Goal: Communication & Community: Ask a question

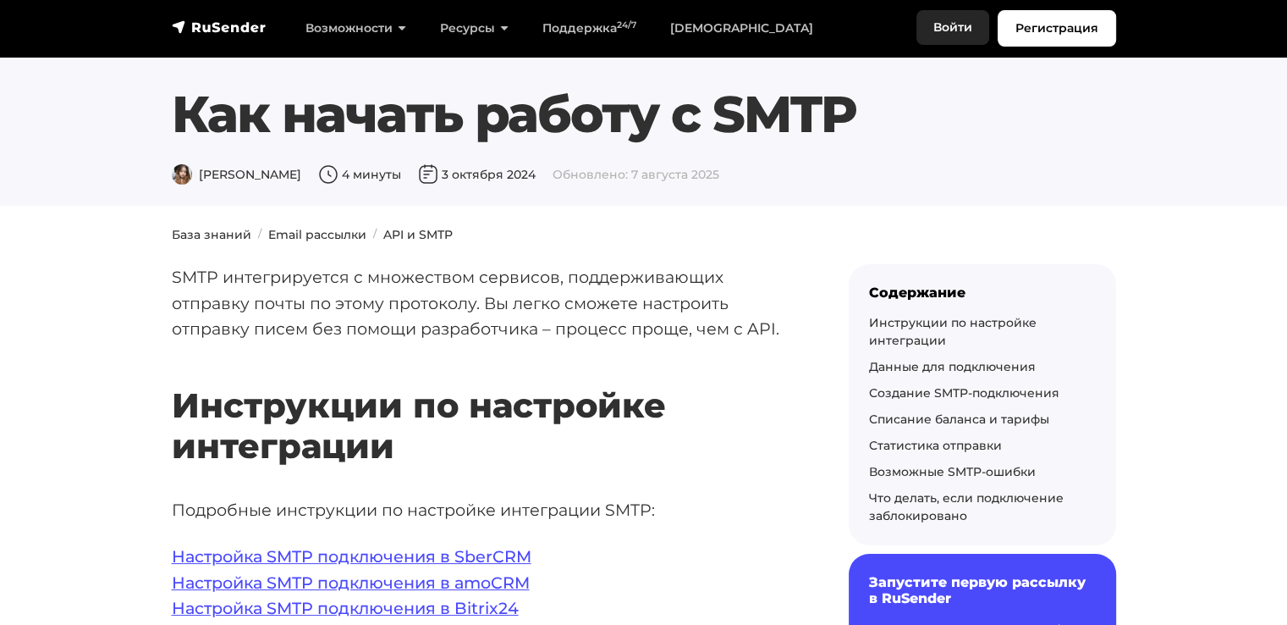
click at [965, 25] on link "Войти" at bounding box center [953, 27] width 73 height 35
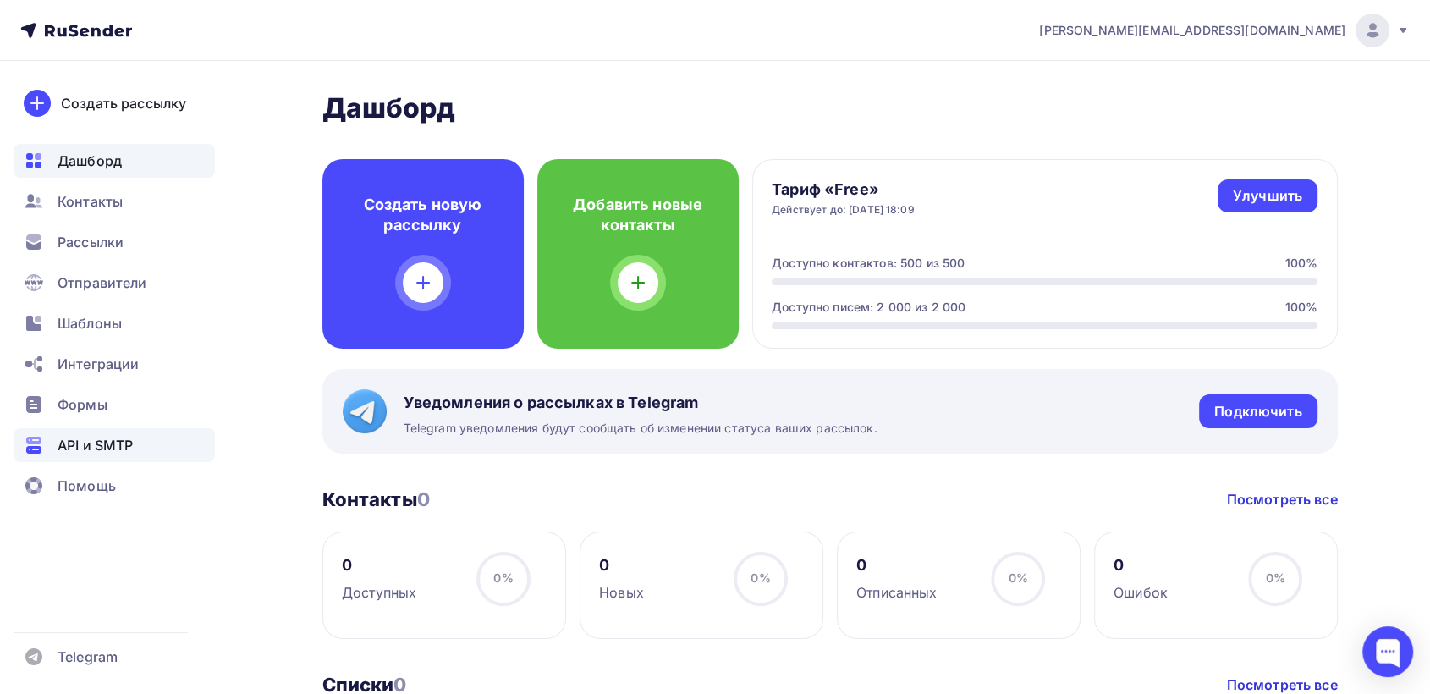
click at [106, 448] on span "API и SMTP" at bounding box center [95, 445] width 75 height 20
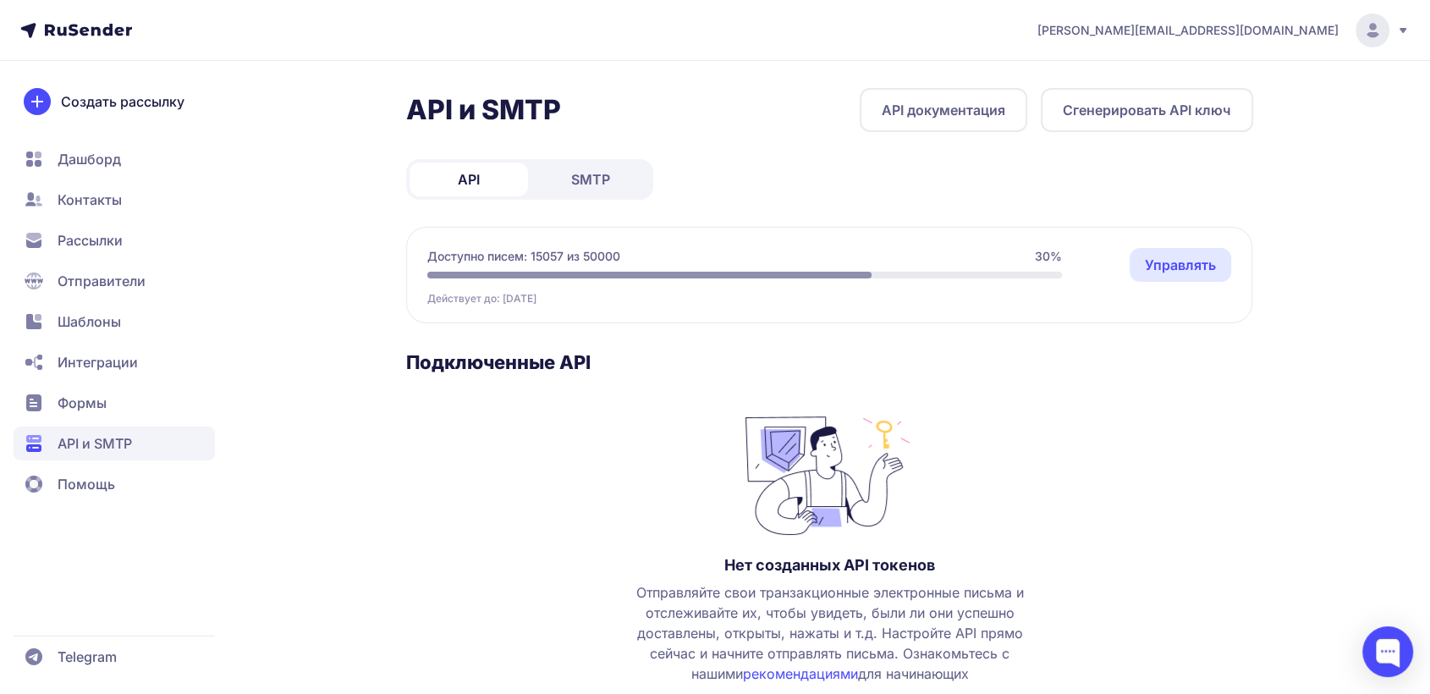
click at [1164, 268] on link "Управлять" at bounding box center [1181, 265] width 102 height 34
click at [572, 178] on span "SMTP" at bounding box center [590, 179] width 39 height 20
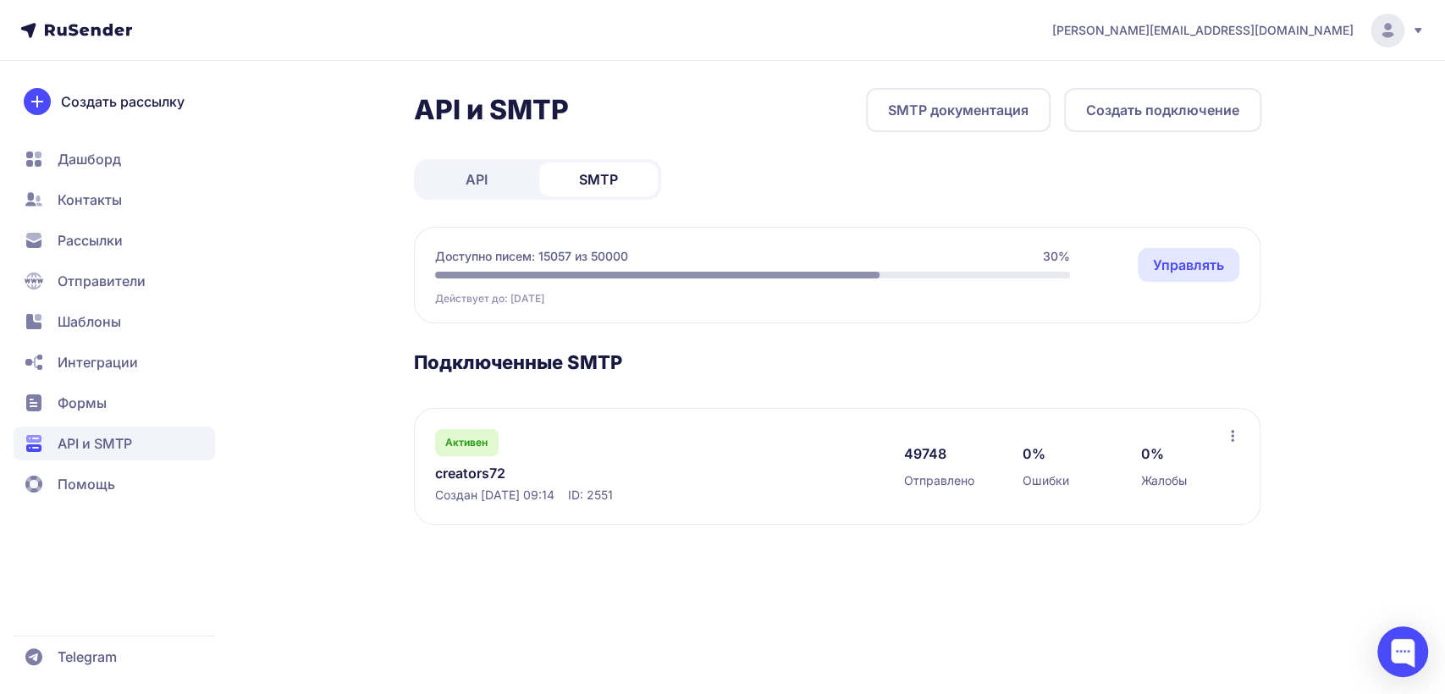
click at [1150, 117] on button "Создать подключение" at bounding box center [1162, 110] width 197 height 44
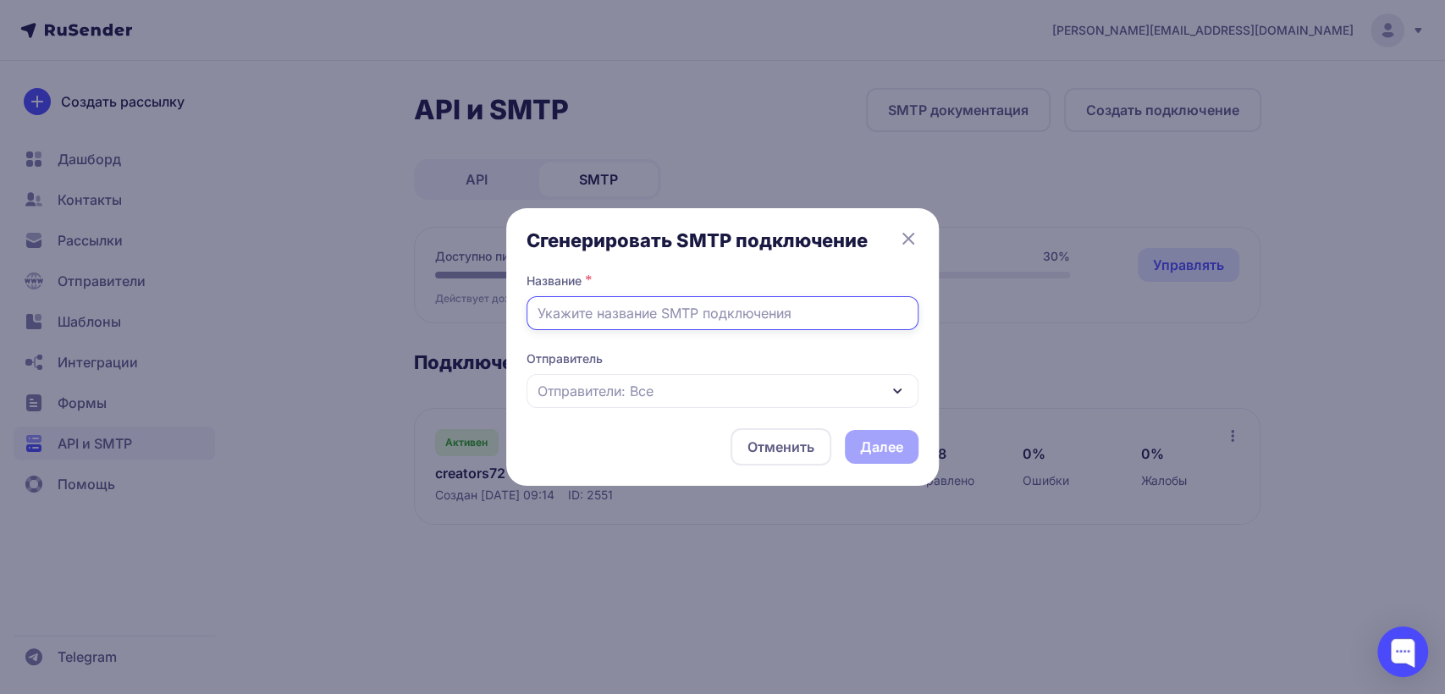
click at [681, 324] on input "text" at bounding box center [722, 313] width 392 height 34
click at [907, 240] on icon at bounding box center [908, 238] width 20 height 20
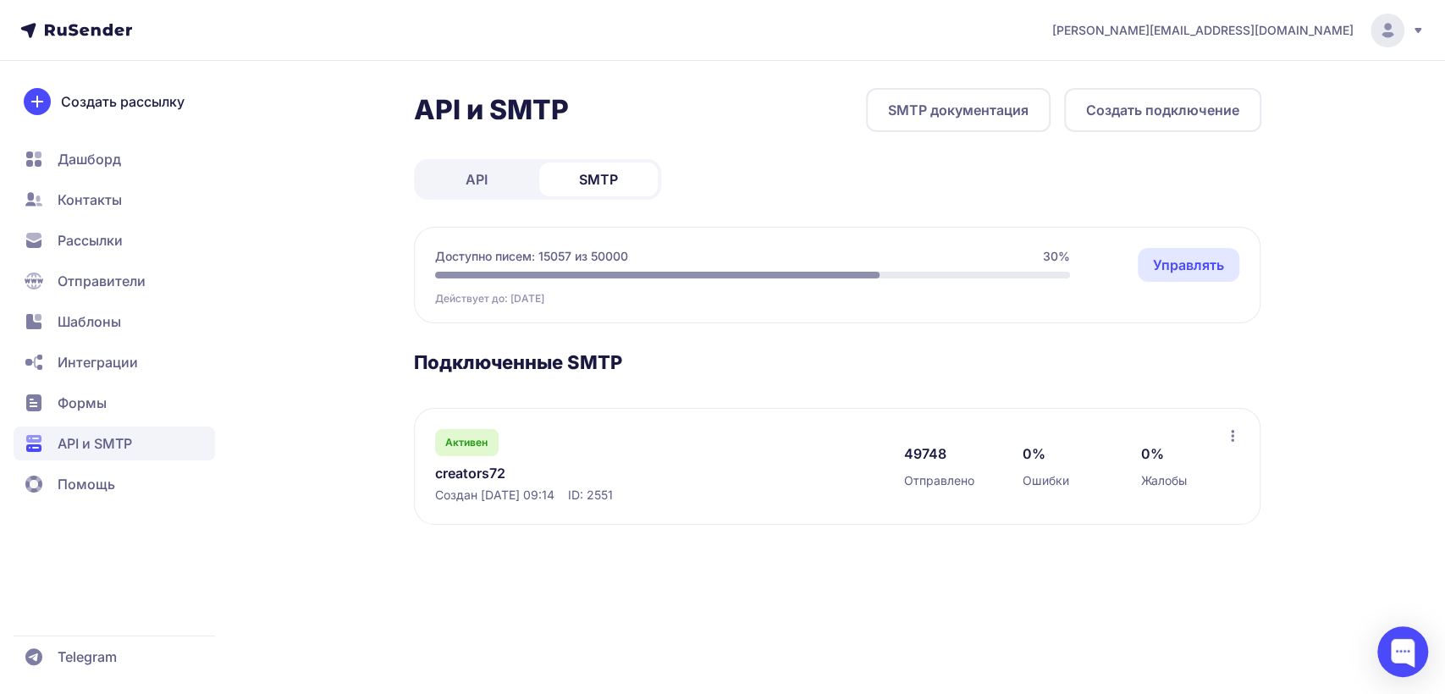
click at [128, 296] on span "Отправители" at bounding box center [114, 281] width 201 height 34
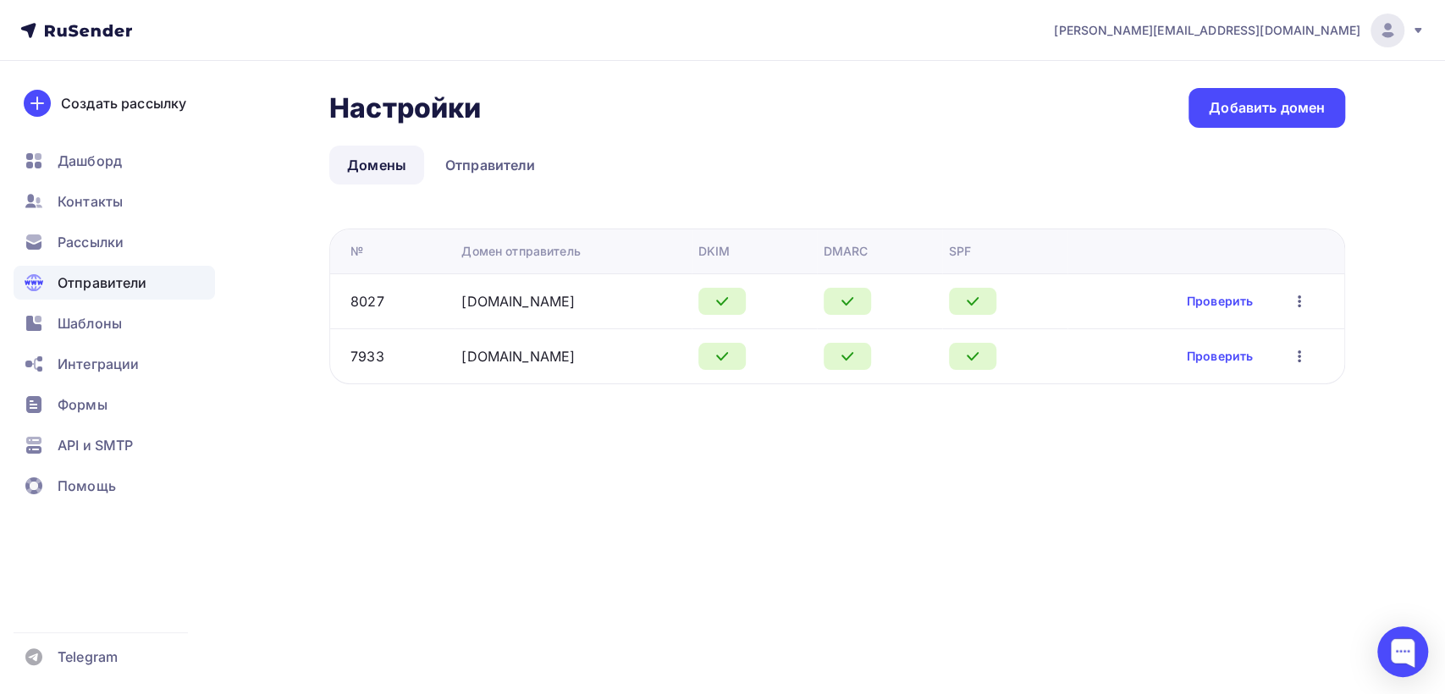
click at [1296, 346] on icon "button" at bounding box center [1299, 356] width 20 height 20
click at [1198, 429] on div "Удалить" at bounding box center [1218, 433] width 162 height 20
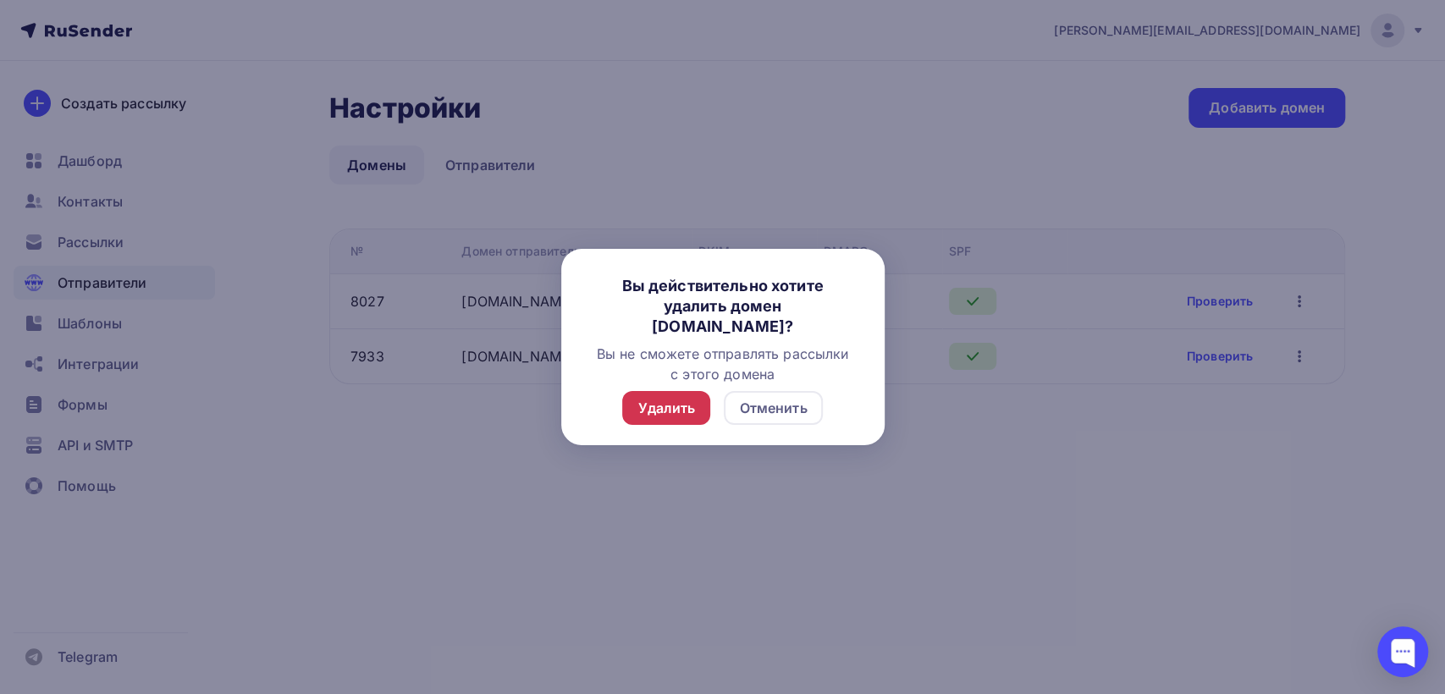
click at [656, 411] on div "Удалить" at bounding box center [666, 408] width 58 height 20
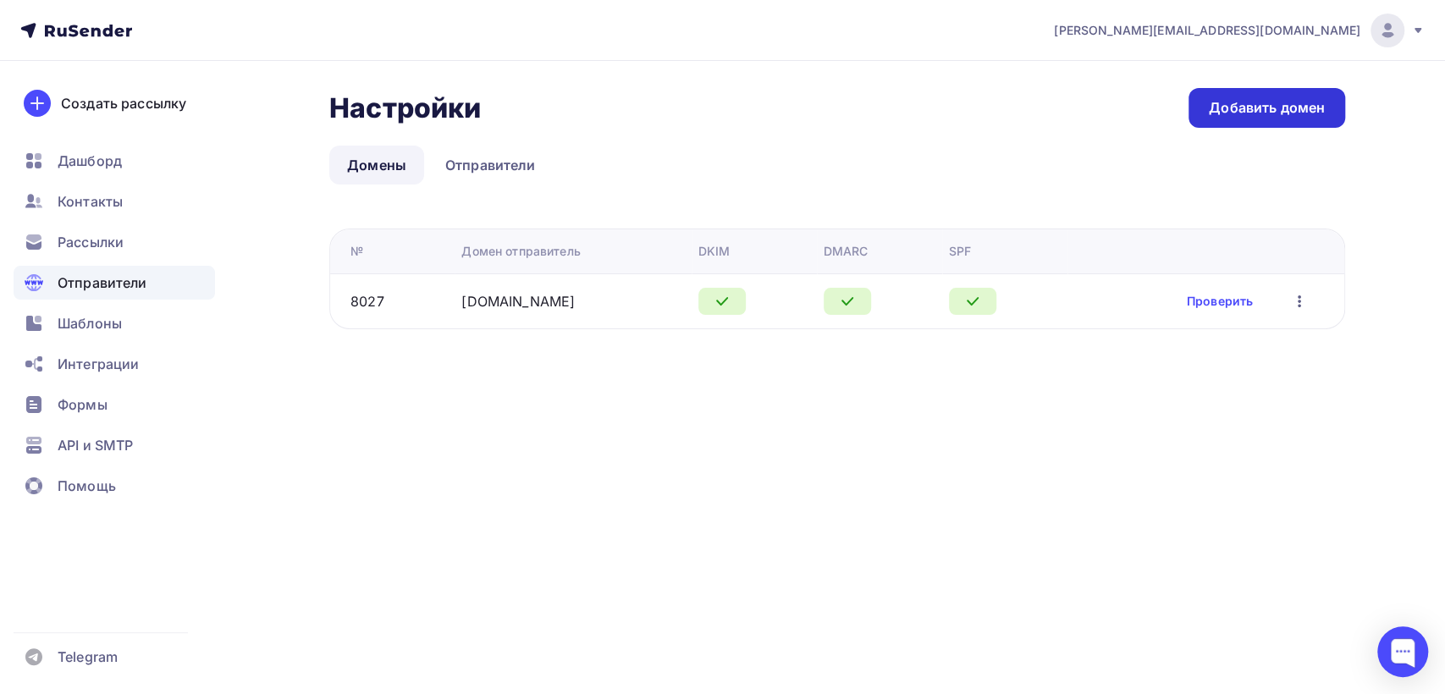
click at [1277, 117] on div "Добавить домен" at bounding box center [1266, 107] width 116 height 19
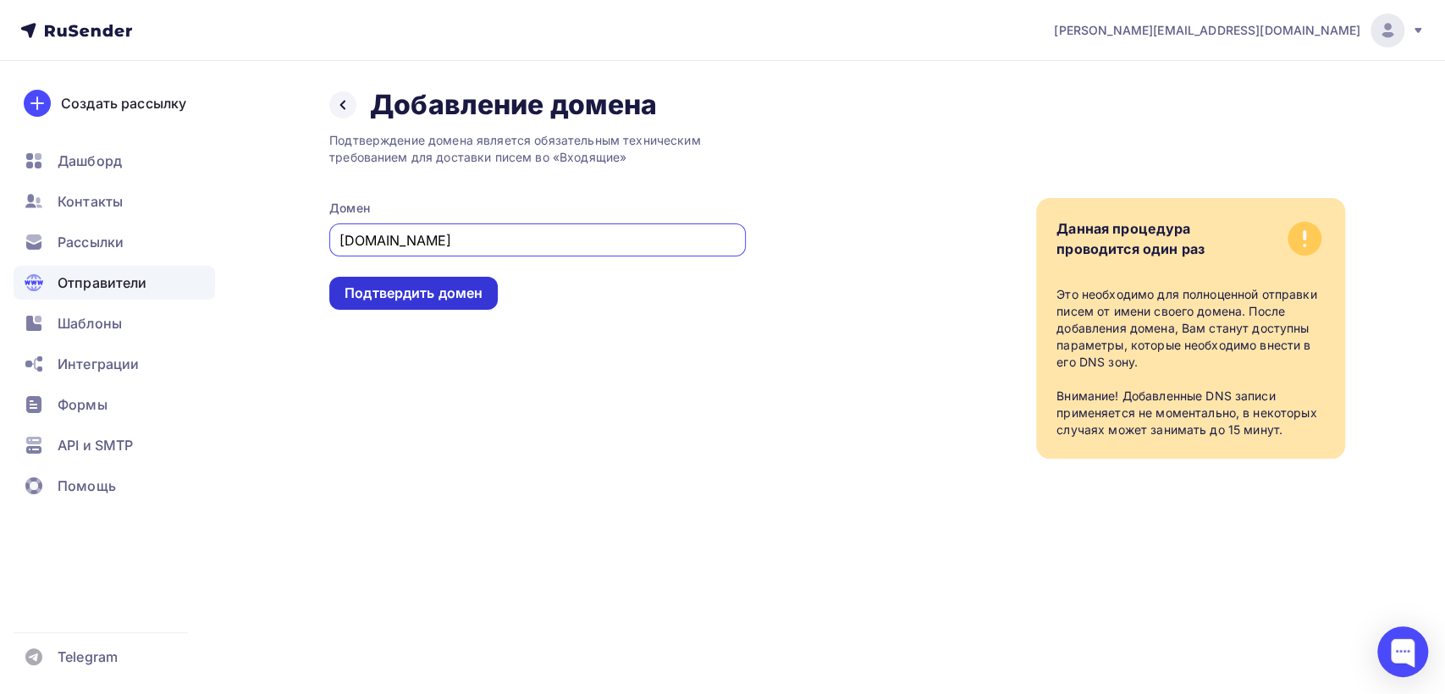
type input "mytrendyphone.ru"
click at [439, 291] on div "Подтвердить домен" at bounding box center [413, 293] width 138 height 19
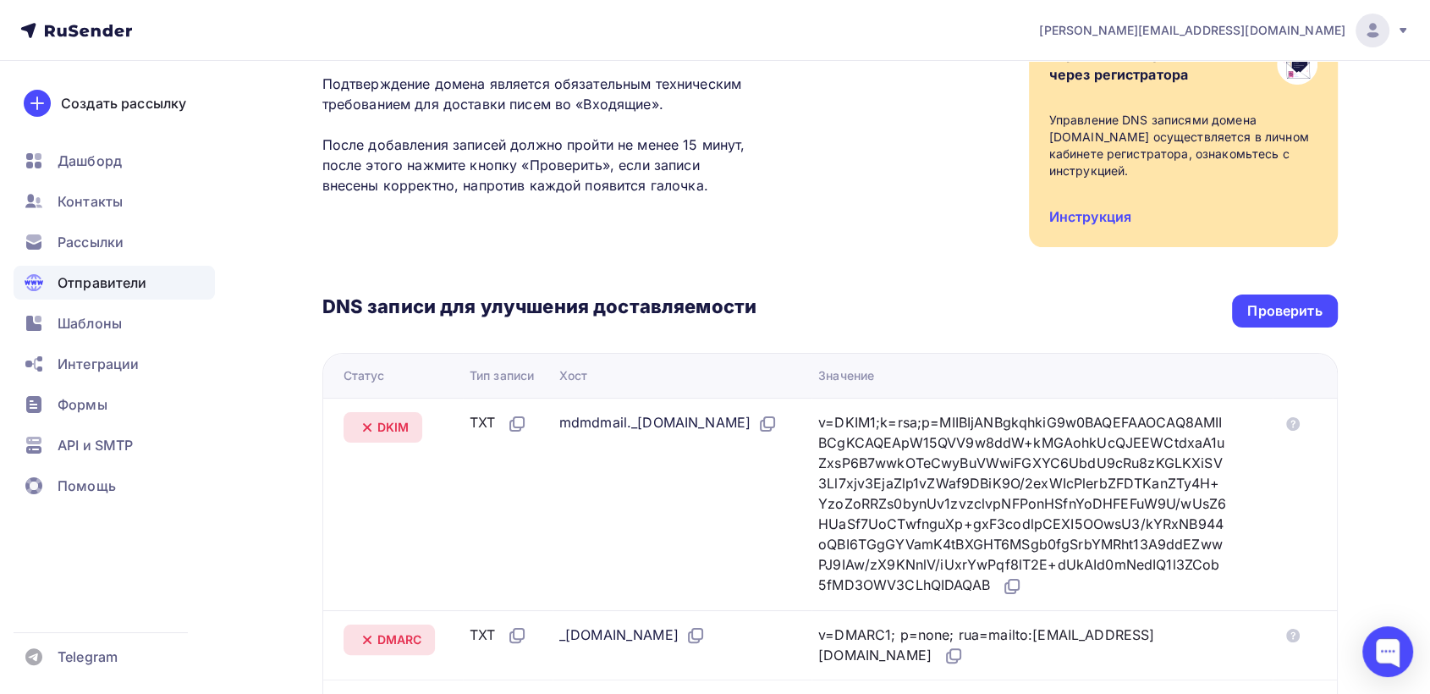
scroll to position [282, 0]
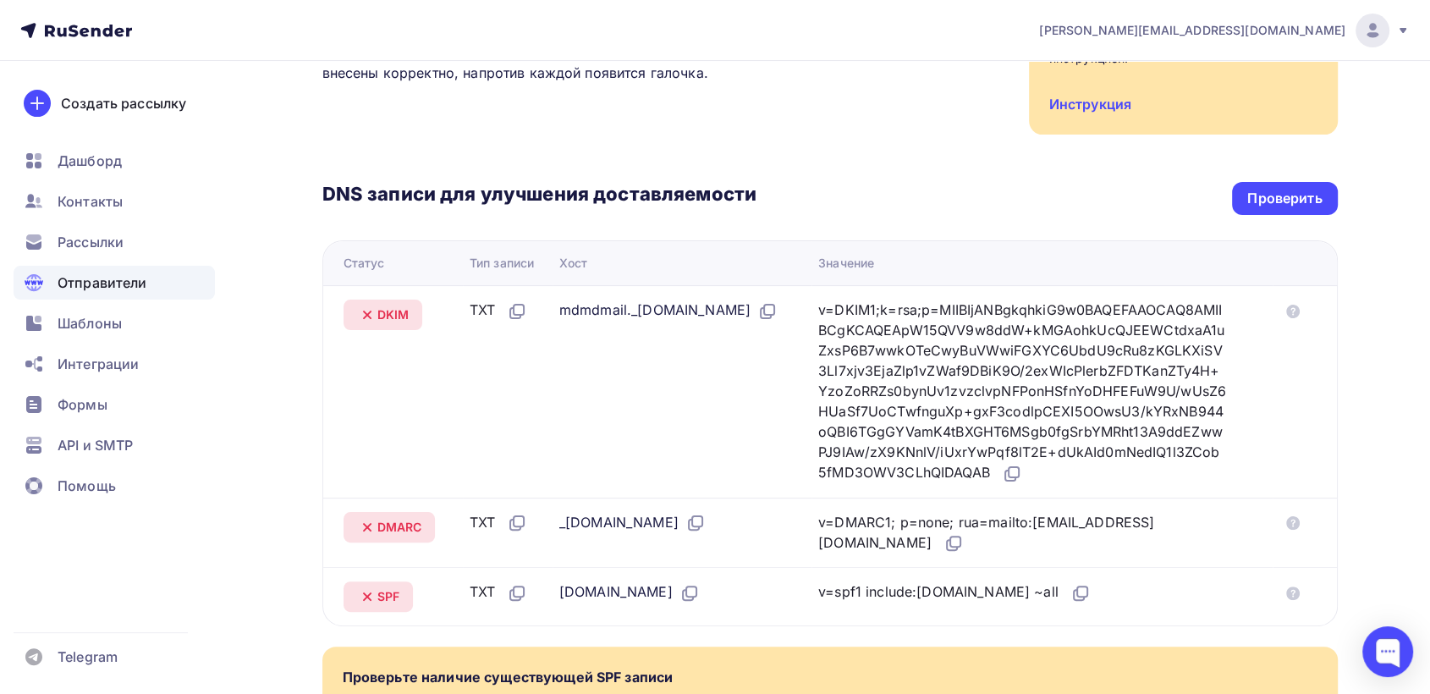
drag, startPoint x: 555, startPoint y: 308, endPoint x: 828, endPoint y: 308, distance: 272.5
click at [778, 308] on div "mdmdmail._domainkey.mytrendyphone.ru" at bounding box center [668, 311] width 218 height 22
copy div "mdmdmail._domainkey.mytrendyphone.ru"
click at [975, 334] on div "v=DKIM1;k=rsa;p=MIIBIjANBgkqhkiG9w0BAQEFAAOCAQ8AMIIBCgKCAQEApW15QVV9w8ddW+kMGAo…" at bounding box center [1023, 392] width 410 height 184
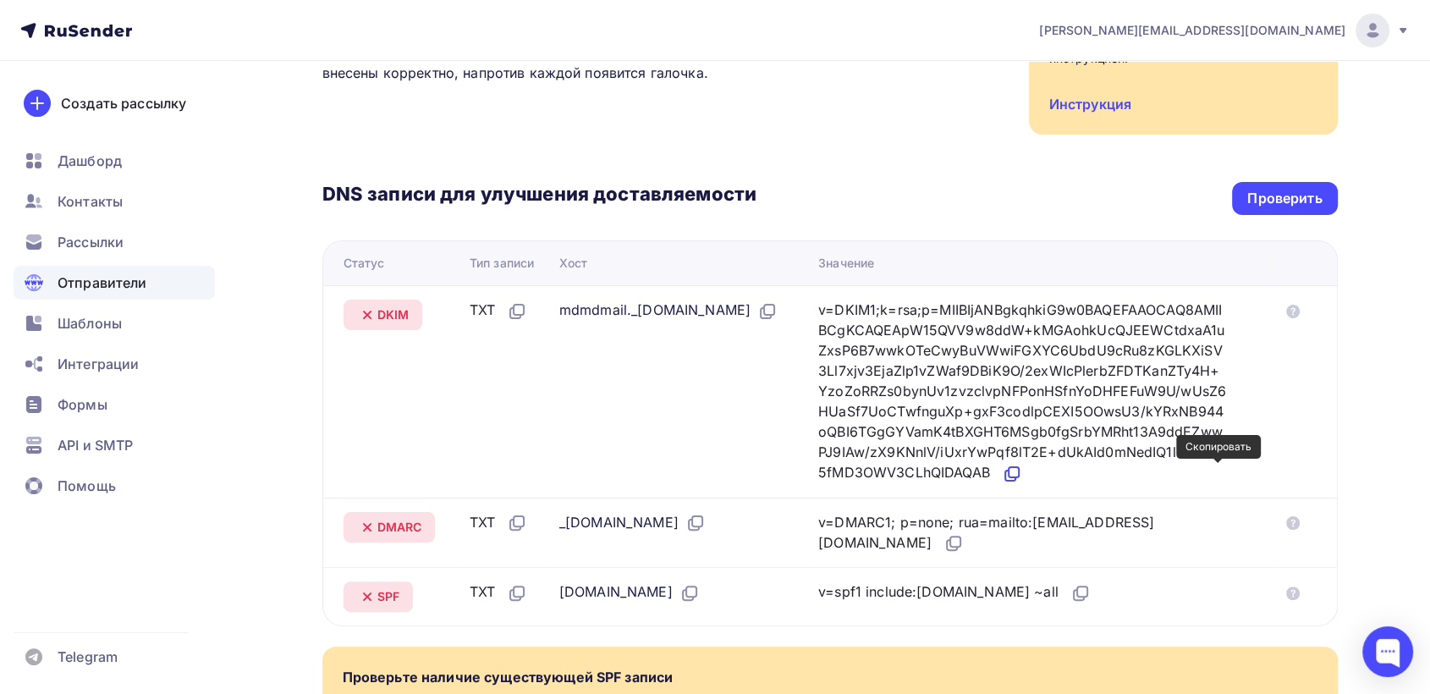
click at [1019, 476] on icon at bounding box center [1014, 472] width 10 height 10
click at [1019, 473] on icon at bounding box center [1014, 472] width 10 height 10
click at [1022, 474] on icon at bounding box center [1012, 474] width 20 height 20
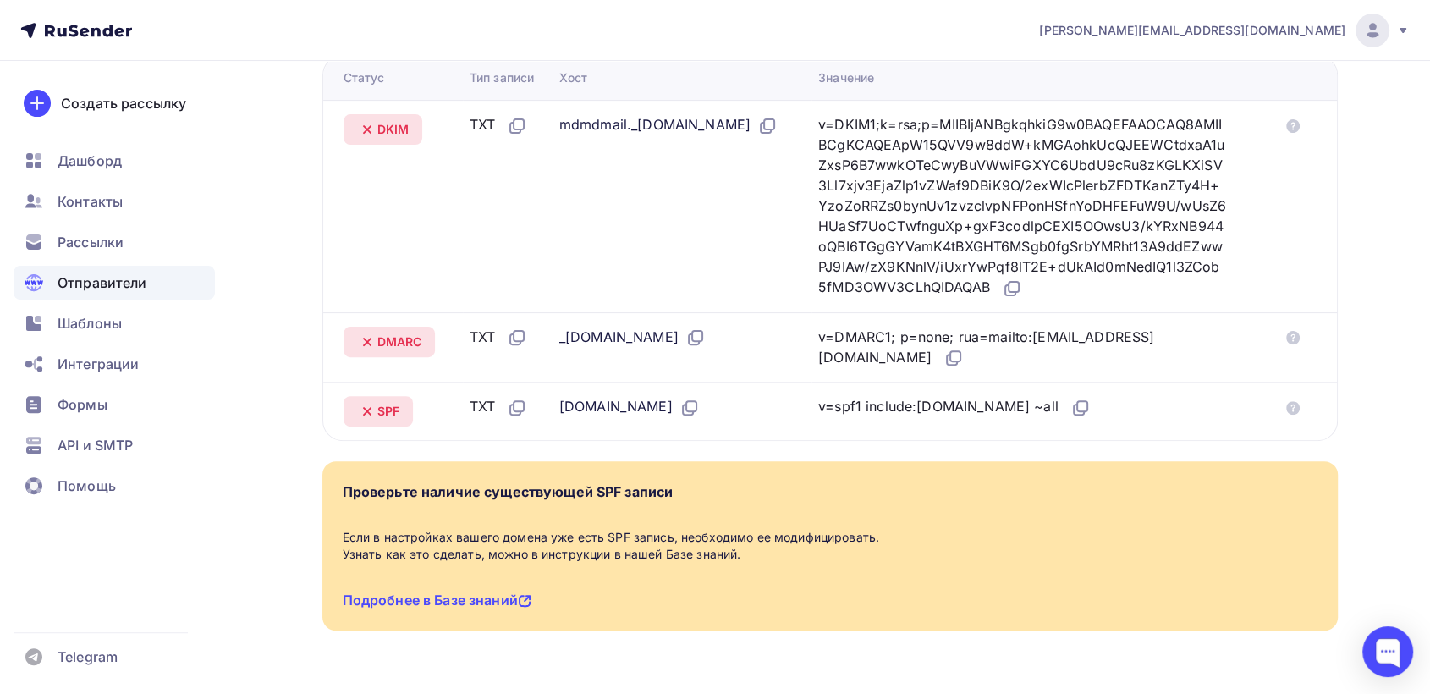
scroll to position [470, 0]
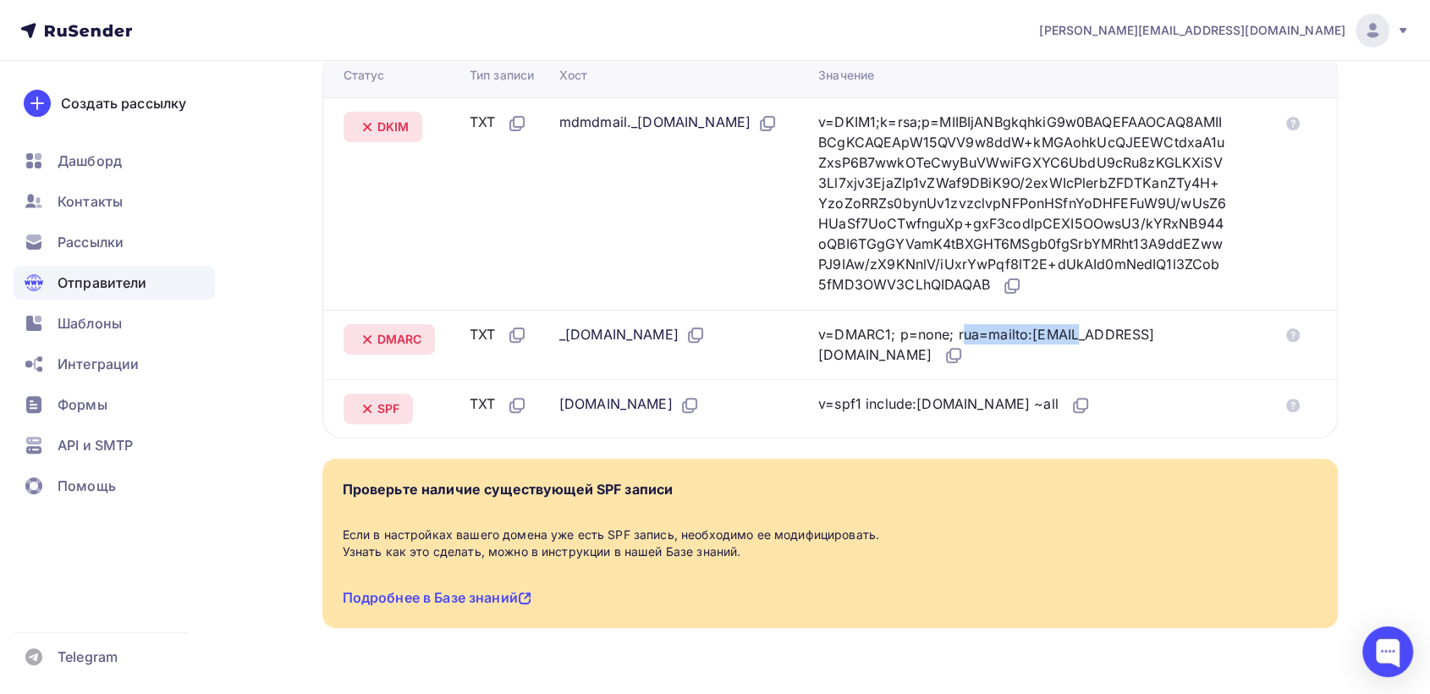
drag, startPoint x: 867, startPoint y: 331, endPoint x: 994, endPoint y: 333, distance: 126.1
click at [994, 333] on div "v=DMARC1; p=none; rua=mailto:postmaster@mx1.rusender-mail.ru" at bounding box center [1023, 345] width 410 height 42
click at [953, 364] on div "v=DMARC1; p=none; rua=mailto:postmaster@mx1.rusender-mail.ru" at bounding box center [1023, 345] width 410 height 42
click at [961, 355] on icon at bounding box center [955, 354] width 10 height 10
click at [1072, 402] on icon at bounding box center [1081, 405] width 20 height 20
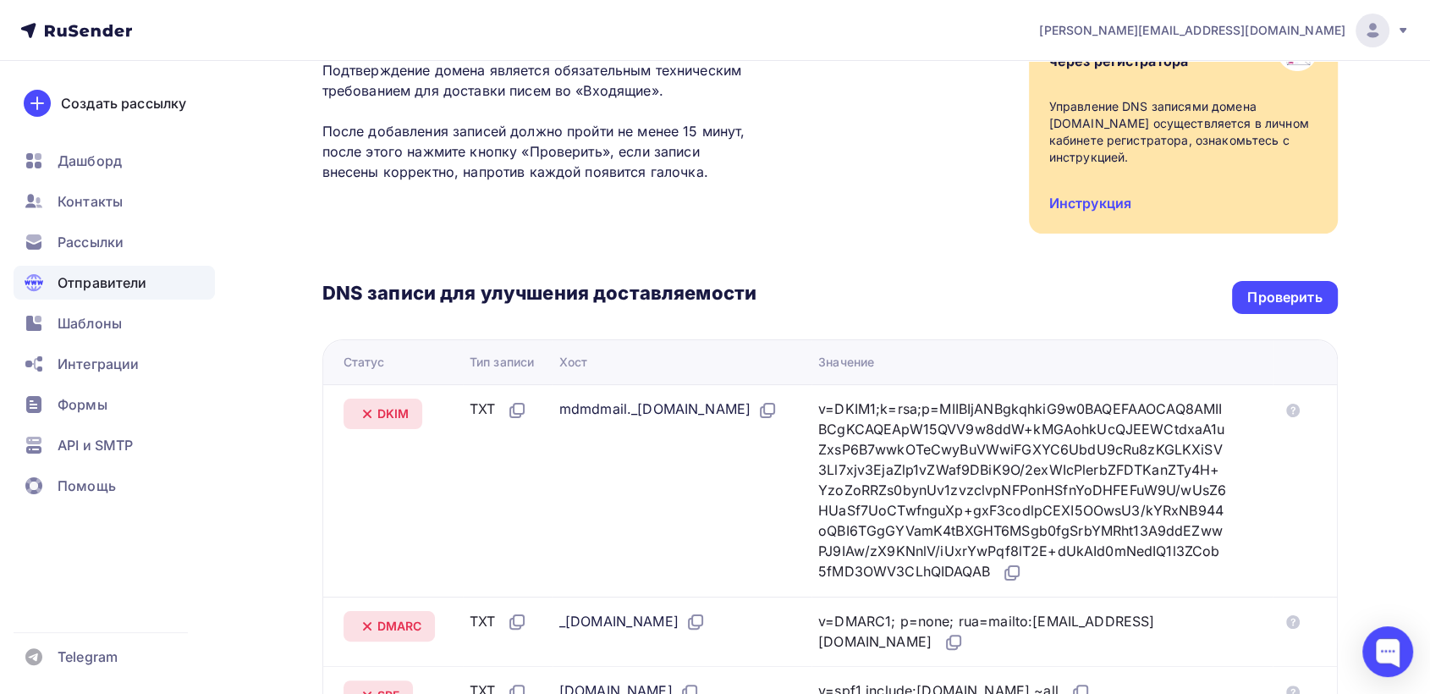
scroll to position [188, 0]
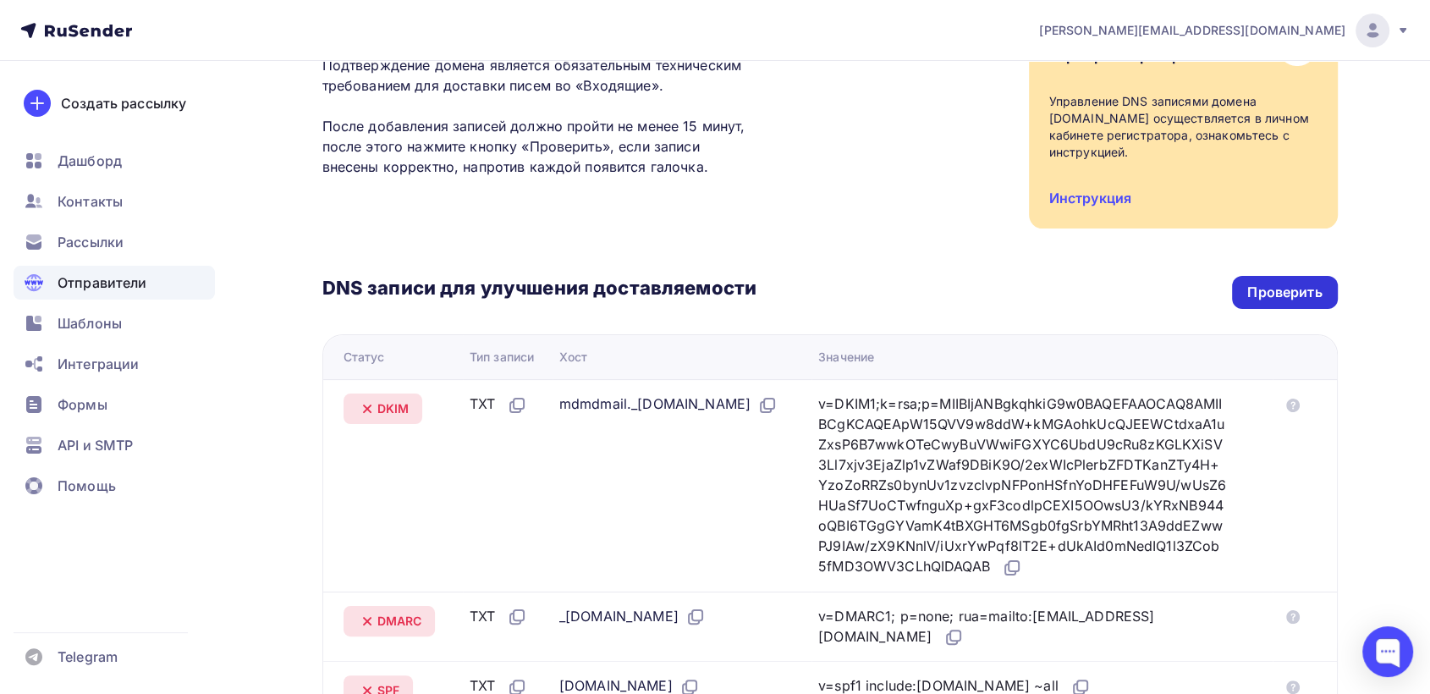
click at [1288, 290] on div "Проверить" at bounding box center [1284, 292] width 74 height 19
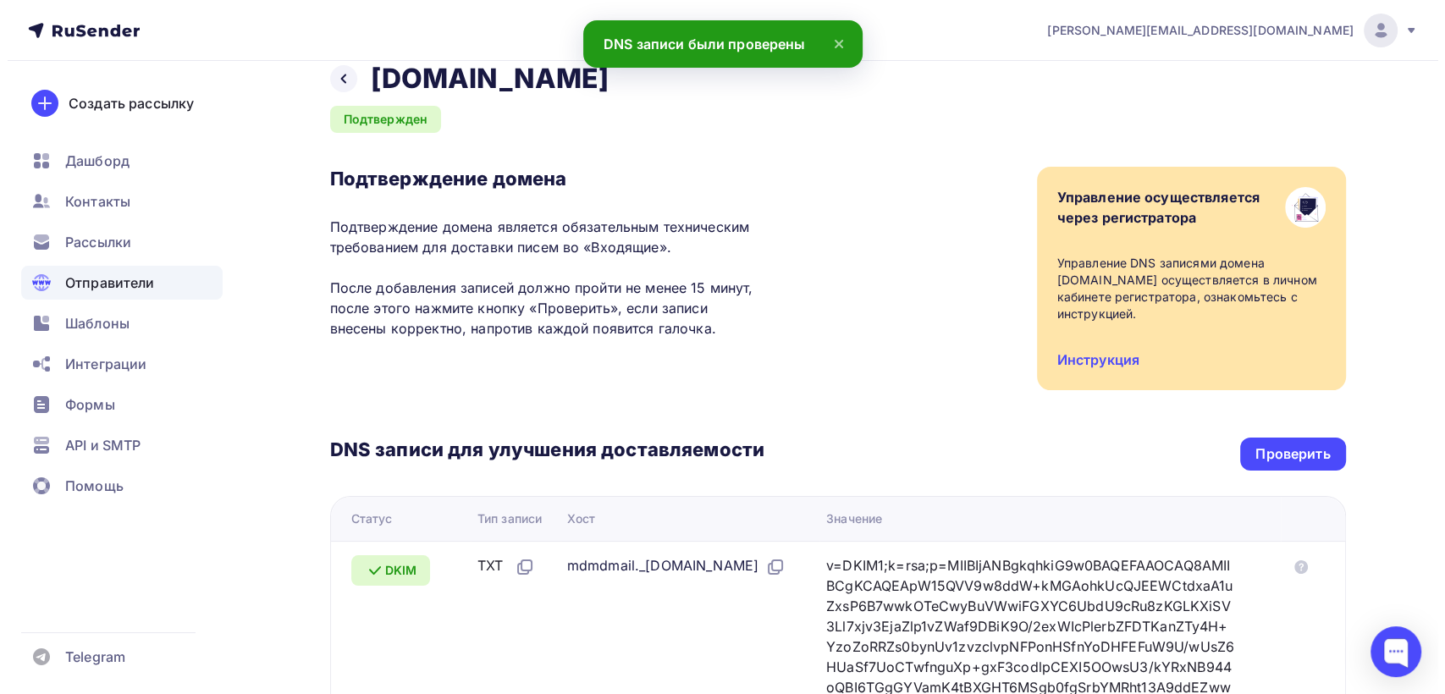
scroll to position [0, 0]
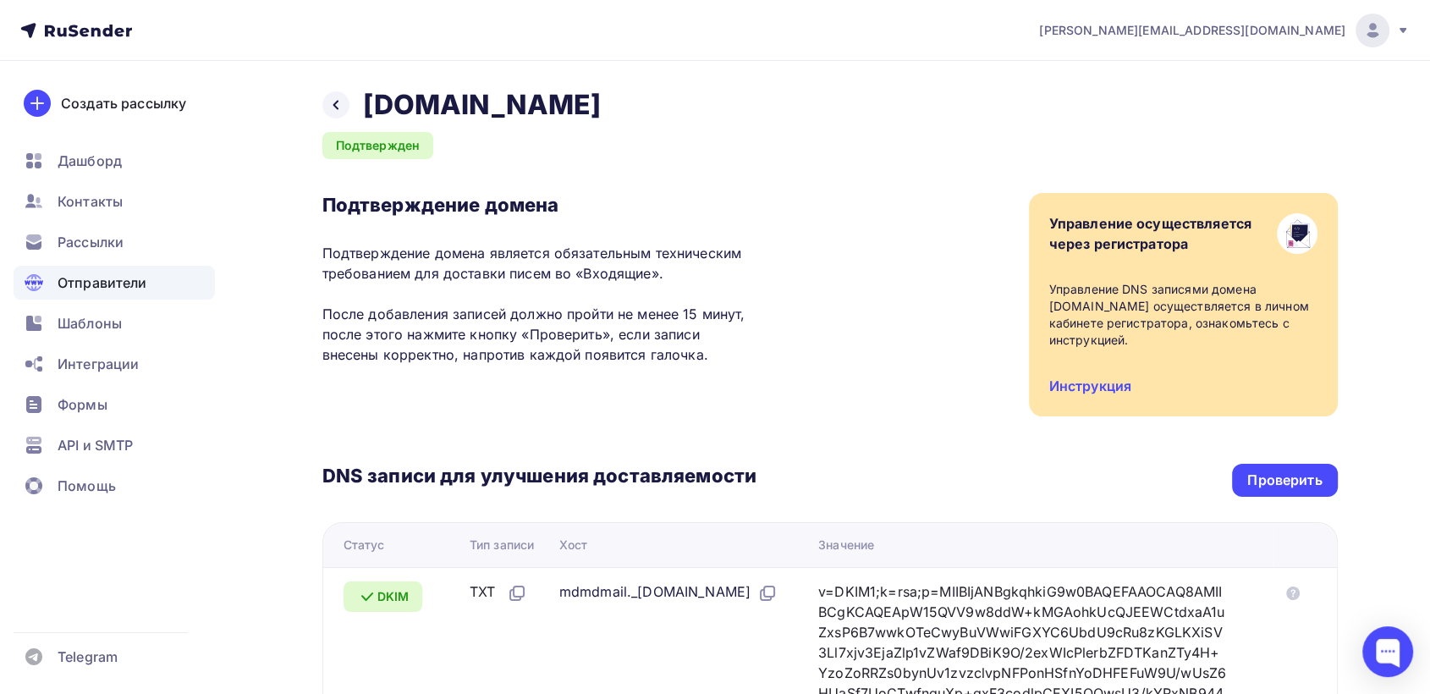
click at [95, 278] on span "Отправители" at bounding box center [103, 283] width 90 height 20
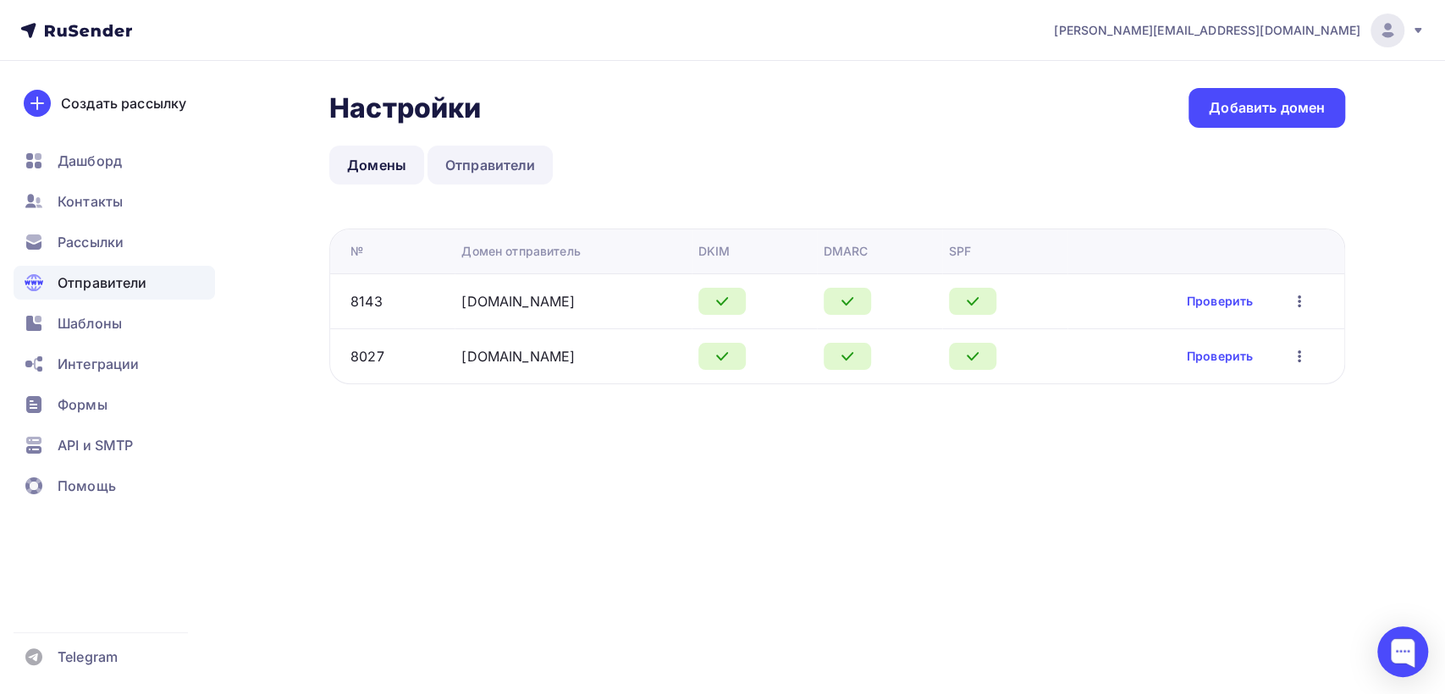
click at [525, 171] on link "Отправители" at bounding box center [490, 165] width 126 height 39
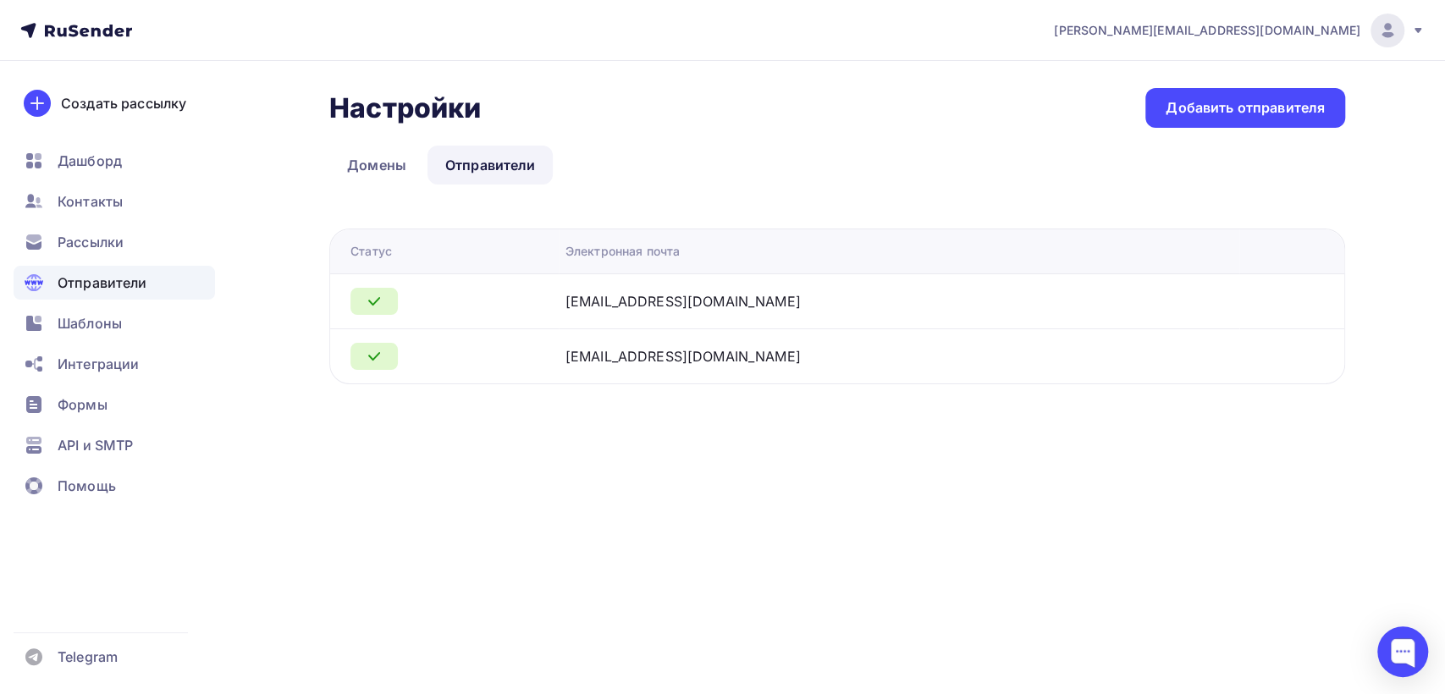
click at [369, 300] on icon at bounding box center [374, 301] width 10 height 7
click at [1235, 109] on div "Добавить отправителя" at bounding box center [1244, 107] width 159 height 19
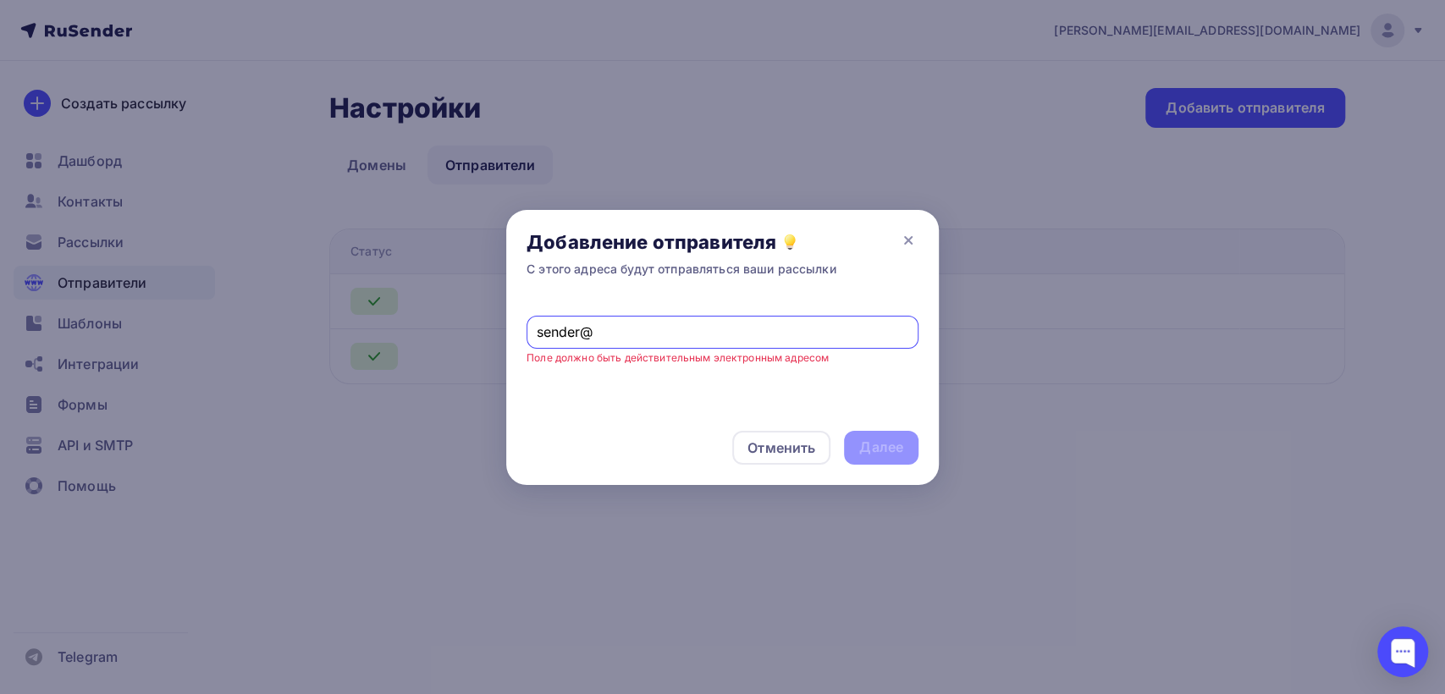
paste input "chmod 777 ptma-smtp-free.sh ./ptma-smtp-free.sh"
paste input "mytrendyphone.ru"
type input "sender@mytrendyphone.ru"
click at [861, 439] on div "Далее" at bounding box center [881, 447] width 44 height 19
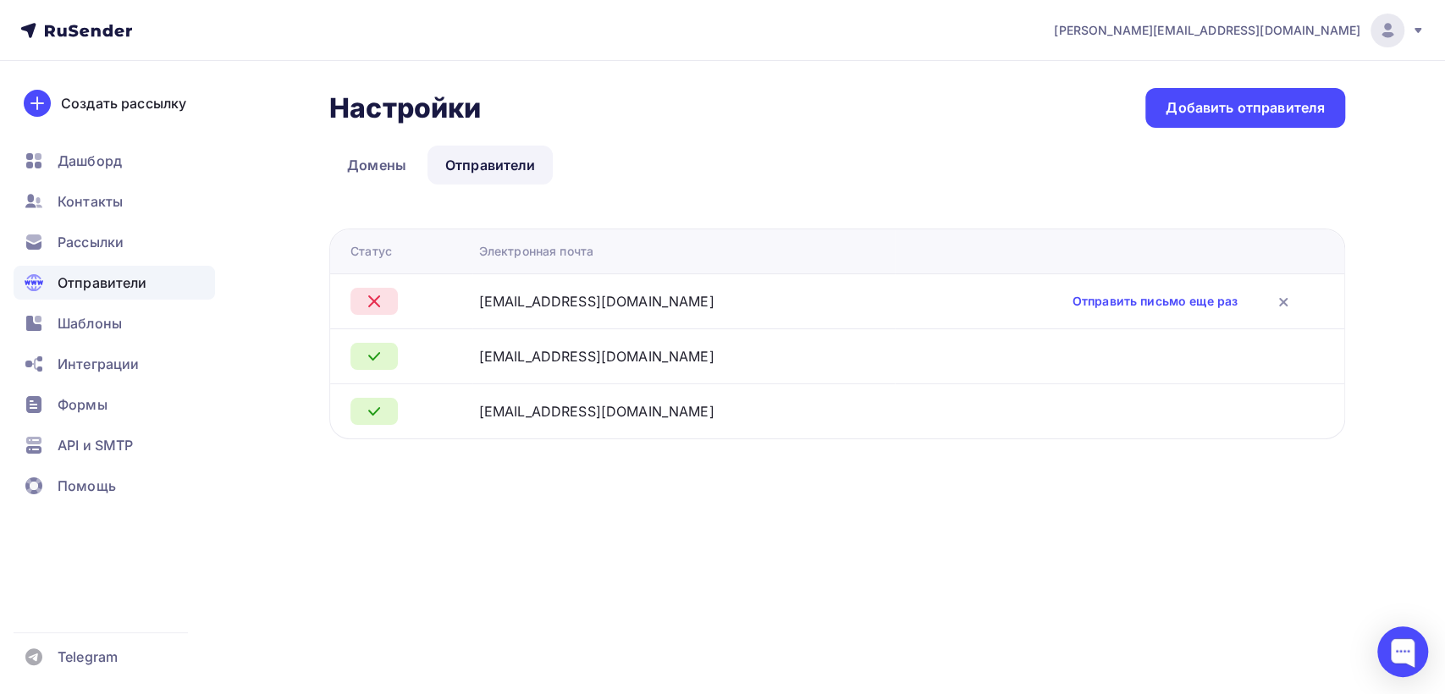
drag, startPoint x: 682, startPoint y: 306, endPoint x: 494, endPoint y: 304, distance: 187.9
click at [494, 304] on div "sender@mytrendyphone.ru" at bounding box center [684, 301] width 410 height 20
copy div "sender@mytrendyphone.ru"
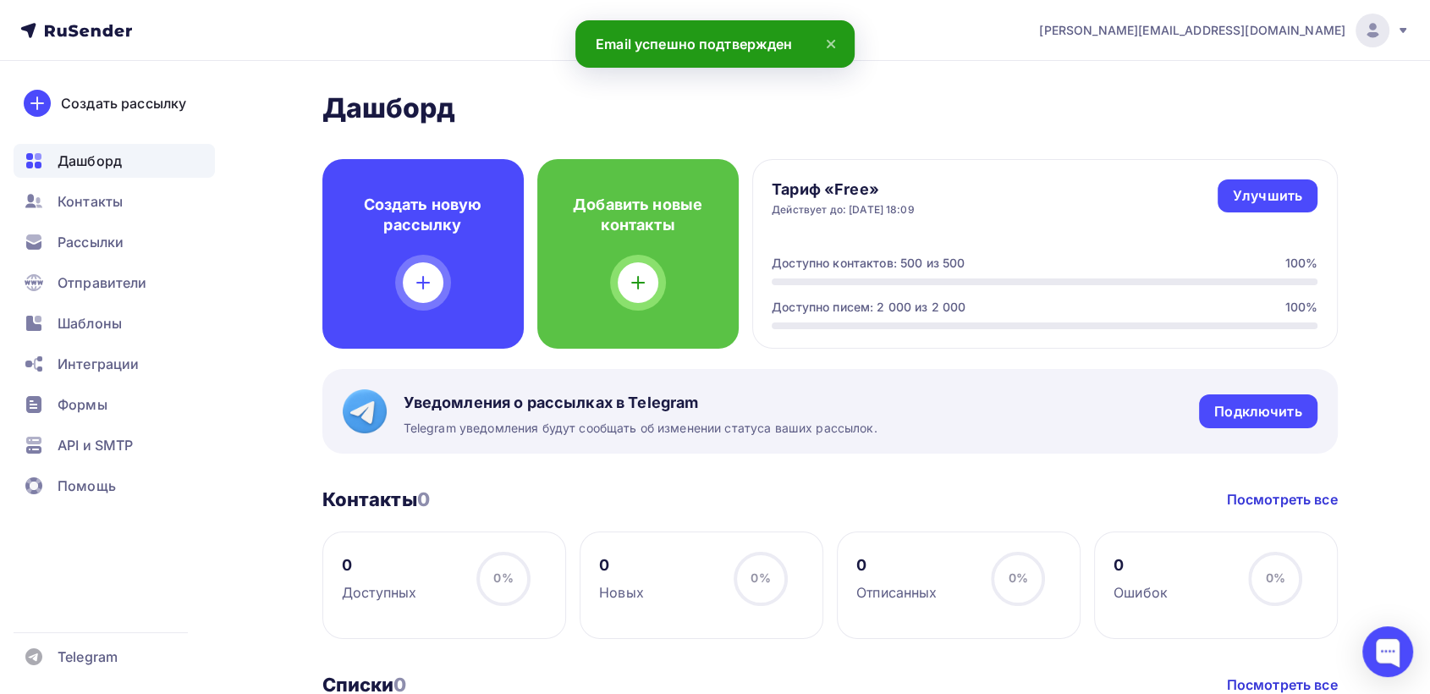
click at [830, 46] on icon at bounding box center [831, 44] width 20 height 20
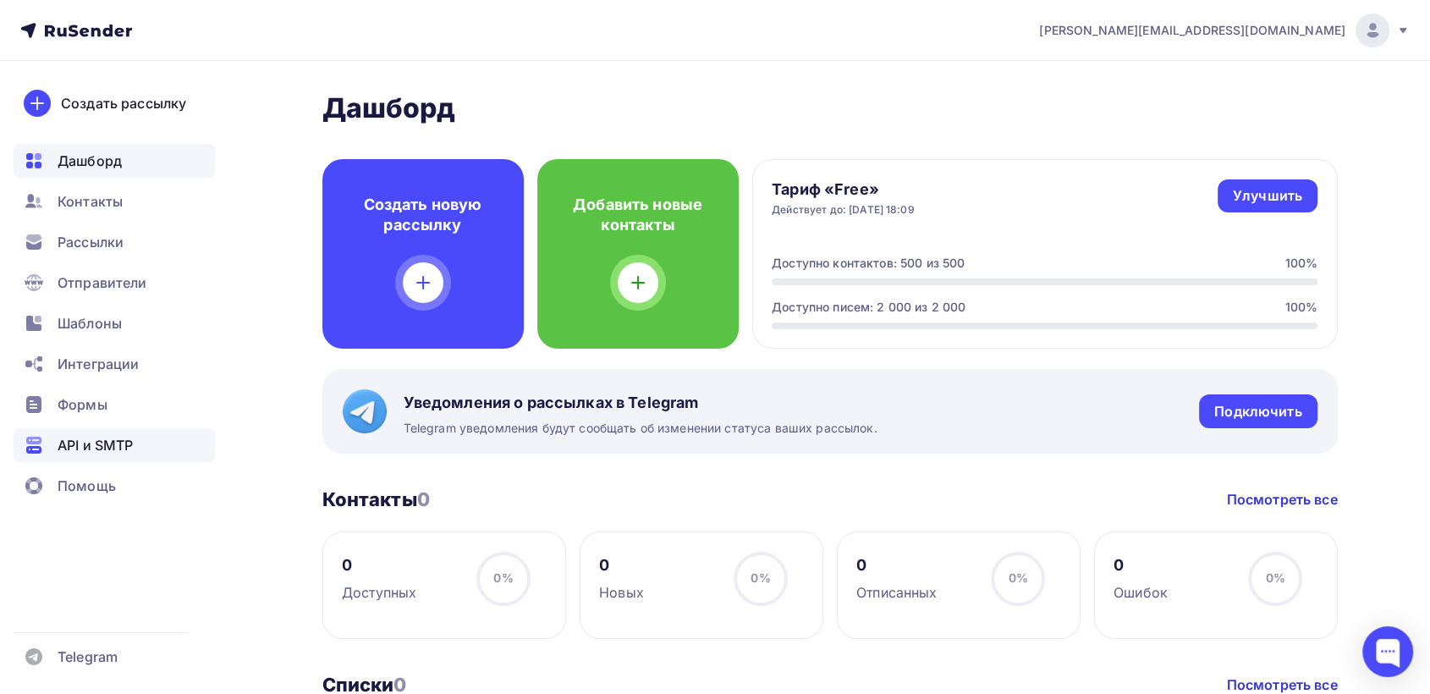
click at [99, 446] on span "API и SMTP" at bounding box center [95, 445] width 75 height 20
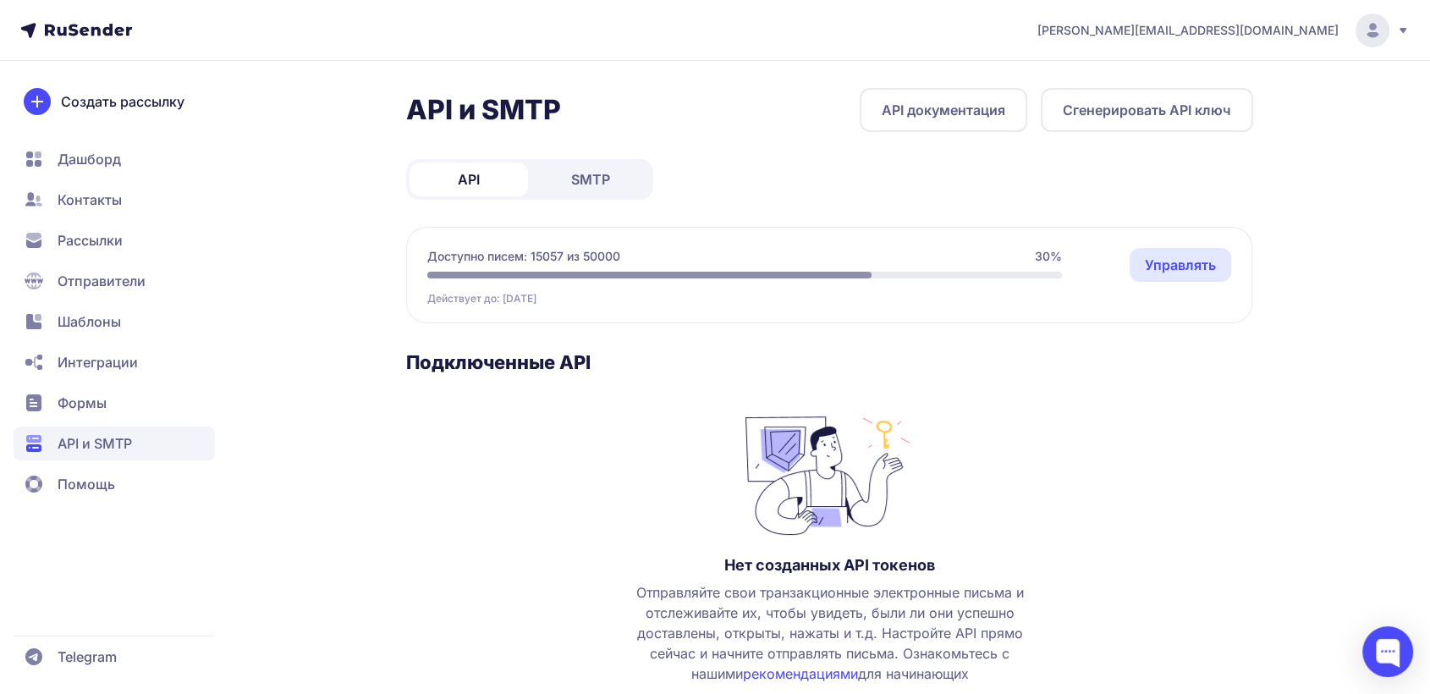
click at [601, 190] on link "SMTP" at bounding box center [590, 179] width 118 height 34
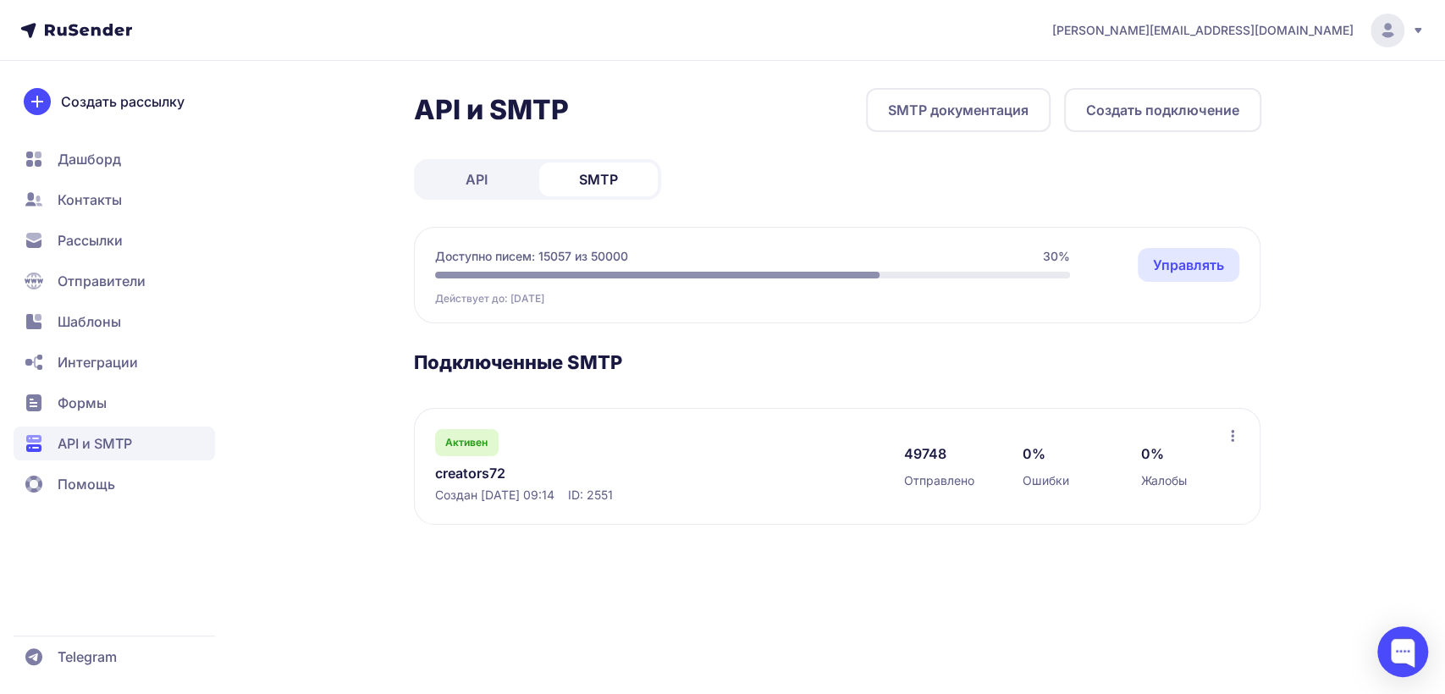
click at [1133, 108] on button "Создать подключение" at bounding box center [1162, 110] width 197 height 44
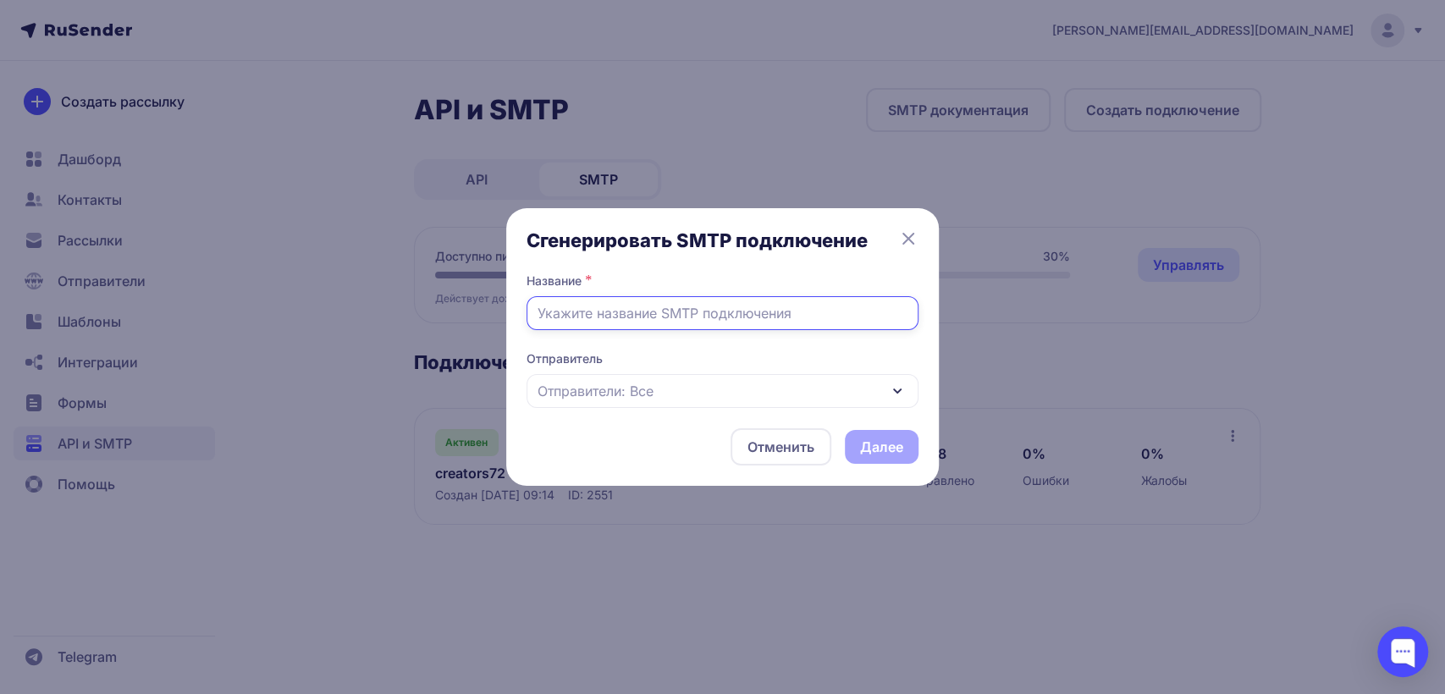
click at [685, 318] on input "text" at bounding box center [722, 313] width 392 height 34
click at [911, 239] on icon at bounding box center [908, 238] width 20 height 20
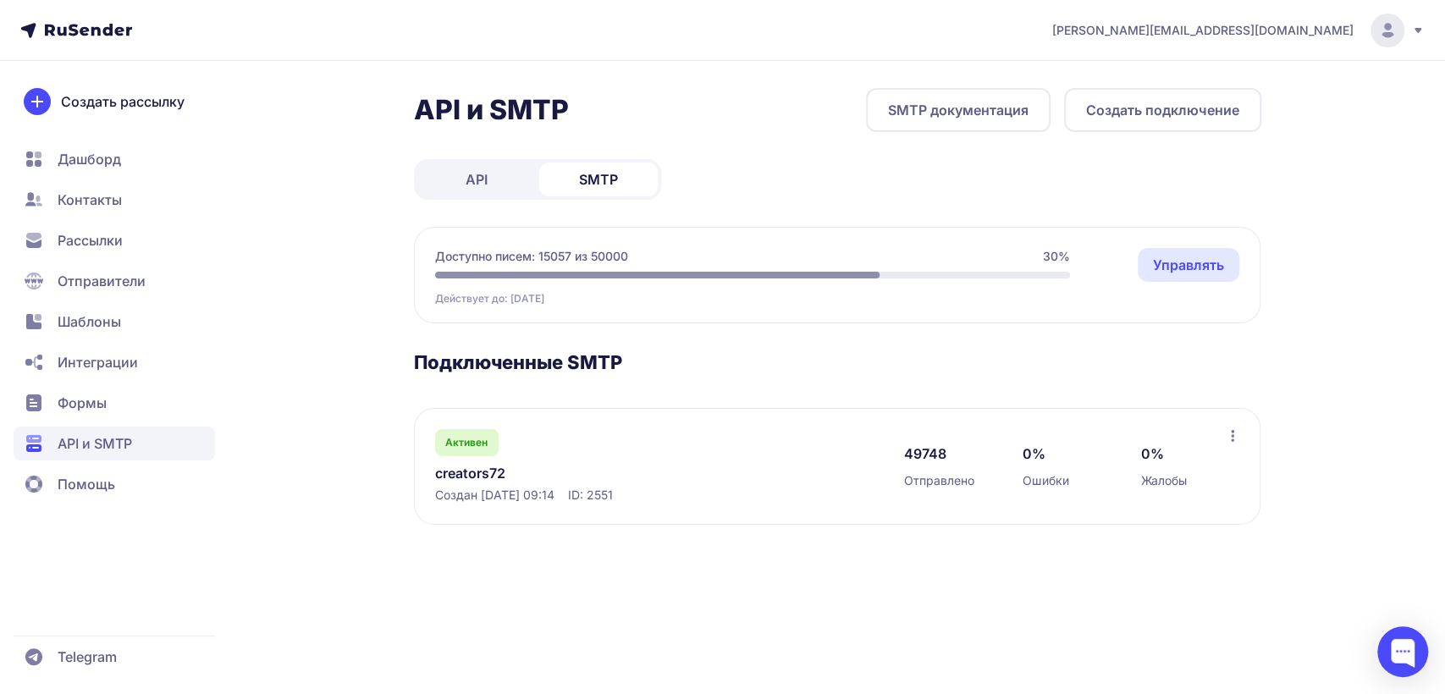
click at [102, 273] on span "Отправители" at bounding box center [102, 281] width 88 height 20
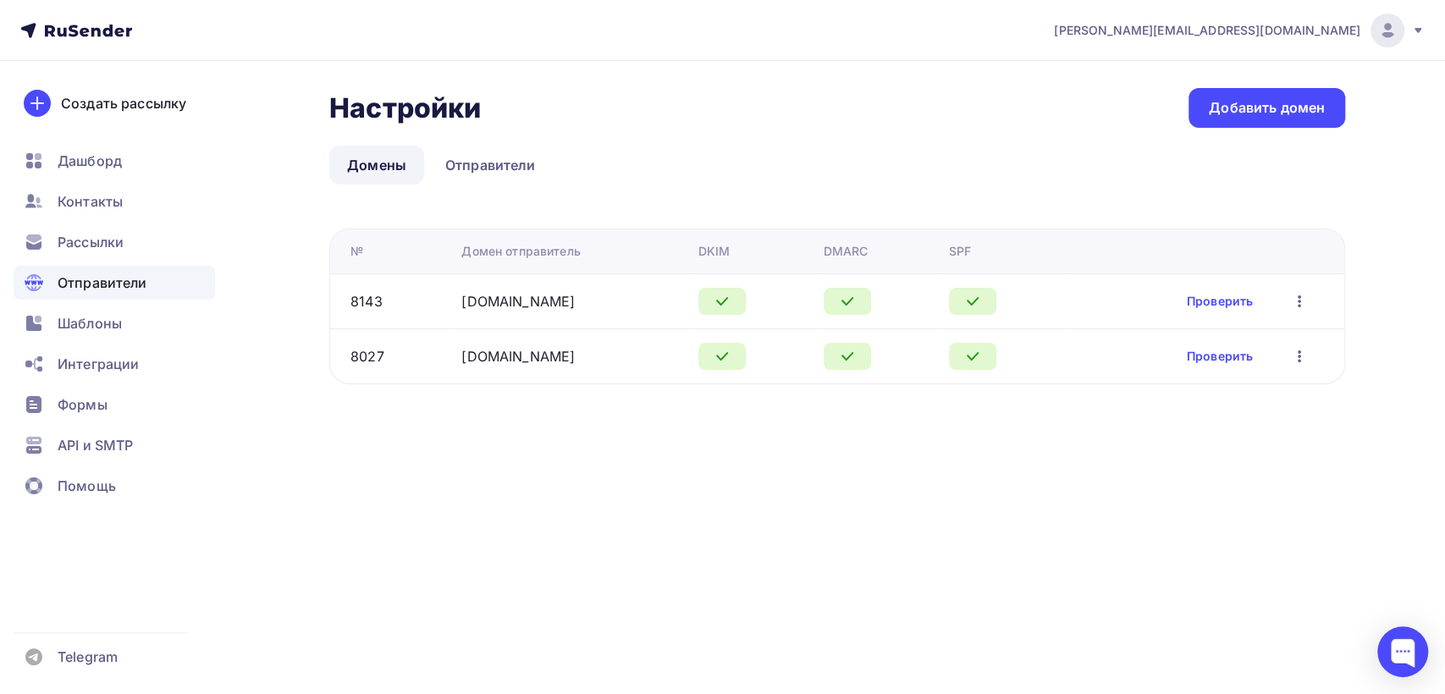
click at [1298, 306] on icon "button" at bounding box center [1299, 301] width 20 height 20
click at [1203, 374] on div "Удалить" at bounding box center [1218, 378] width 162 height 20
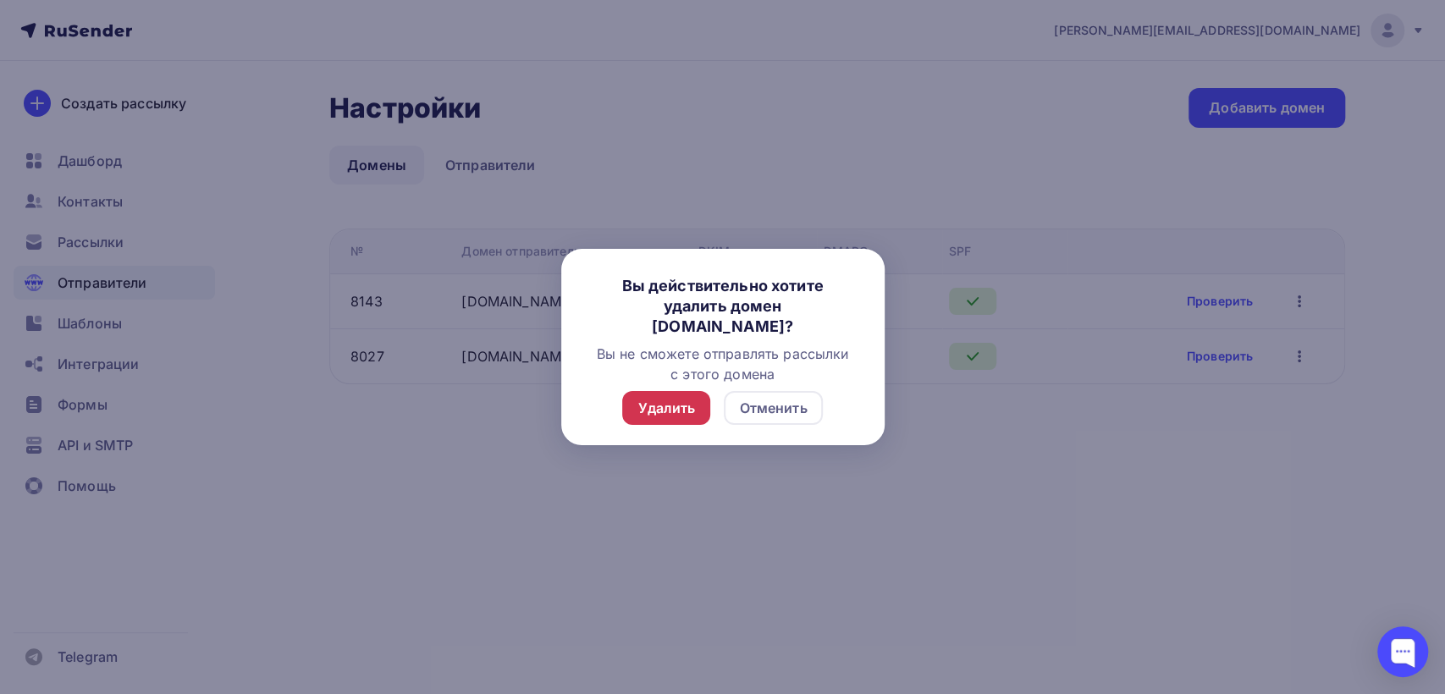
click at [663, 402] on div "Удалить" at bounding box center [666, 408] width 58 height 20
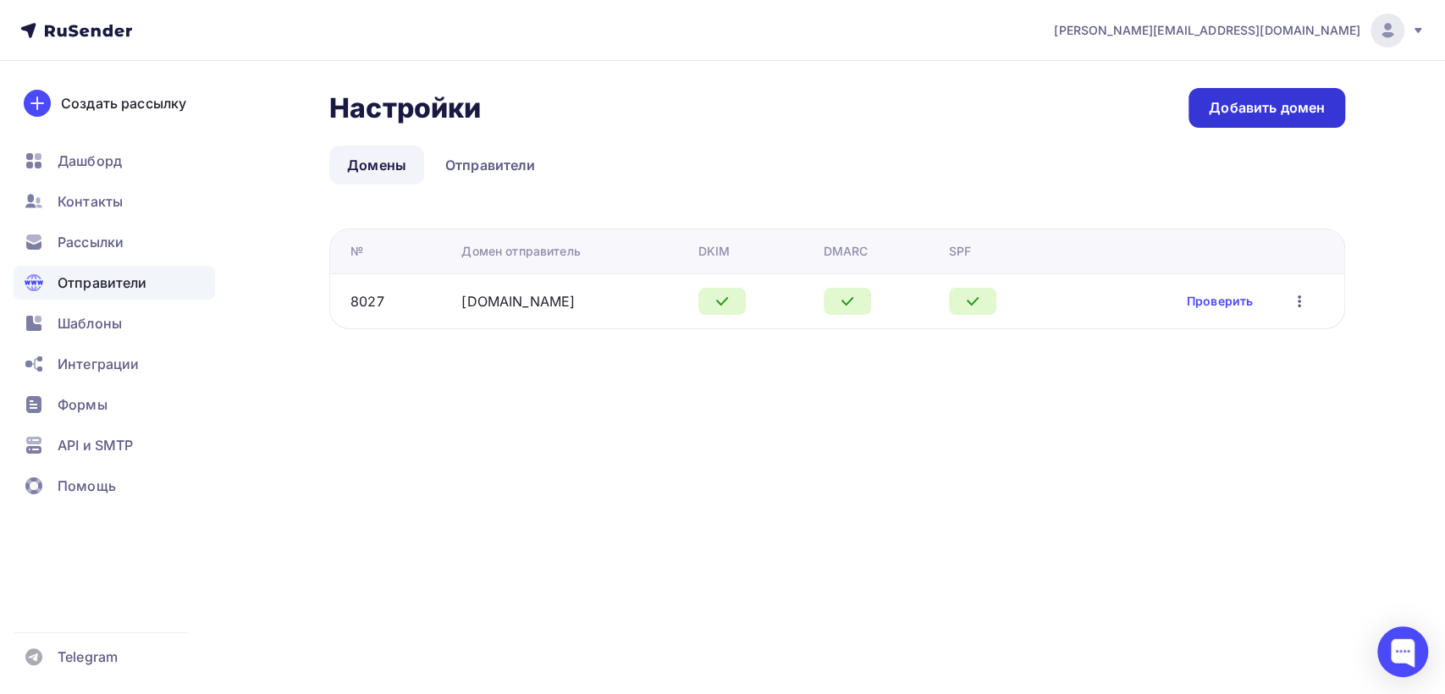
click at [1251, 100] on div "Добавить домен" at bounding box center [1266, 107] width 116 height 19
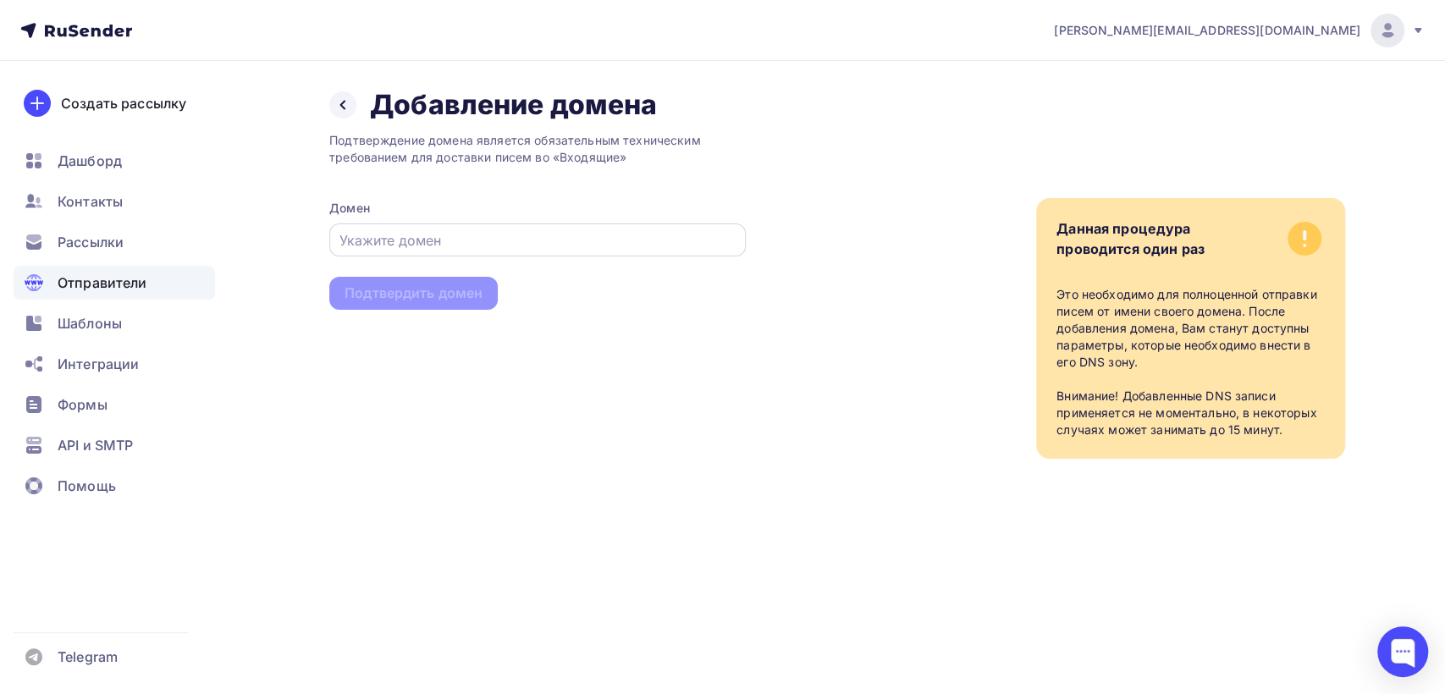
click at [522, 228] on div at bounding box center [537, 239] width 416 height 33
click at [474, 252] on div at bounding box center [537, 239] width 416 height 33
click at [471, 245] on input "text" at bounding box center [537, 240] width 397 height 20
paste input "[DOMAIN_NAME]"
type input "[DOMAIN_NAME]"
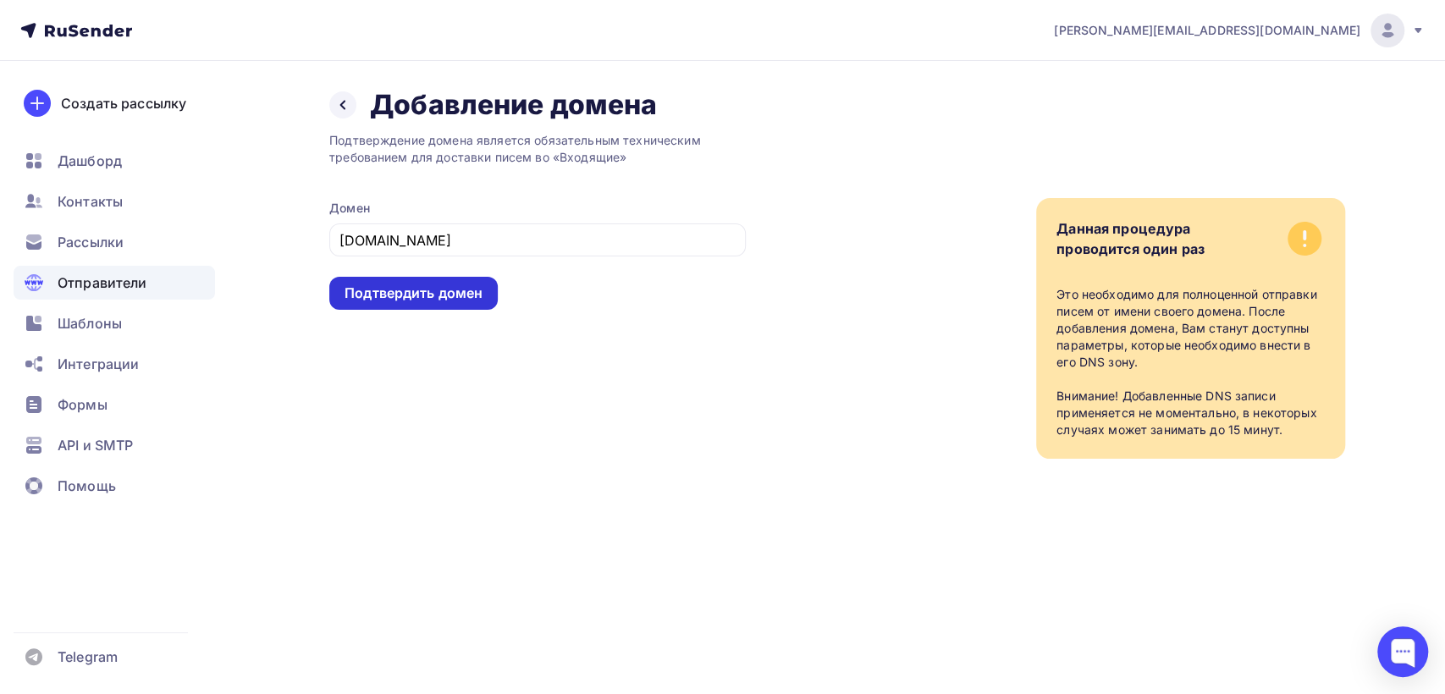
click at [419, 288] on div "Подтвердить домен" at bounding box center [413, 293] width 138 height 19
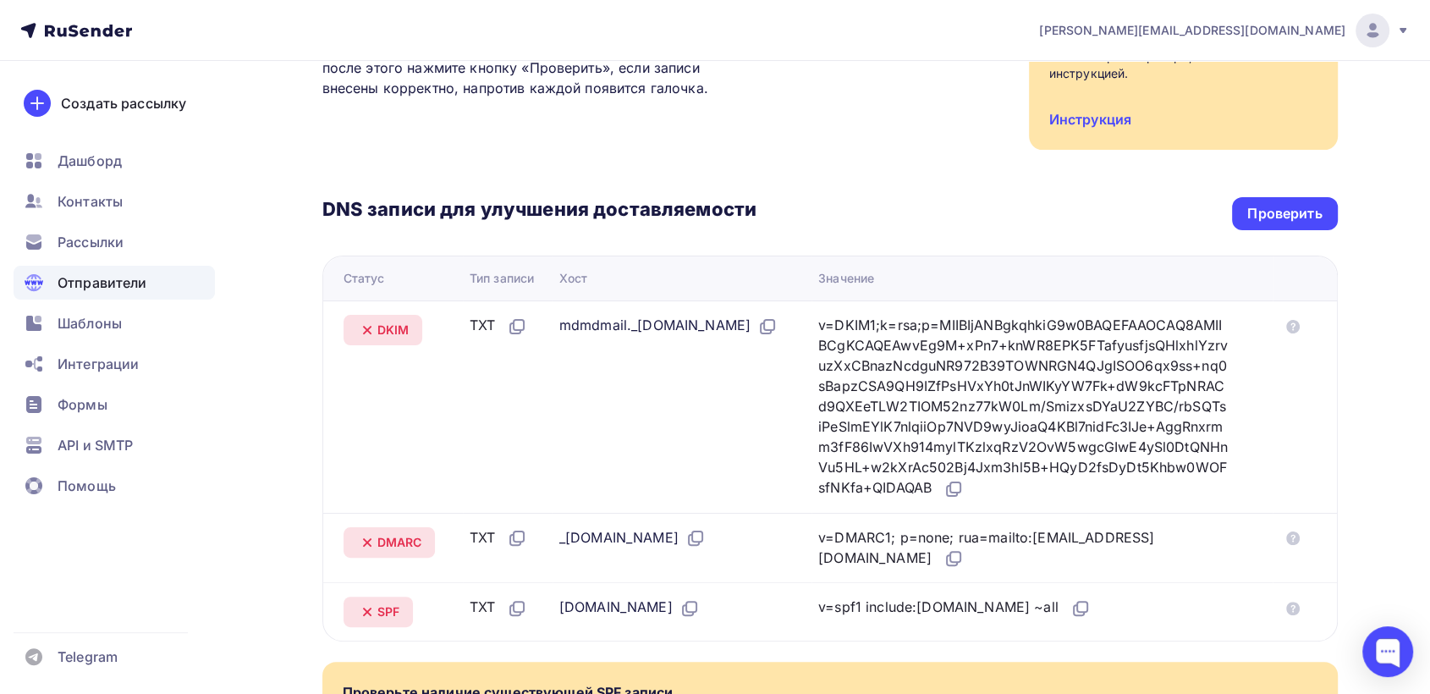
scroll to position [282, 0]
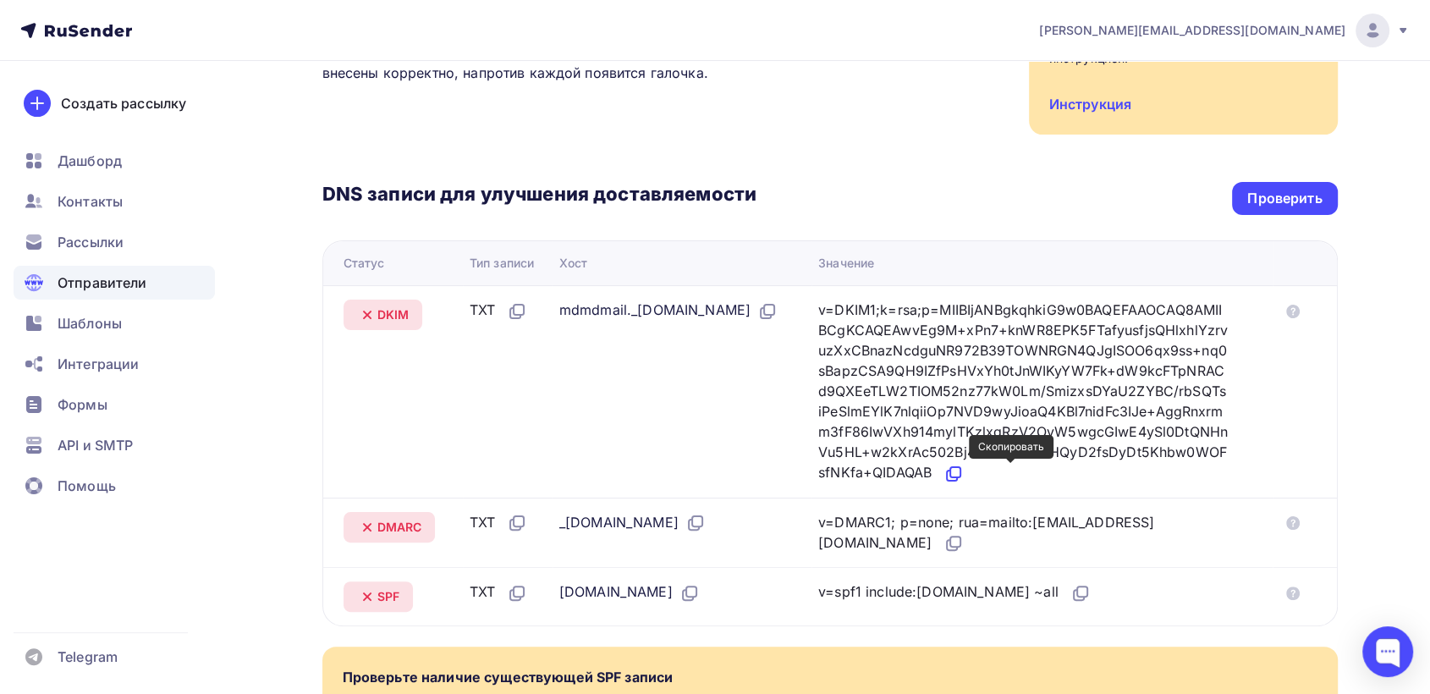
click at [964, 475] on icon at bounding box center [954, 474] width 20 height 20
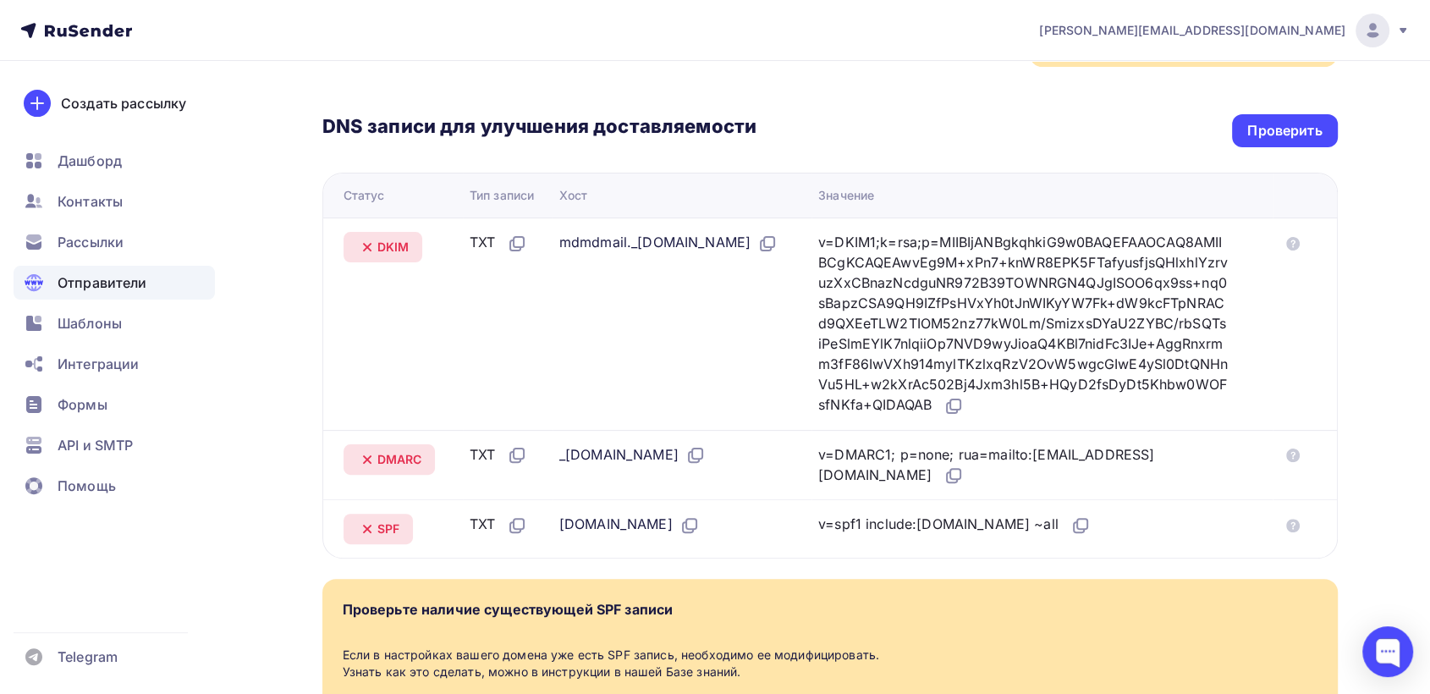
scroll to position [470, 0]
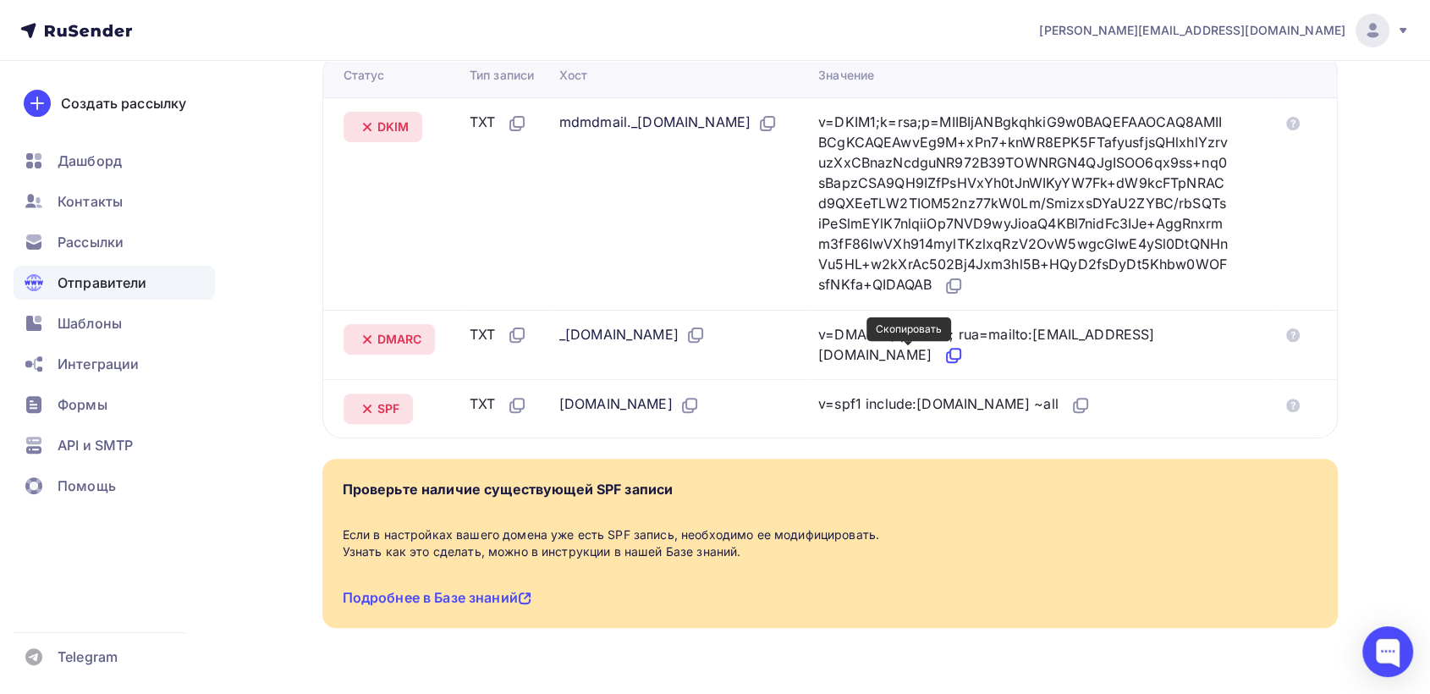
click at [944, 356] on icon at bounding box center [954, 355] width 20 height 20
click at [1077, 405] on icon at bounding box center [1082, 404] width 10 height 10
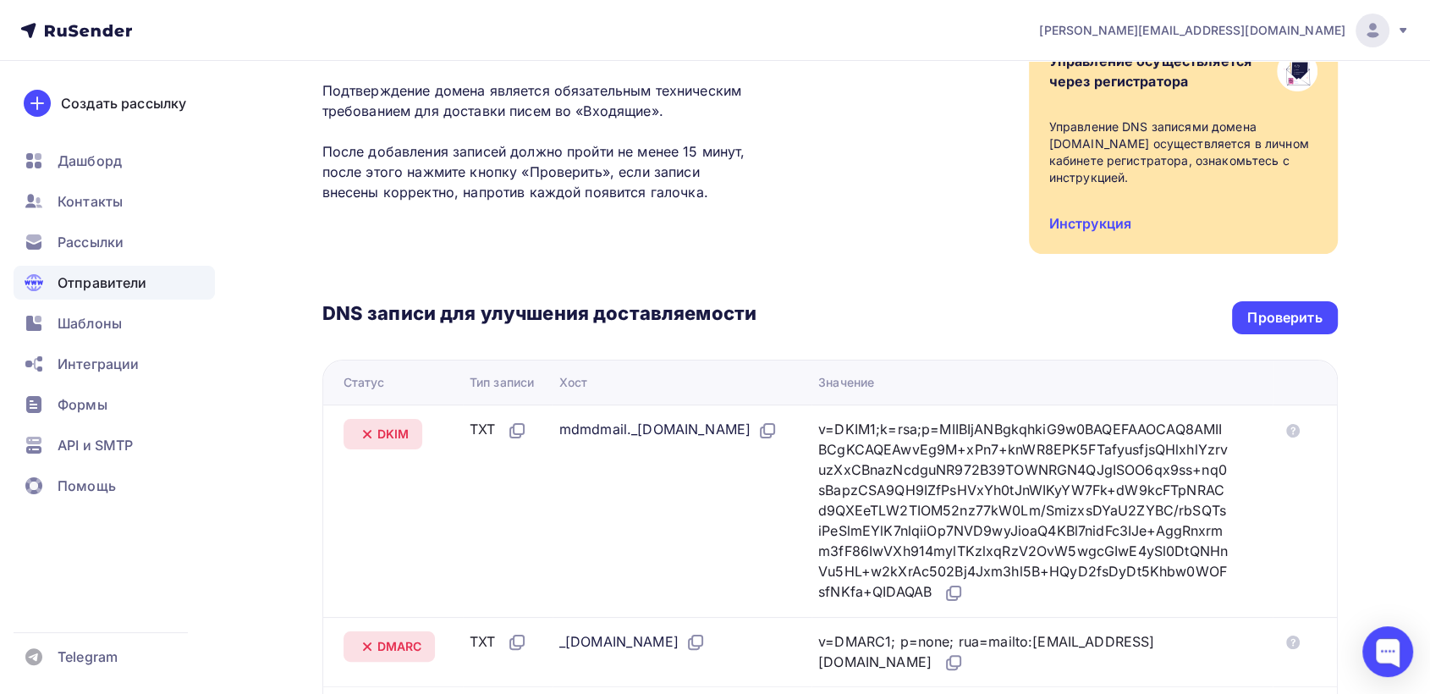
scroll to position [188, 0]
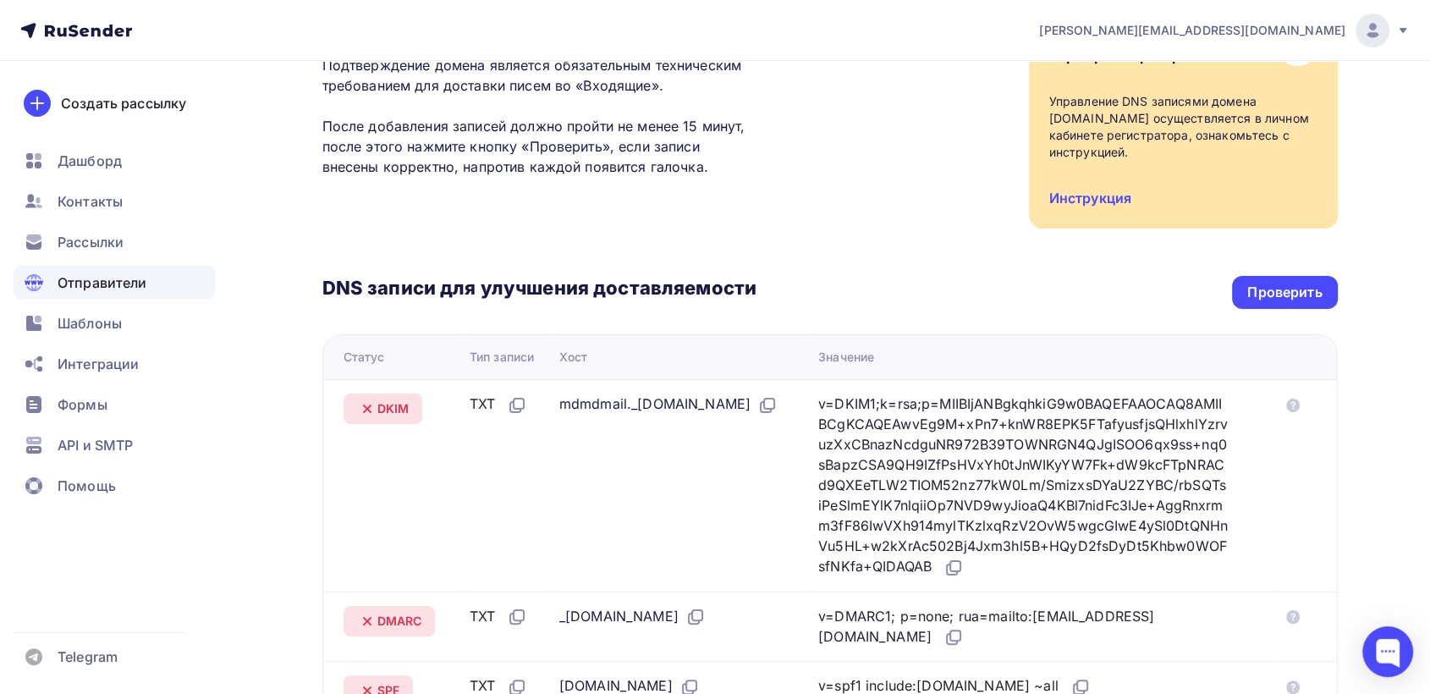
click at [95, 284] on span "Отправители" at bounding box center [103, 283] width 90 height 20
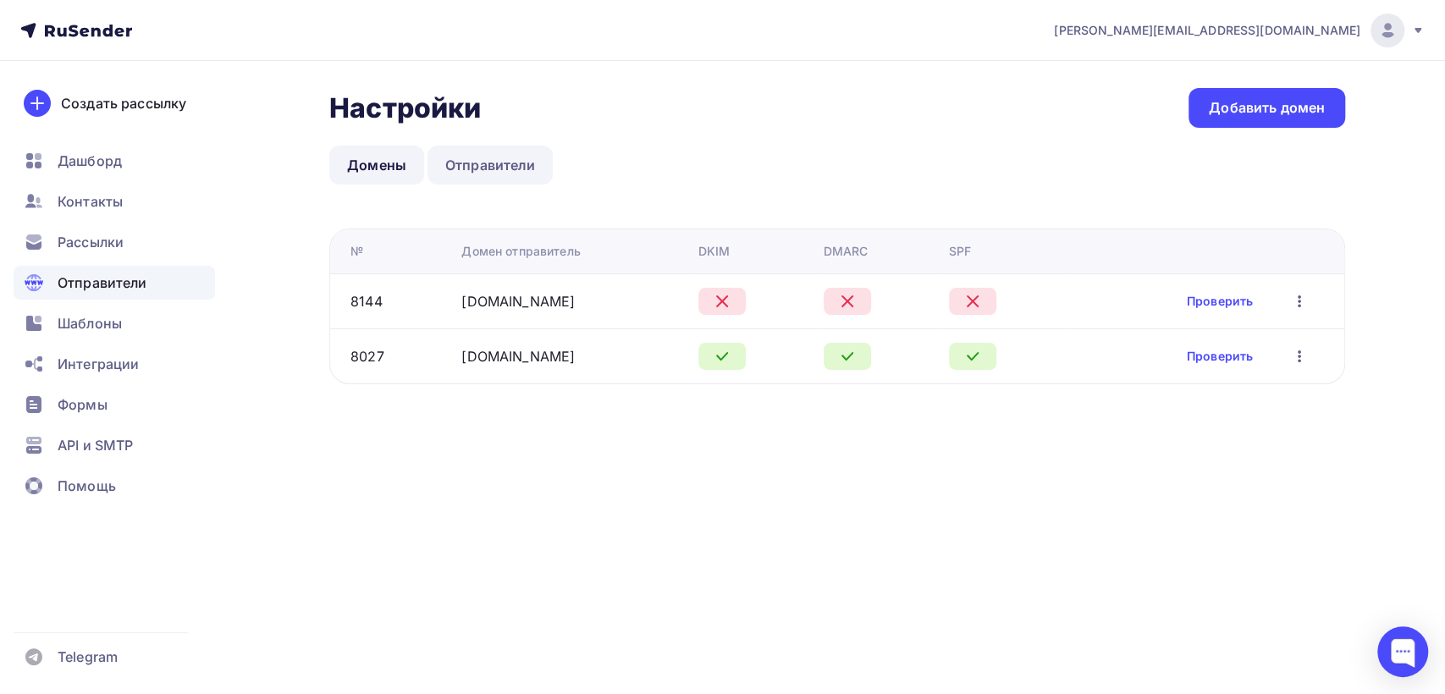
click at [515, 178] on link "Отправители" at bounding box center [490, 165] width 126 height 39
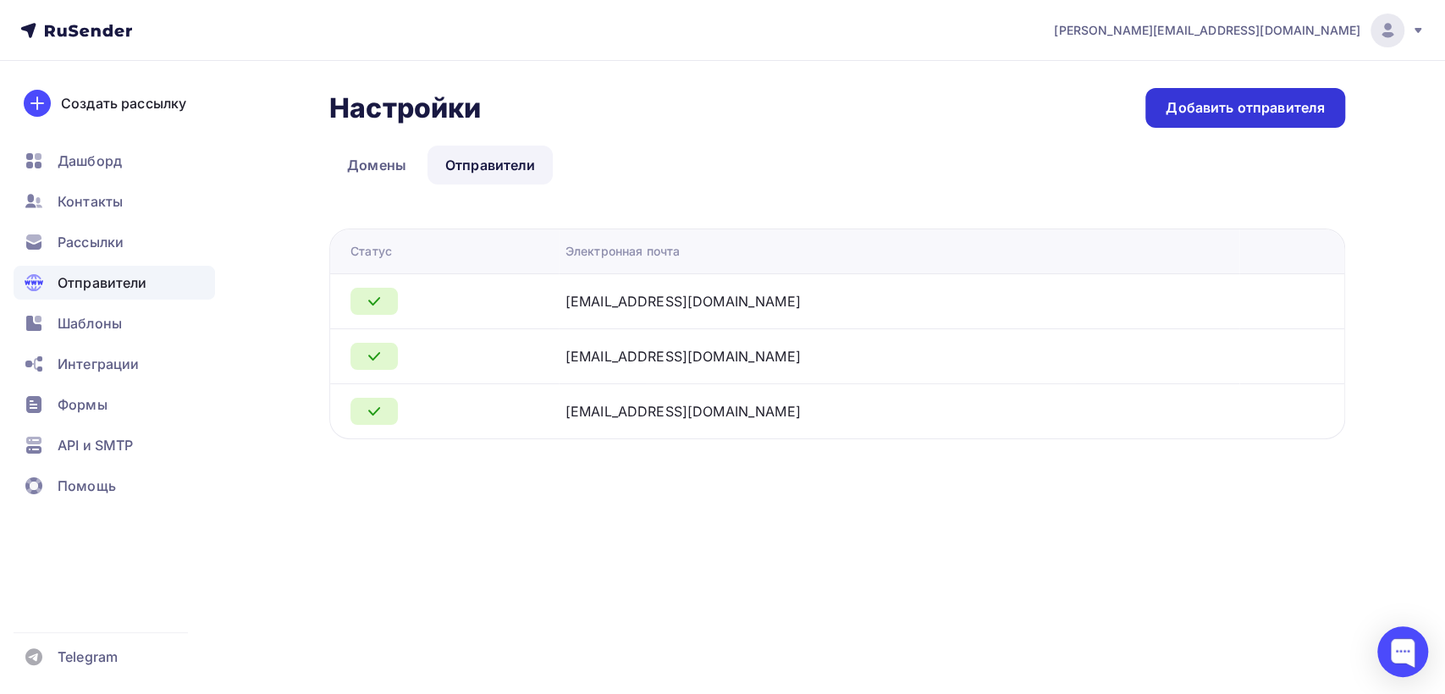
click at [1305, 118] on div "Добавить отправителя" at bounding box center [1245, 108] width 200 height 40
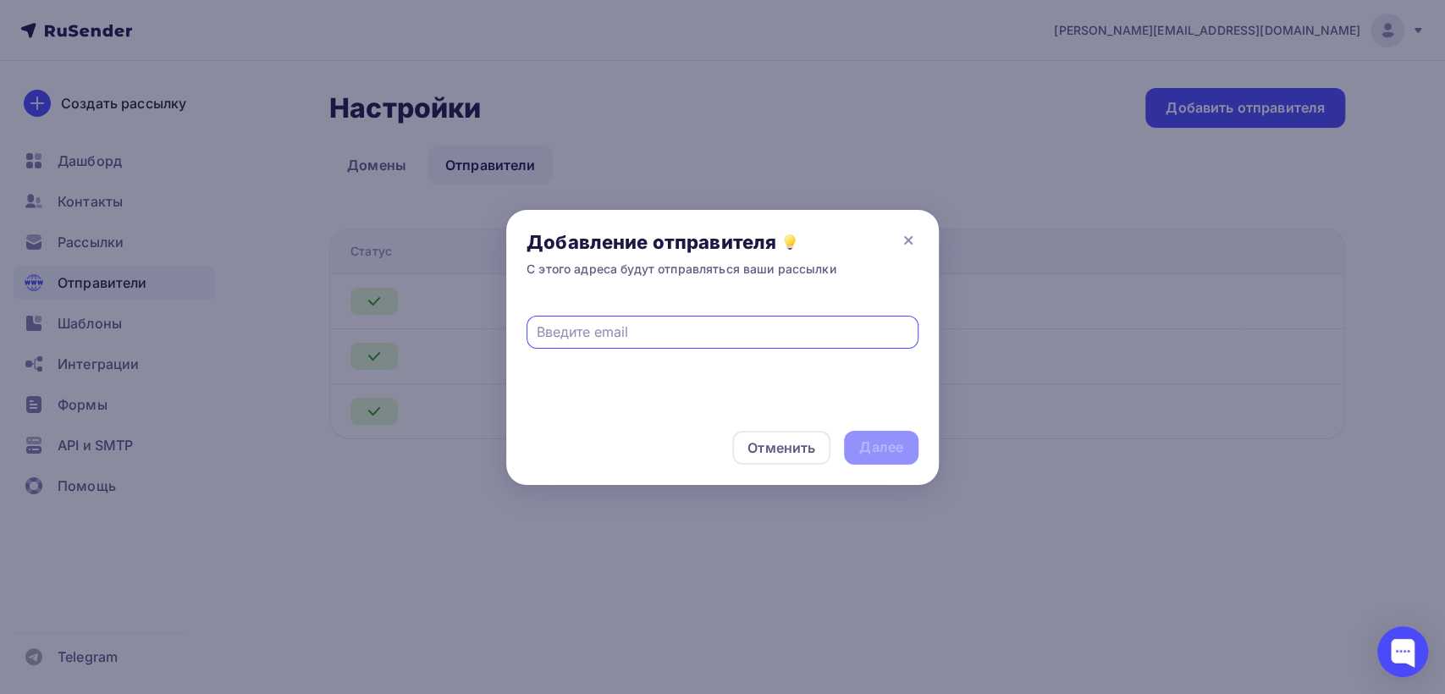
click at [657, 341] on div at bounding box center [722, 332] width 392 height 33
click at [714, 337] on input "text" at bounding box center [723, 332] width 372 height 20
type input "s"
paste input "[DOMAIN_NAME]"
type input "[EMAIL_ADDRESS][DOMAIN_NAME]"
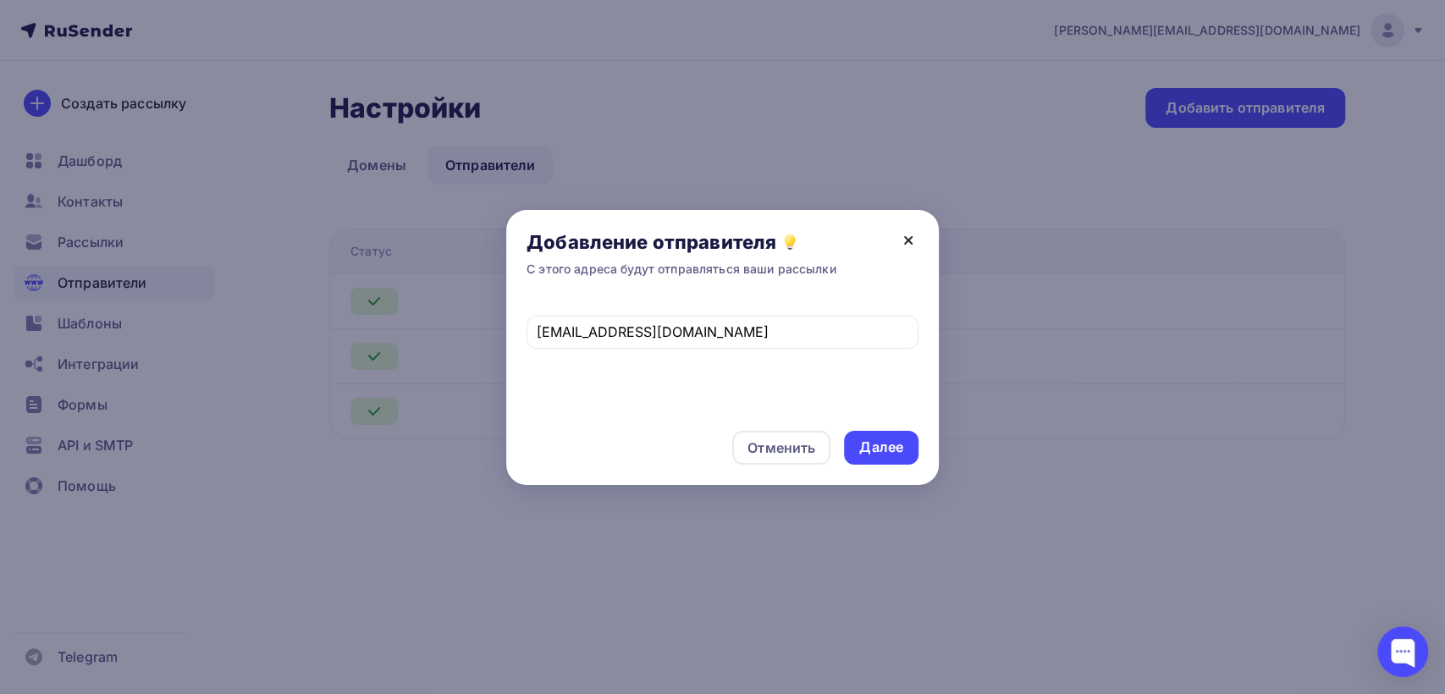
click at [906, 236] on icon at bounding box center [908, 240] width 20 height 20
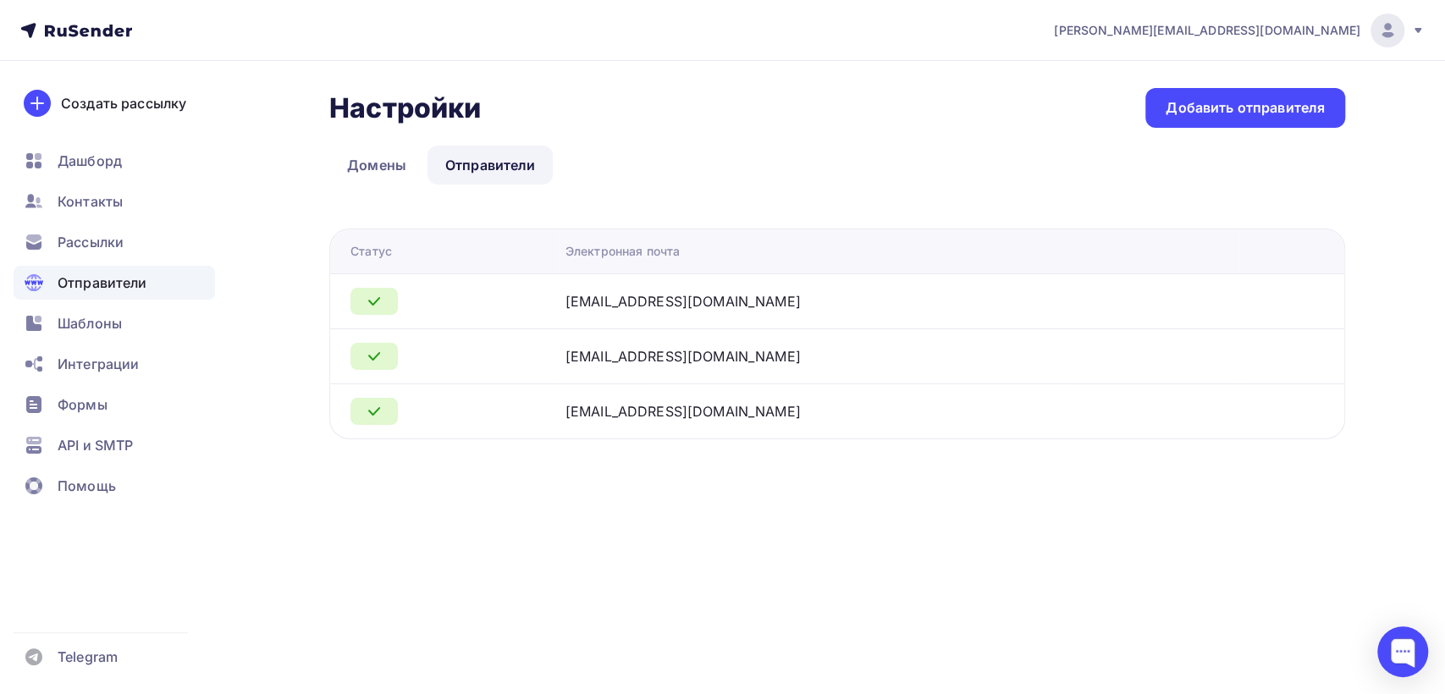
click at [1225, 86] on div "Настройки Настройки Добавить отправителя Домены Отправители Отправители Домены …" at bounding box center [722, 284] width 1387 height 446
click at [1192, 118] on div "Добавить отправителя" at bounding box center [1245, 108] width 200 height 40
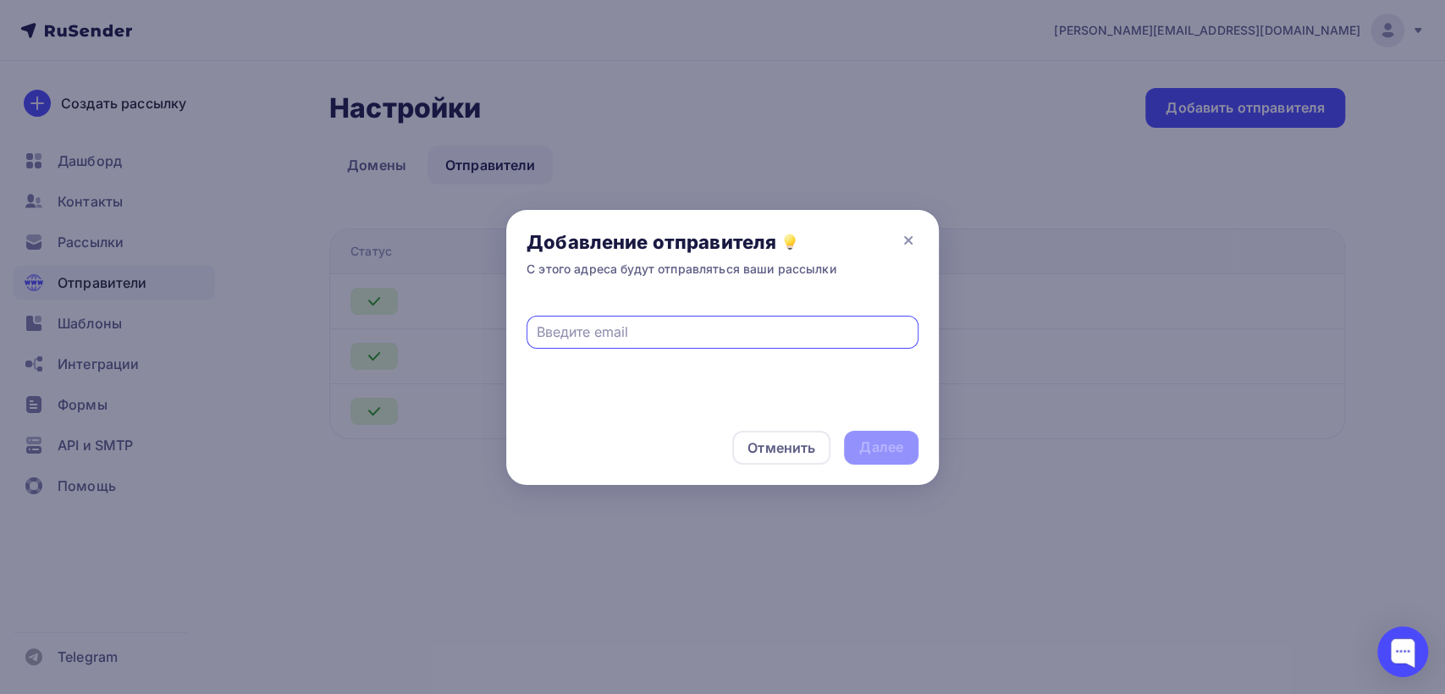
click at [631, 322] on input "text" at bounding box center [723, 332] width 372 height 20
type input "[EMAIL_ADDRESS][DOMAIN_NAME]"
click at [871, 446] on div "Далее" at bounding box center [881, 447] width 44 height 19
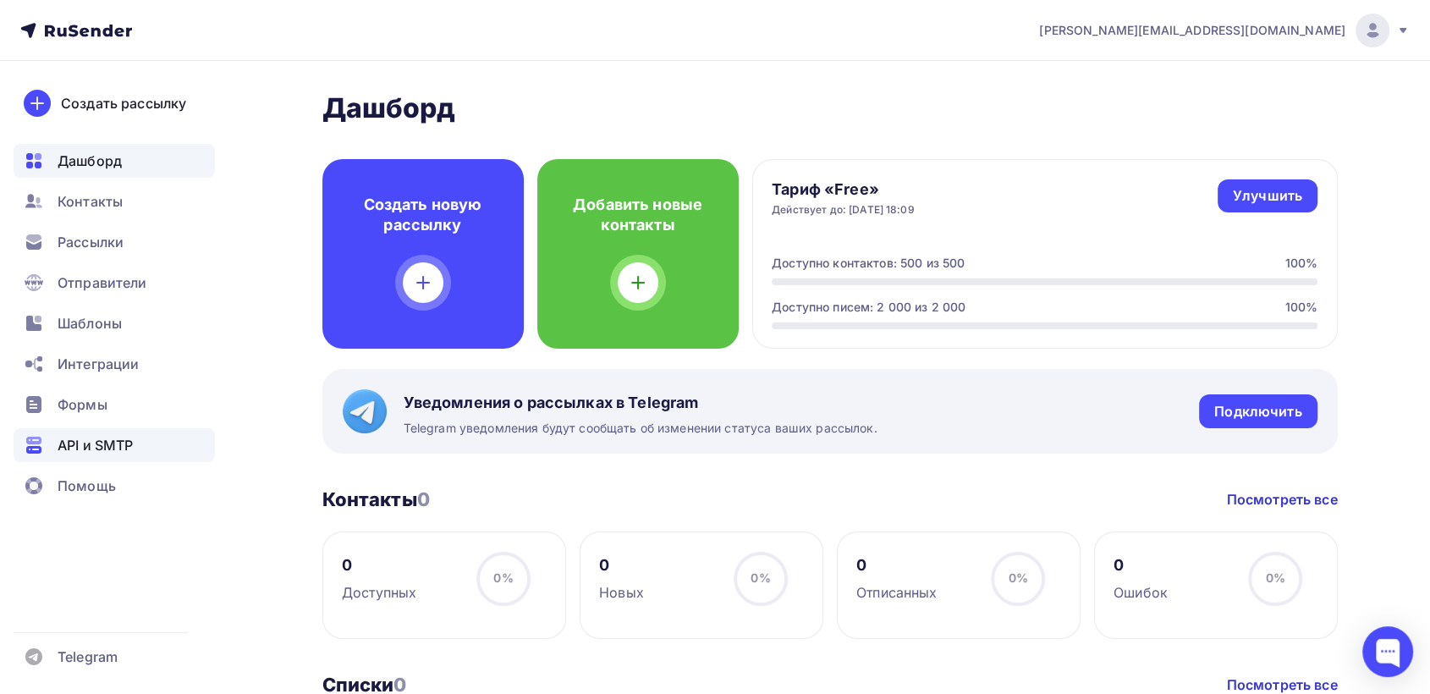
click at [73, 448] on span "API и SMTP" at bounding box center [95, 445] width 75 height 20
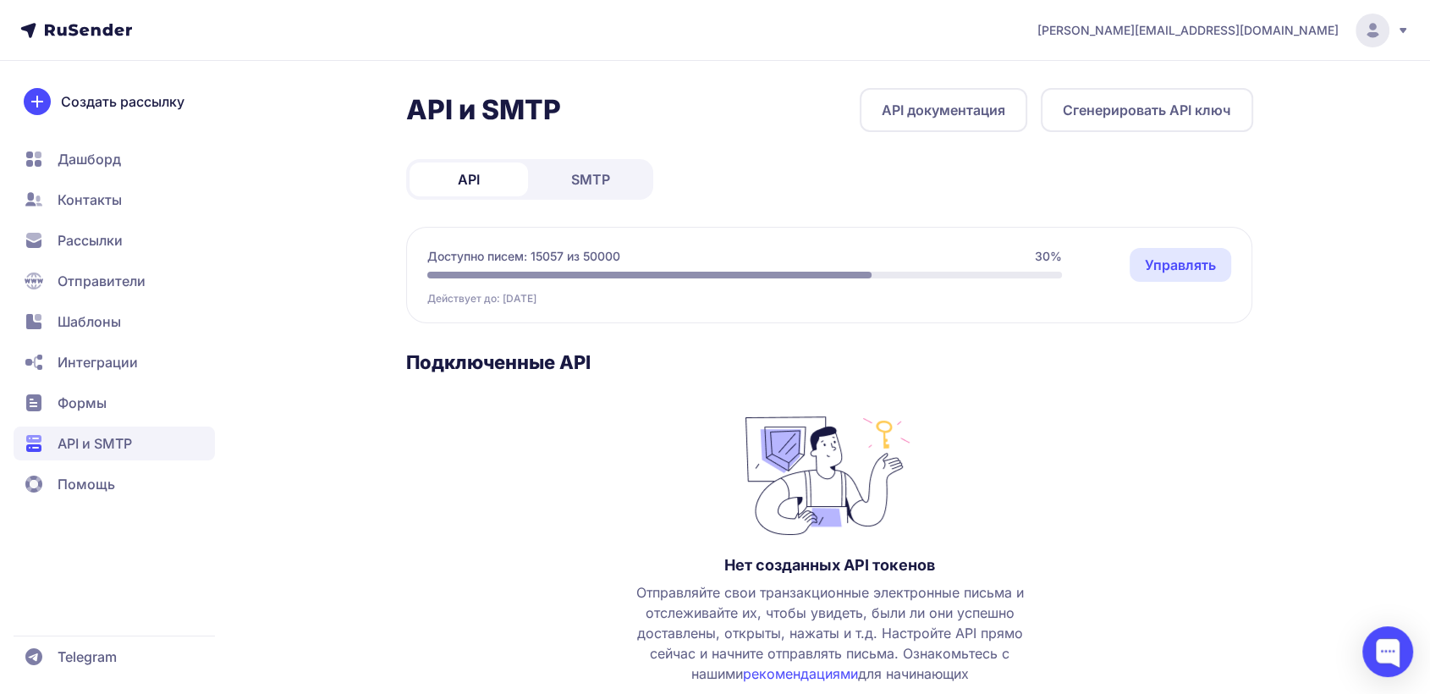
click at [608, 177] on span "SMTP" at bounding box center [590, 179] width 39 height 20
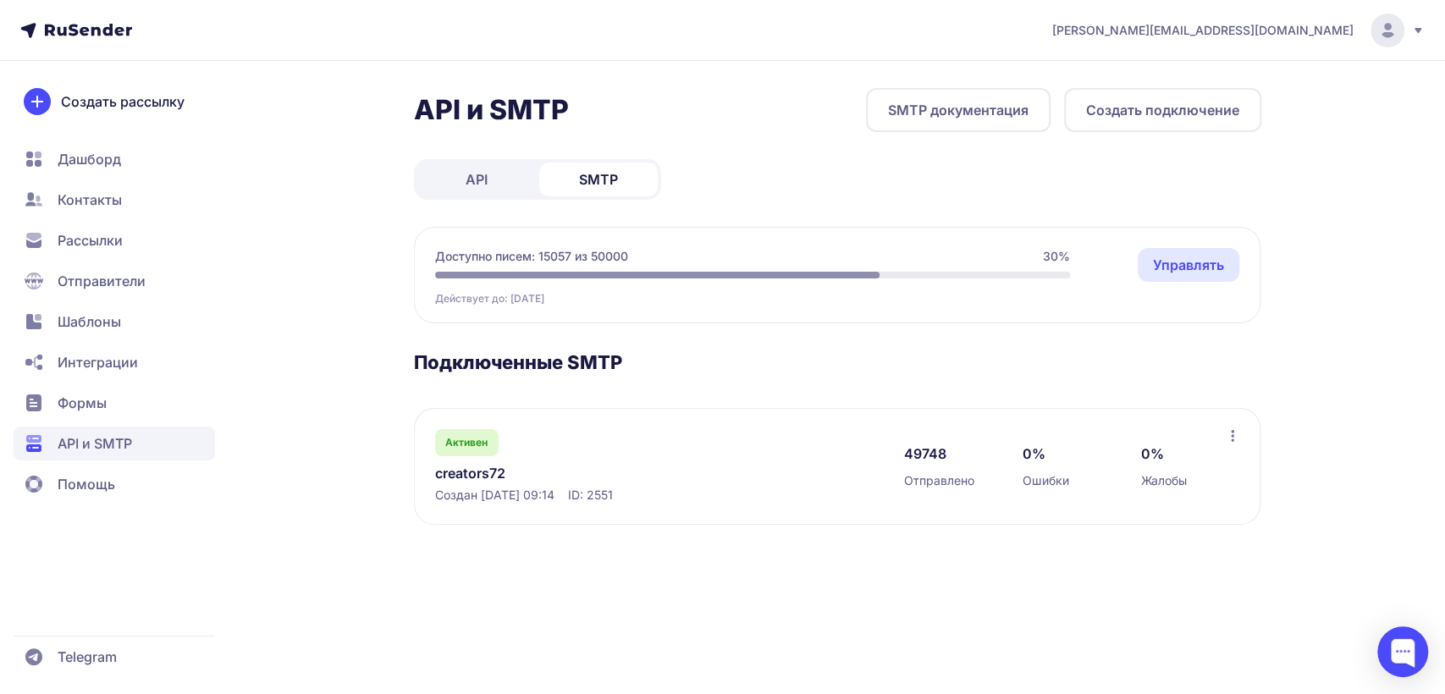
click at [101, 271] on span "Отправители" at bounding box center [102, 281] width 88 height 20
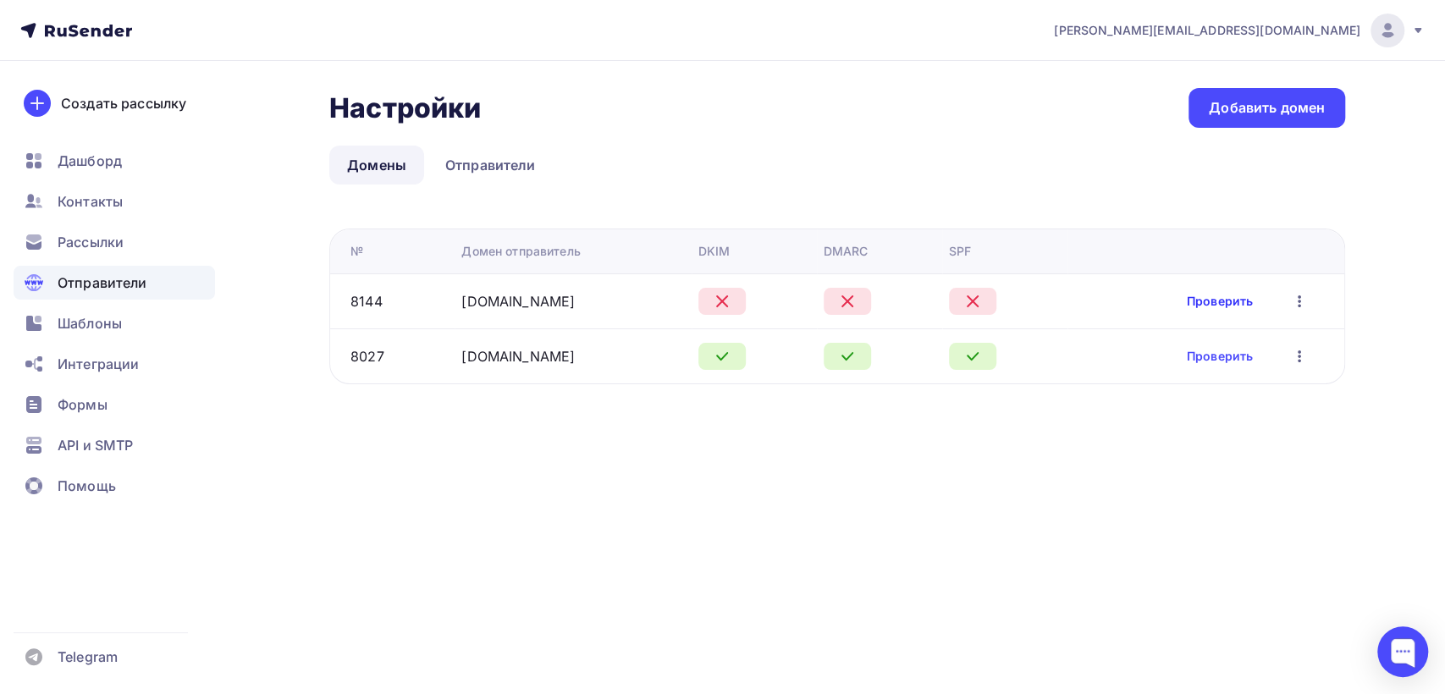
click at [1218, 299] on link "Проверить" at bounding box center [1219, 301] width 66 height 17
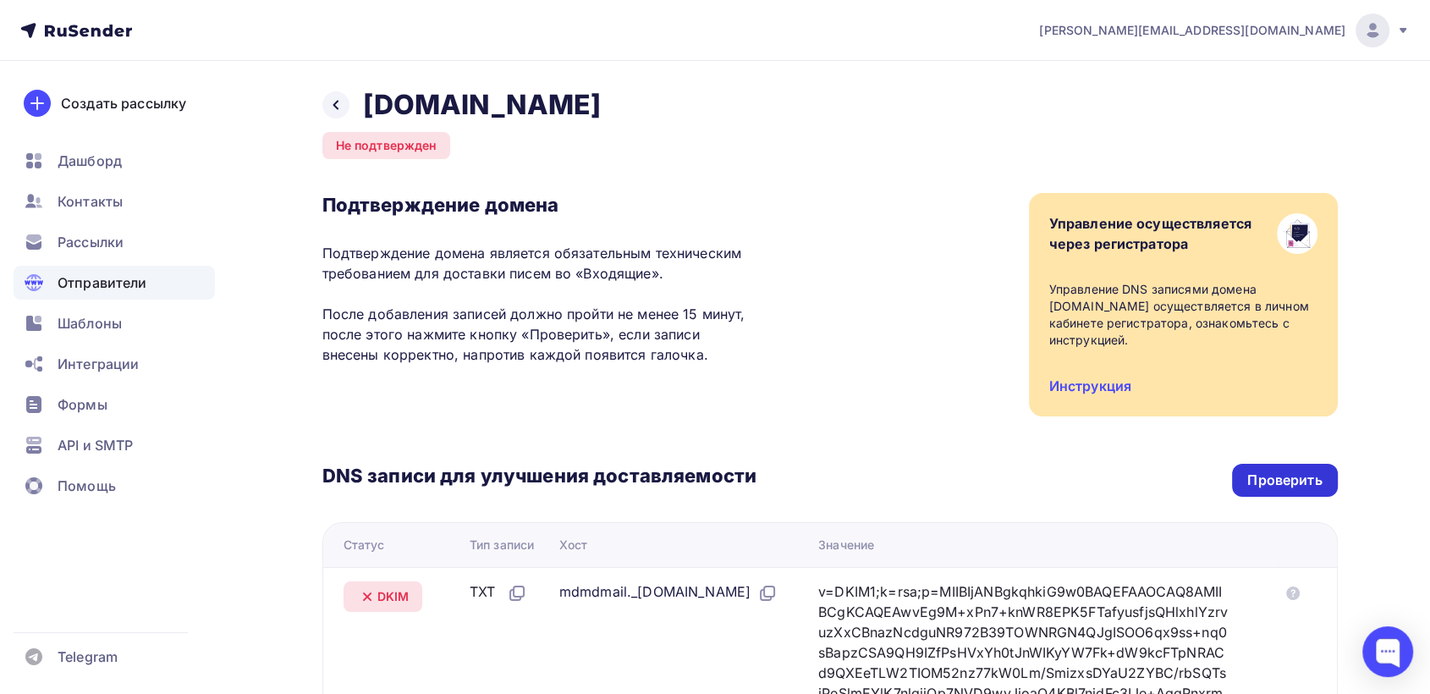
click at [1288, 475] on div "Проверить" at bounding box center [1284, 480] width 74 height 19
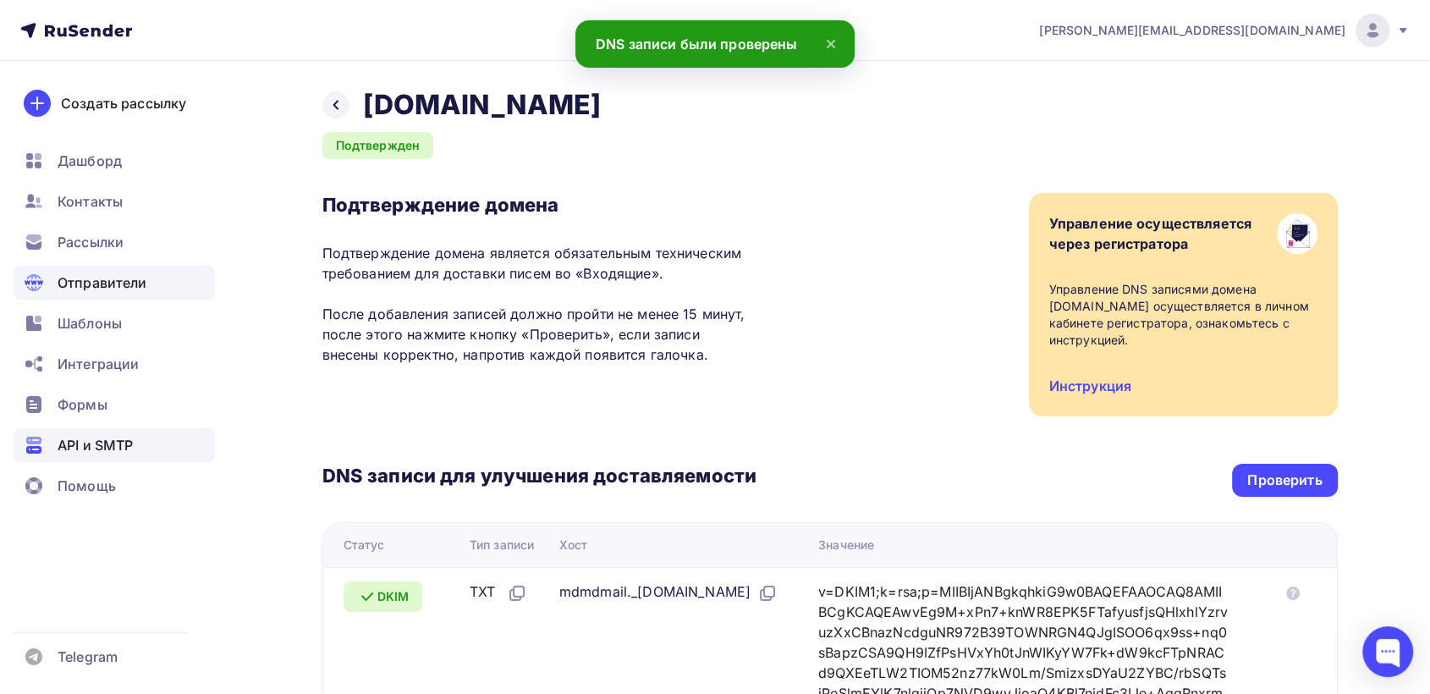
click at [98, 435] on span "API и SMTP" at bounding box center [95, 445] width 75 height 20
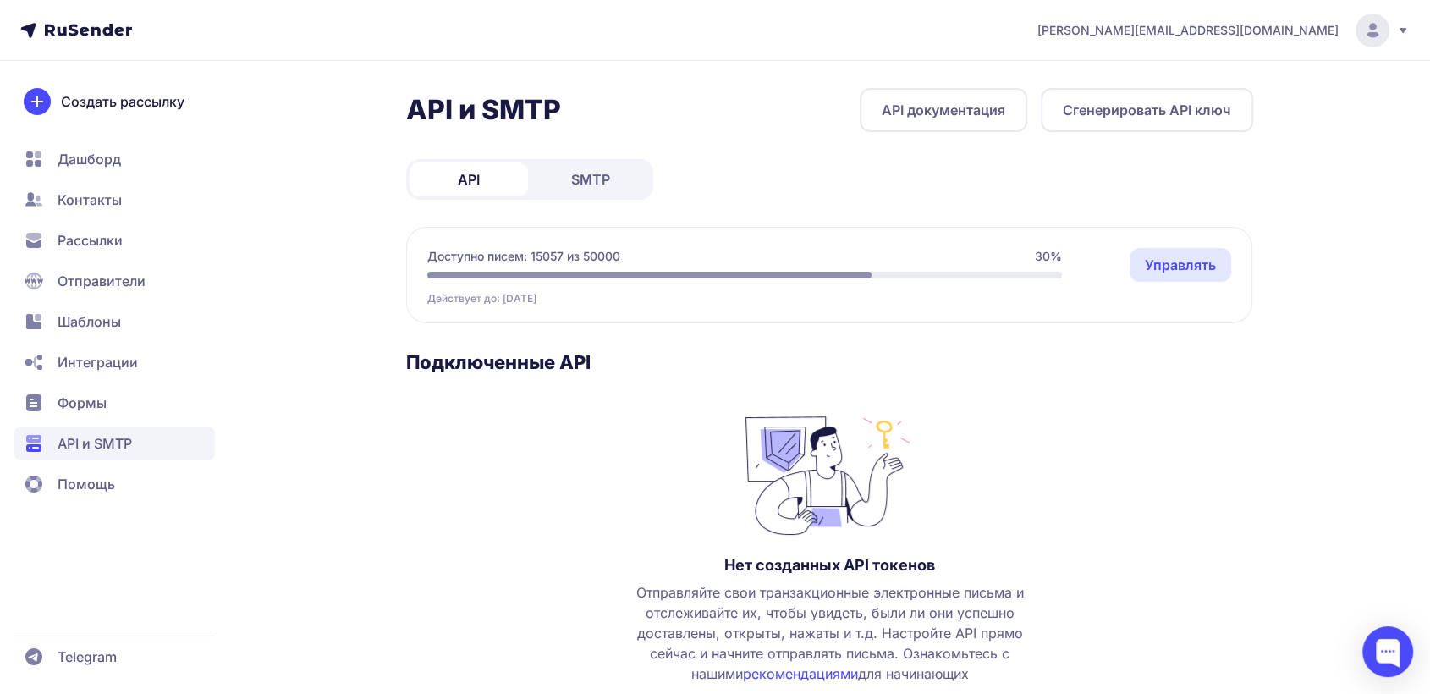
click at [584, 188] on span "SMTP" at bounding box center [590, 179] width 39 height 20
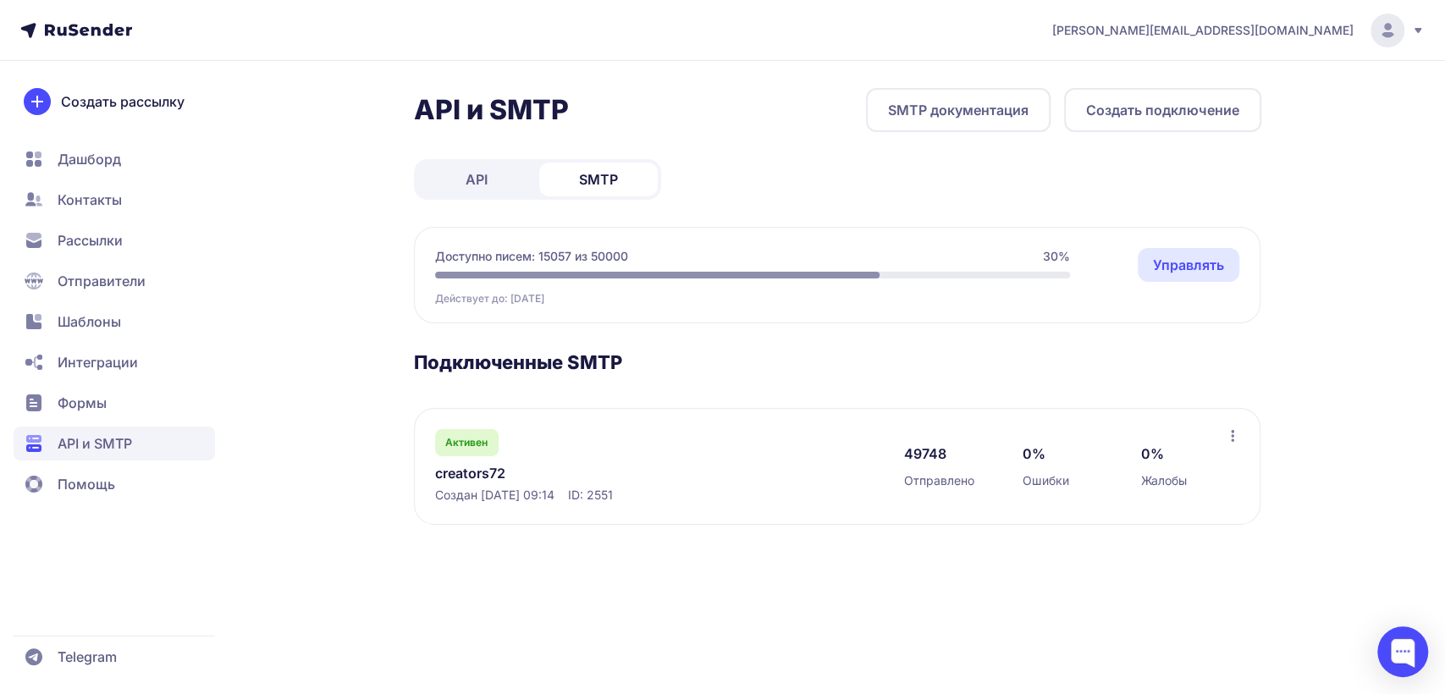
click at [1131, 107] on button "Создать подключение" at bounding box center [1162, 110] width 197 height 44
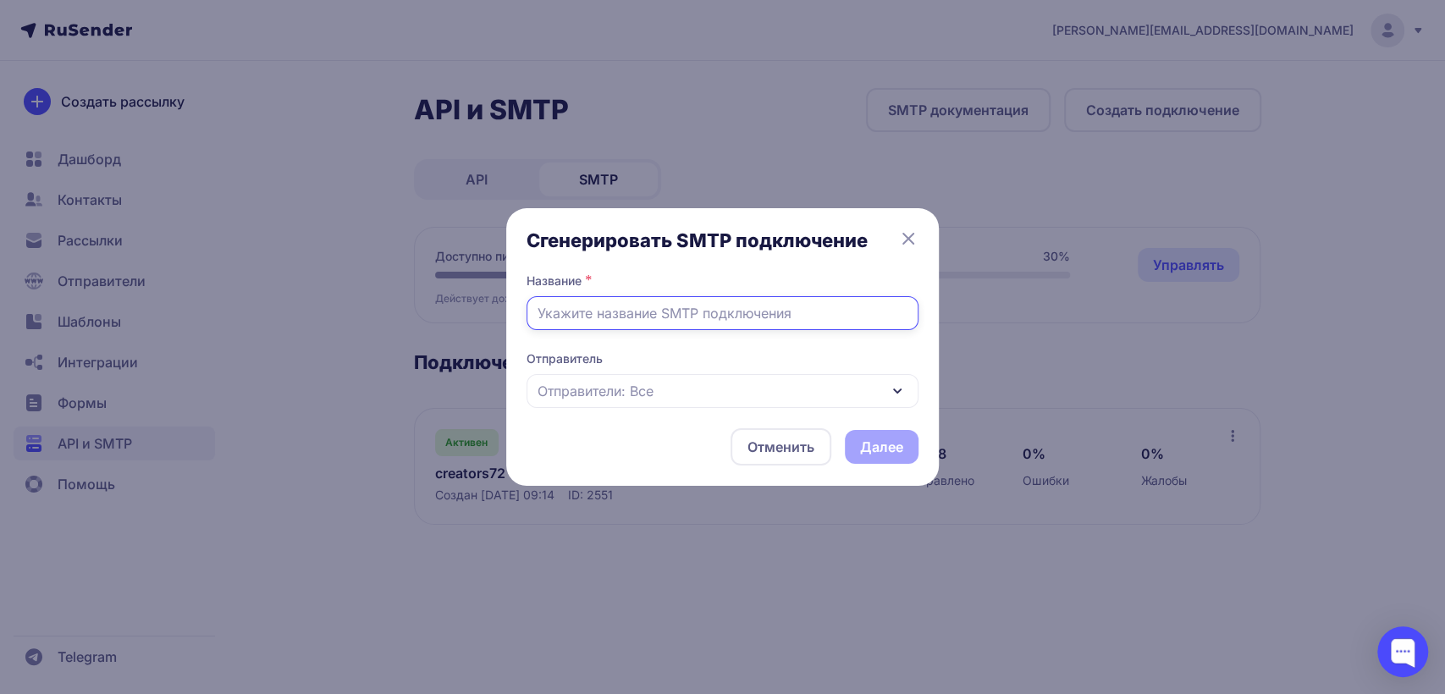
click at [649, 310] on input "text" at bounding box center [722, 313] width 392 height 34
paste input "[DOMAIN_NAME]"
click at [545, 316] on input "danutos" at bounding box center [722, 313] width 392 height 34
type input "Danutos"
click at [667, 393] on div "Отправители: Все" at bounding box center [722, 391] width 392 height 34
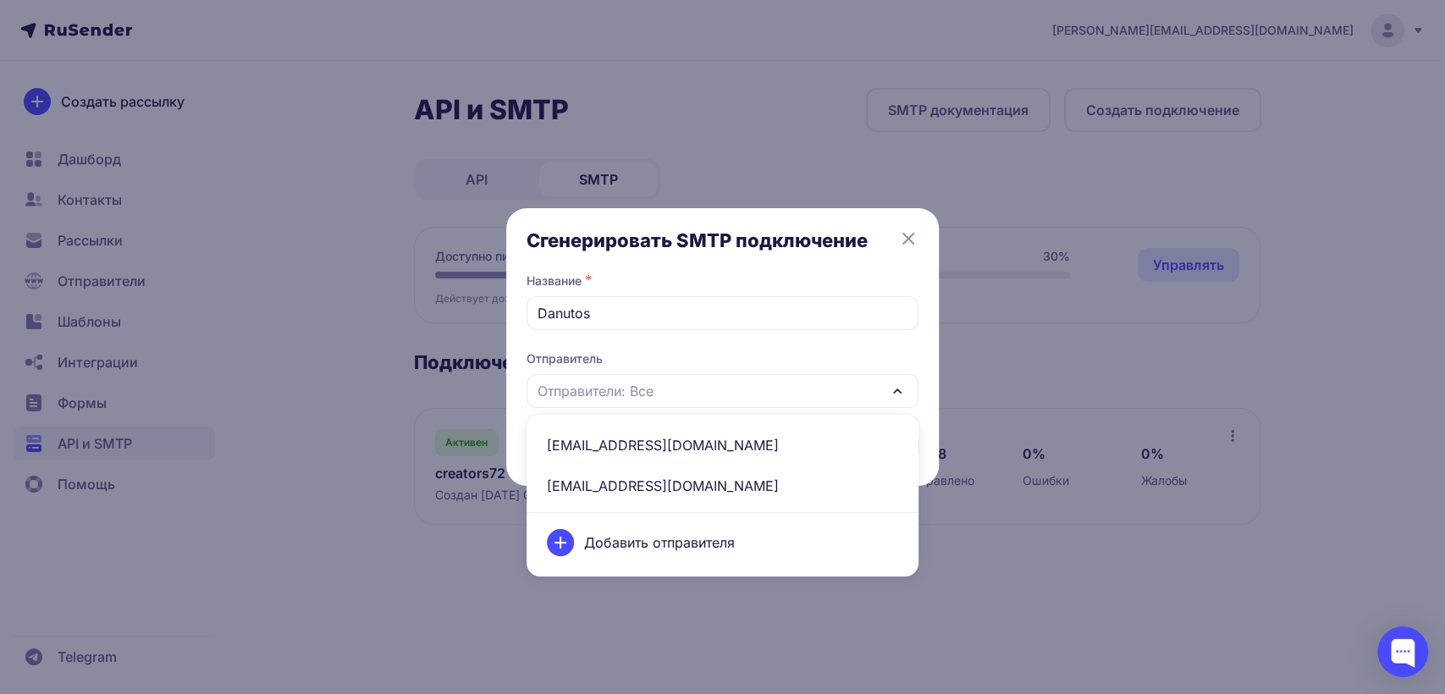
click at [906, 240] on icon at bounding box center [908, 239] width 10 height 10
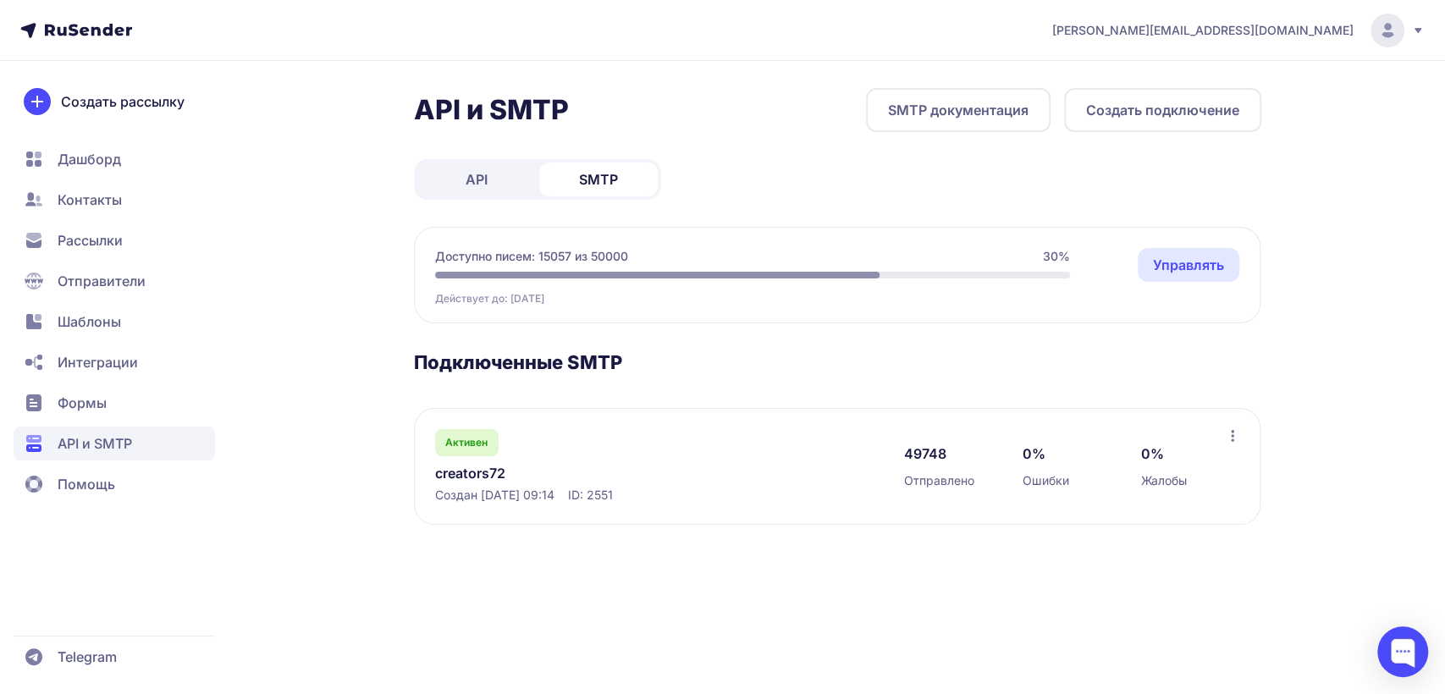
click at [1230, 438] on icon at bounding box center [1232, 436] width 14 height 14
click at [1141, 469] on span "Переименовать" at bounding box center [1162, 473] width 107 height 20
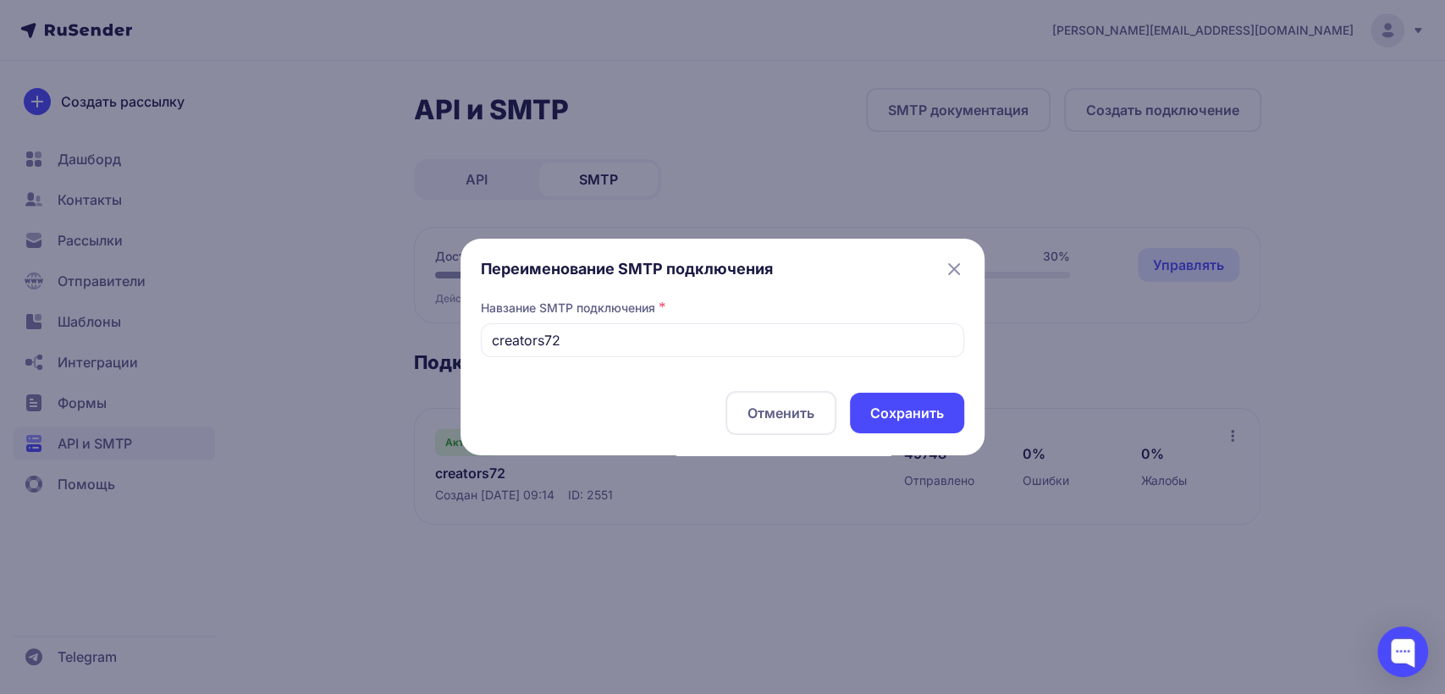
click at [788, 409] on button "Отменить" at bounding box center [780, 413] width 111 height 44
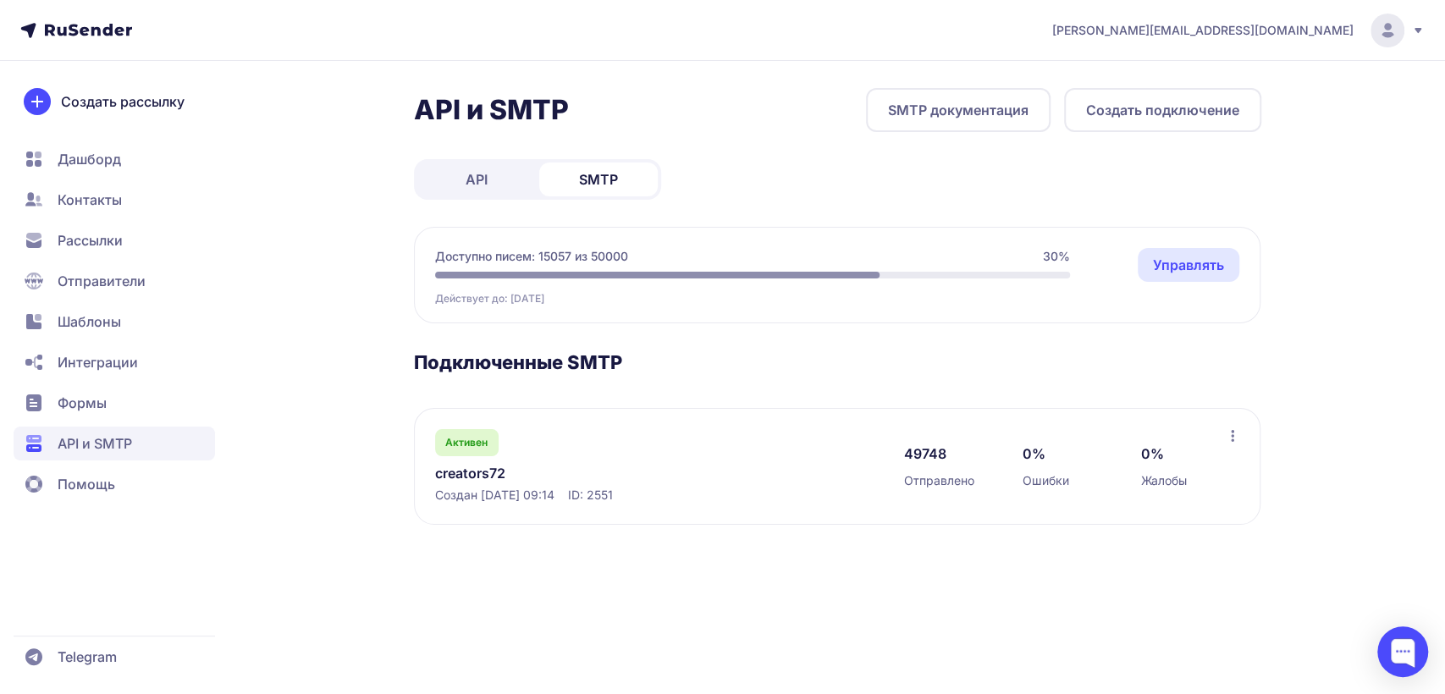
click at [462, 469] on link "creators72" at bounding box center [608, 473] width 347 height 20
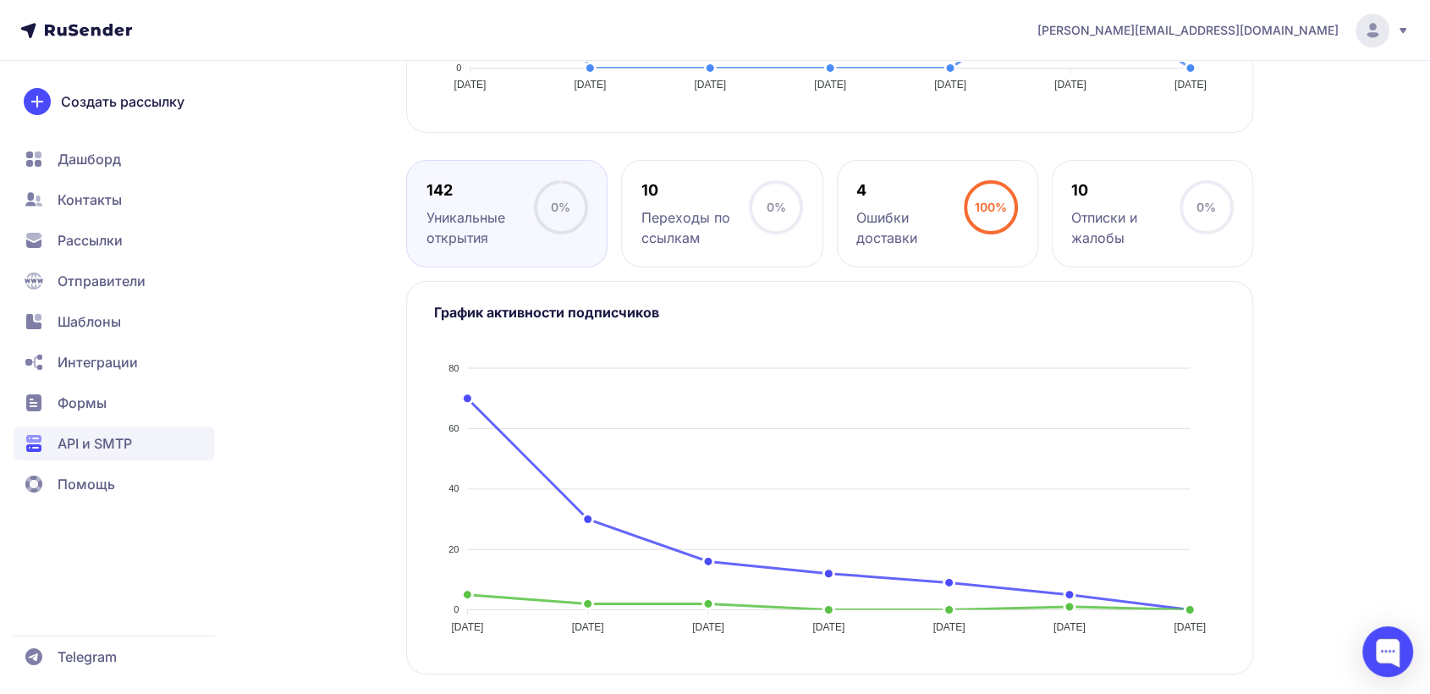
scroll to position [746, 0]
click at [98, 446] on span "API и SMTP" at bounding box center [95, 443] width 74 height 20
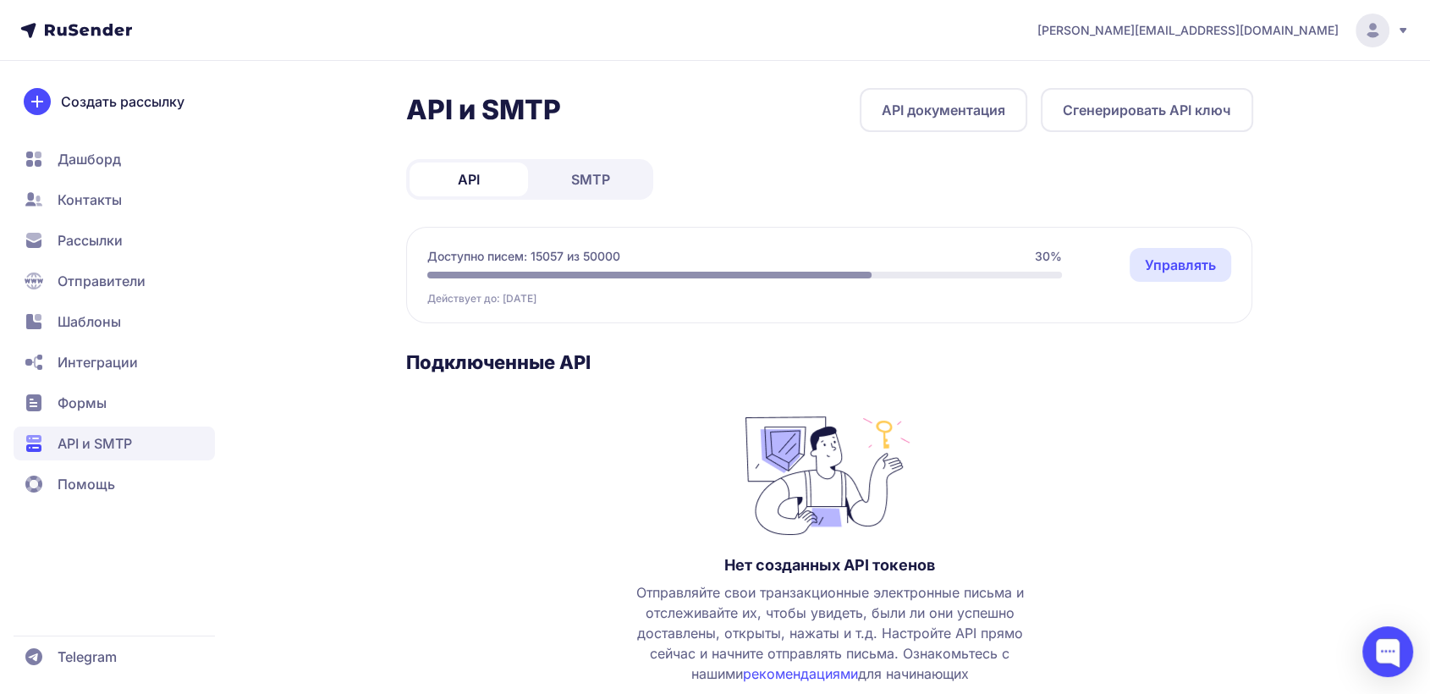
click at [571, 172] on span "SMTP" at bounding box center [590, 179] width 39 height 20
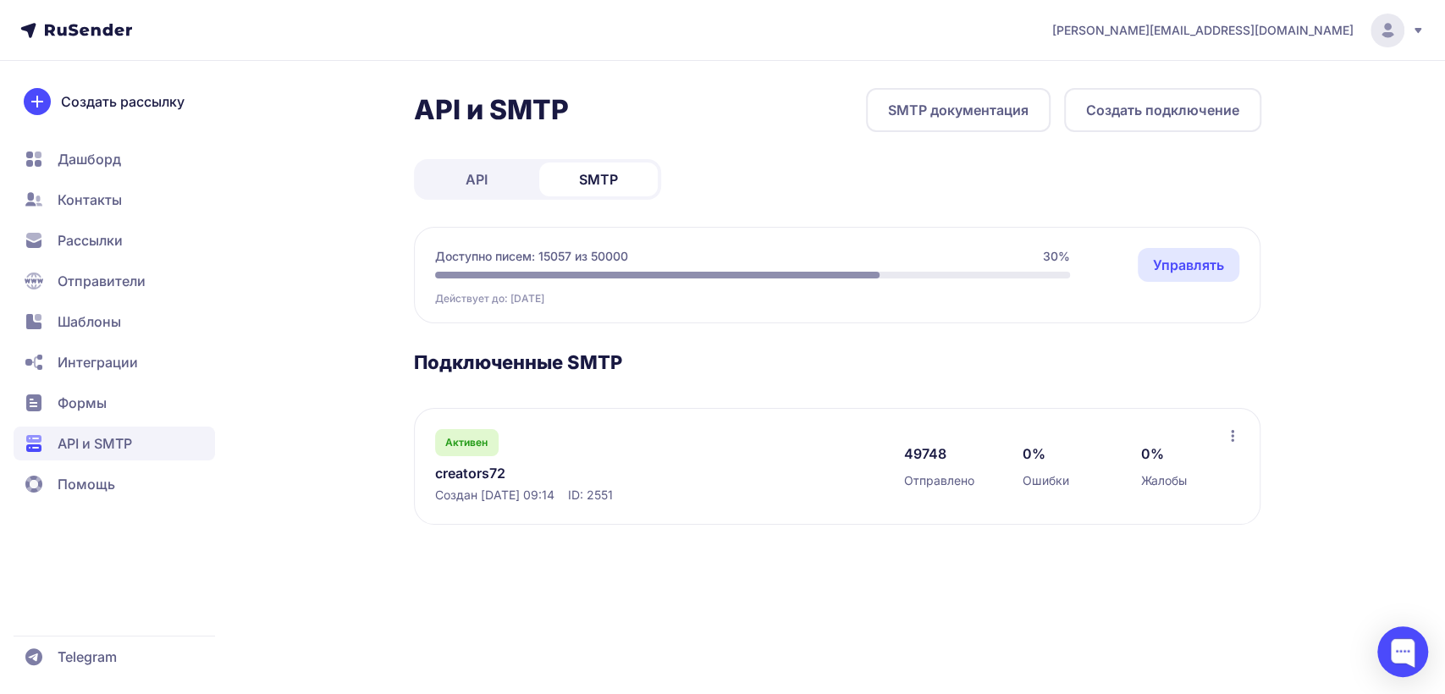
click at [974, 125] on link "SMTP документация" at bounding box center [958, 110] width 184 height 44
click at [1203, 91] on button "Создать подключение" at bounding box center [1162, 110] width 197 height 44
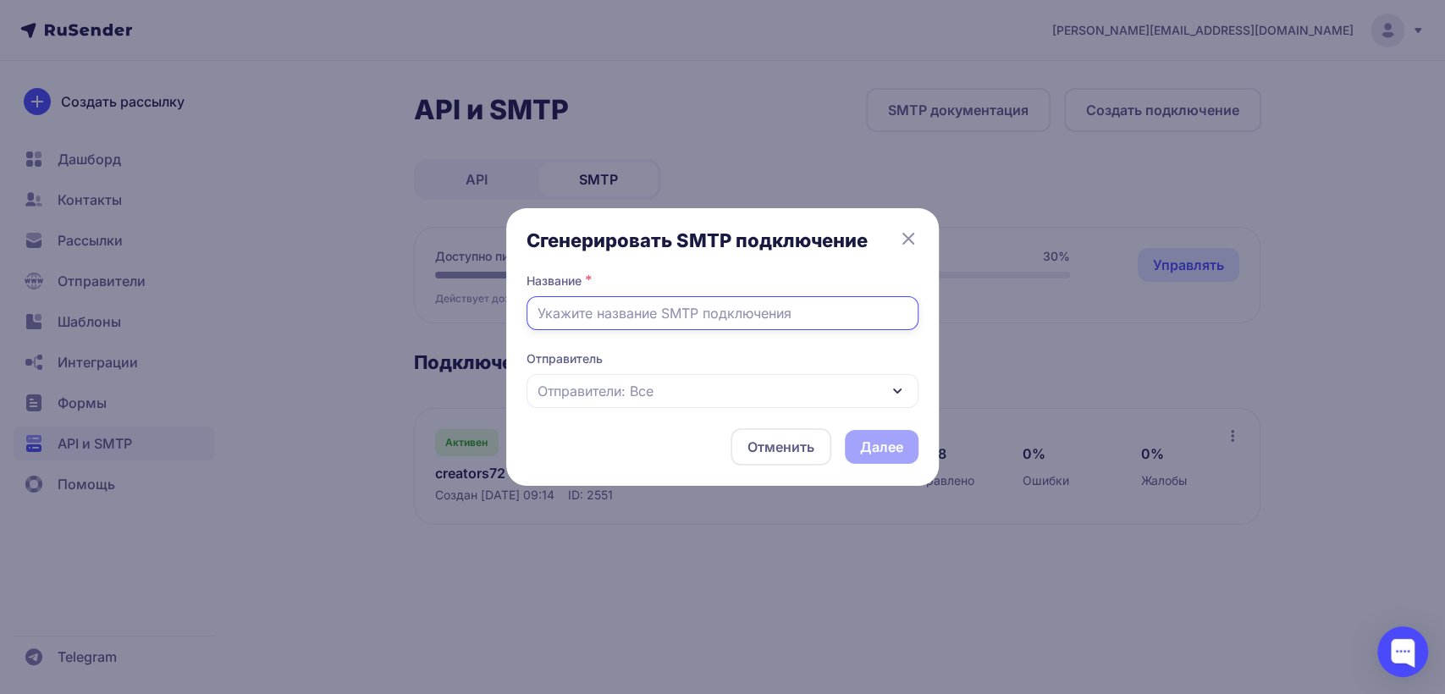
click at [729, 317] on input "text" at bounding box center [722, 313] width 392 height 34
paste input "[DOMAIN_NAME]"
click at [546, 311] on input "danutos" at bounding box center [722, 313] width 392 height 34
type input "Danutos"
click at [886, 446] on div "Отменить Далее" at bounding box center [722, 446] width 392 height 37
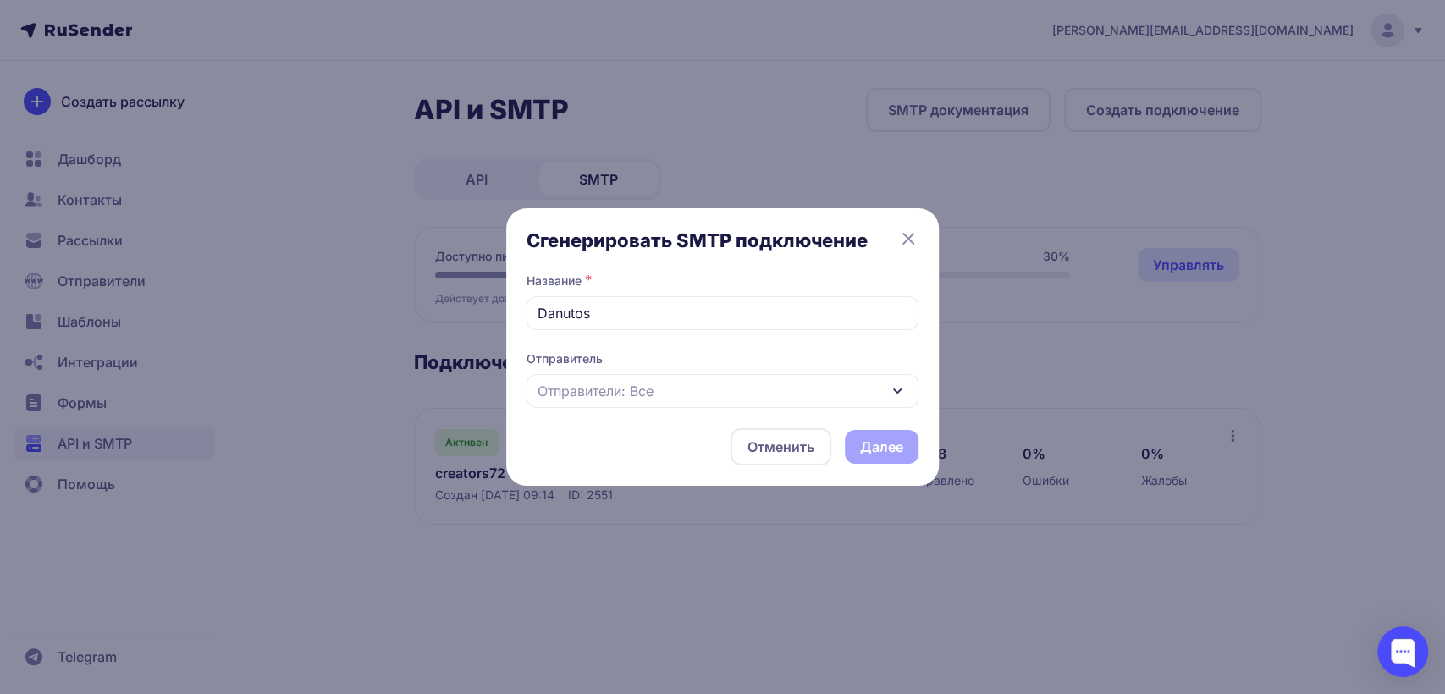
click at [660, 431] on div "Отменить Далее" at bounding box center [722, 446] width 392 height 37
click at [881, 442] on div "Отменить Далее" at bounding box center [722, 446] width 392 height 37
click at [691, 393] on div "Отправители: Все" at bounding box center [722, 391] width 392 height 34
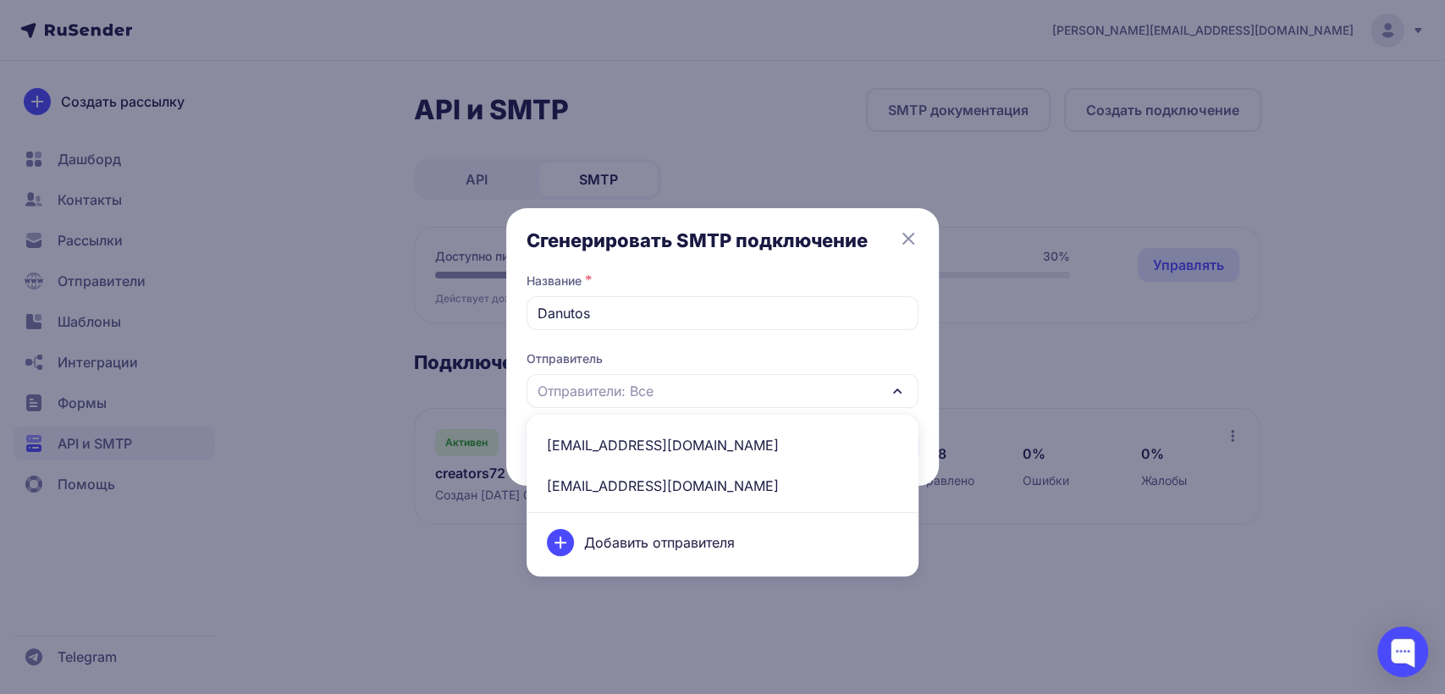
click at [685, 443] on span "[EMAIL_ADDRESS][DOMAIN_NAME]" at bounding box center [723, 445] width 372 height 41
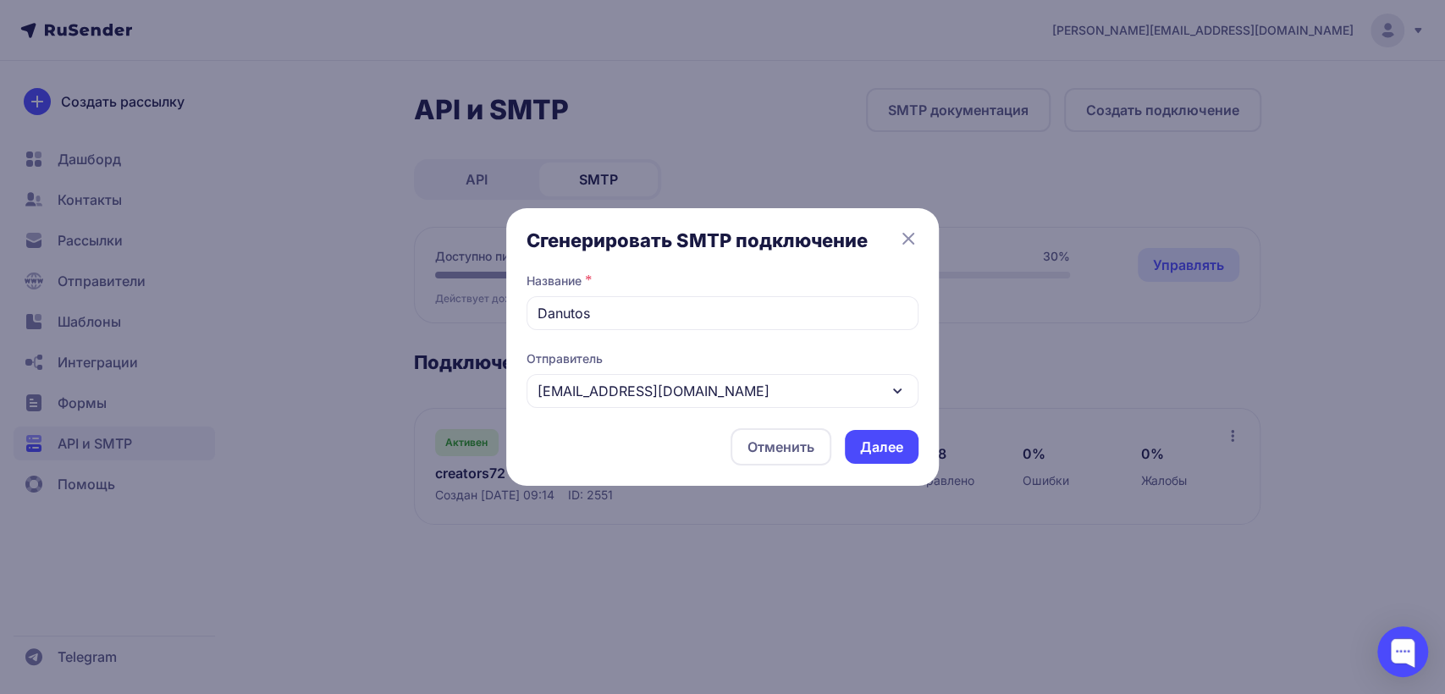
click at [892, 449] on button "Далее" at bounding box center [882, 447] width 74 height 34
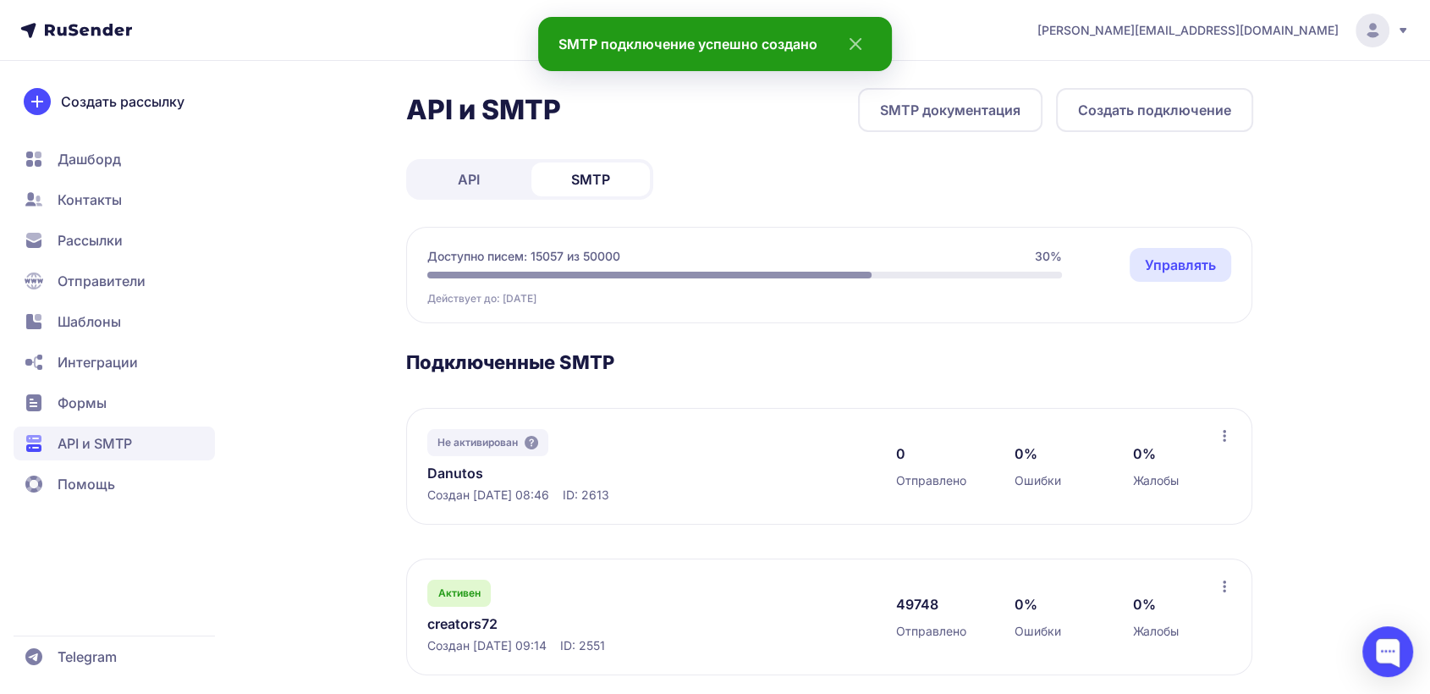
click at [501, 470] on link "Danutos" at bounding box center [600, 473] width 347 height 20
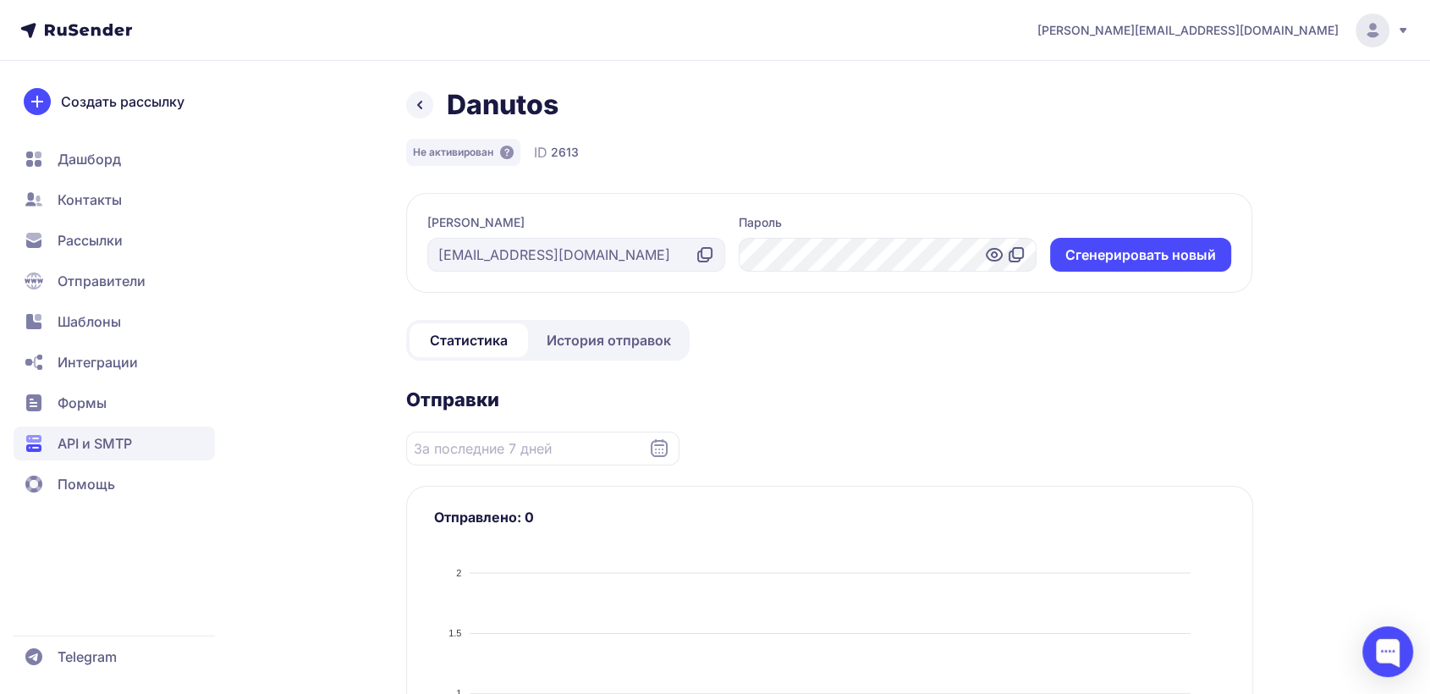
drag, startPoint x: 591, startPoint y: 151, endPoint x: 542, endPoint y: 151, distance: 48.2
click at [542, 151] on div "Не активирован ID 2613" at bounding box center [829, 152] width 847 height 27
click at [591, 155] on div "Не активирован ID 2613" at bounding box center [829, 152] width 847 height 27
drag, startPoint x: 533, startPoint y: 152, endPoint x: 577, endPoint y: 147, distance: 44.3
click at [577, 147] on div "Не активирован ID 2613" at bounding box center [829, 152] width 847 height 27
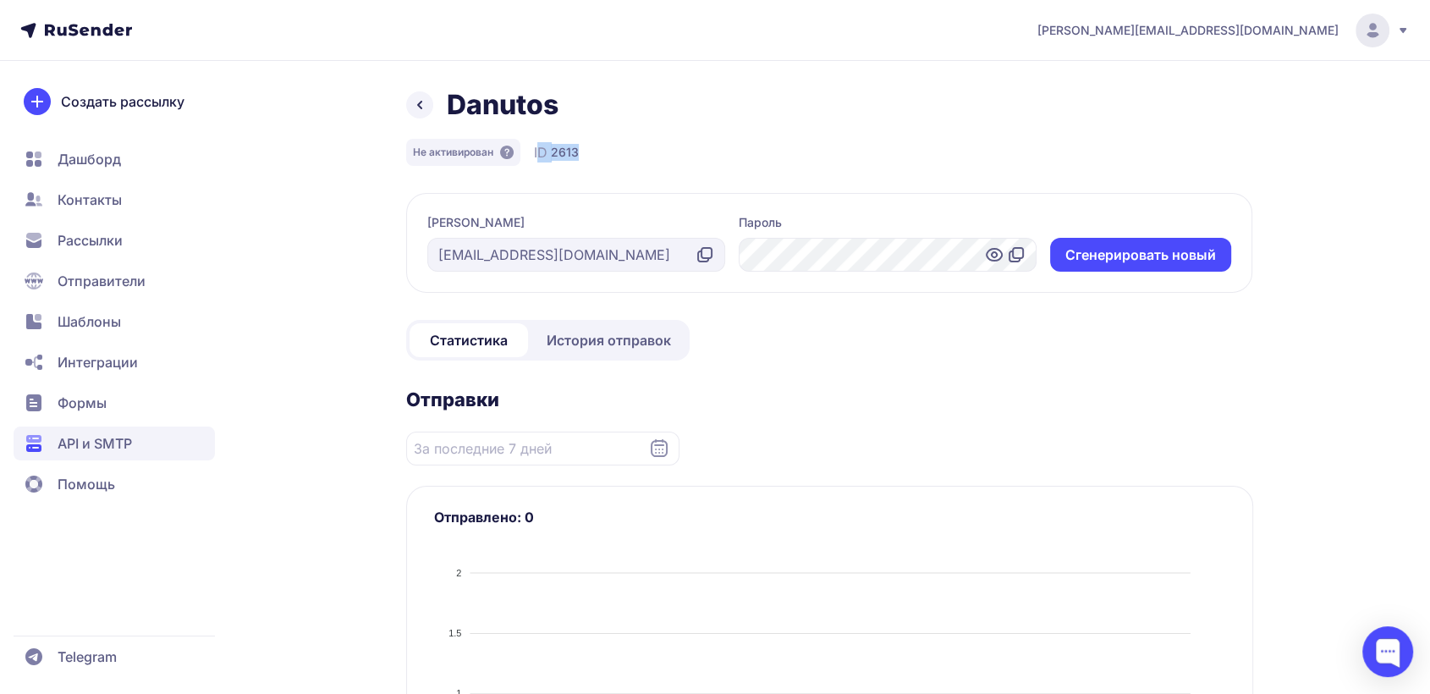
copy div "ID 2613"
click at [107, 482] on span "Помощь" at bounding box center [87, 484] width 58 height 20
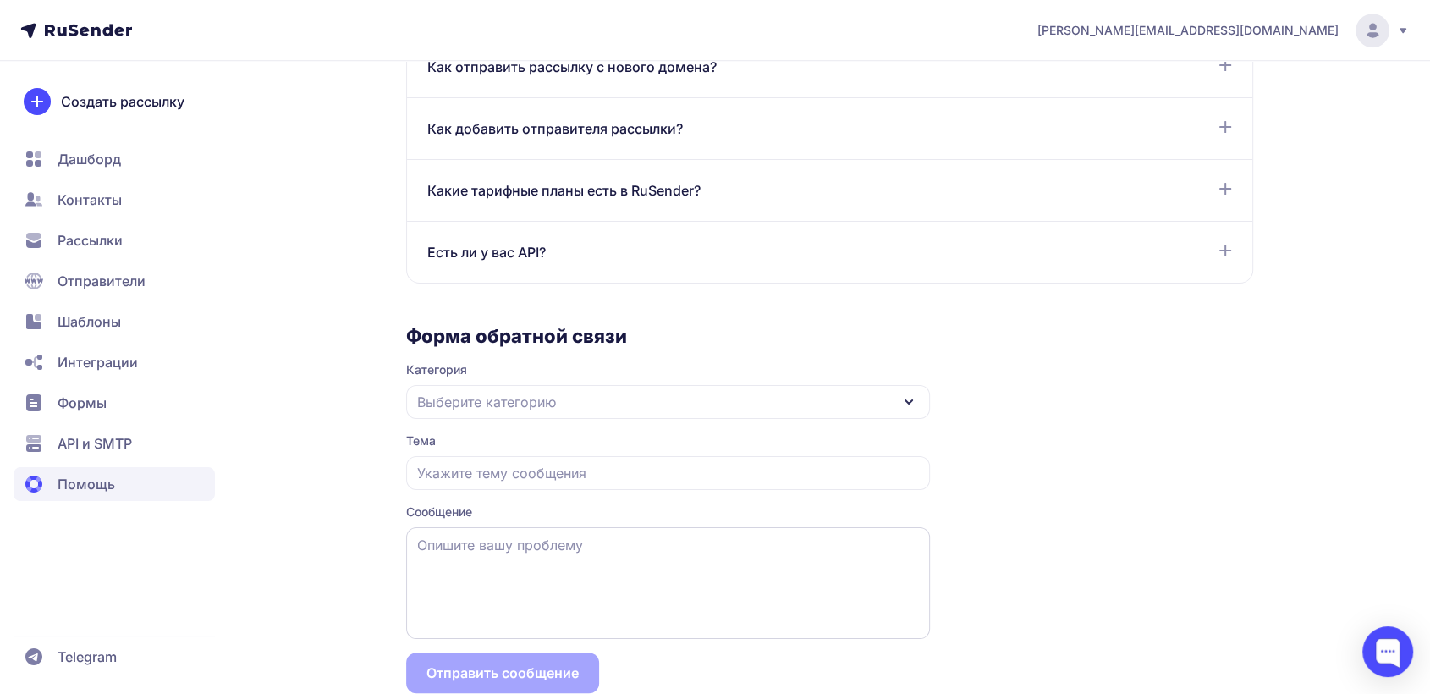
scroll to position [1407, 0]
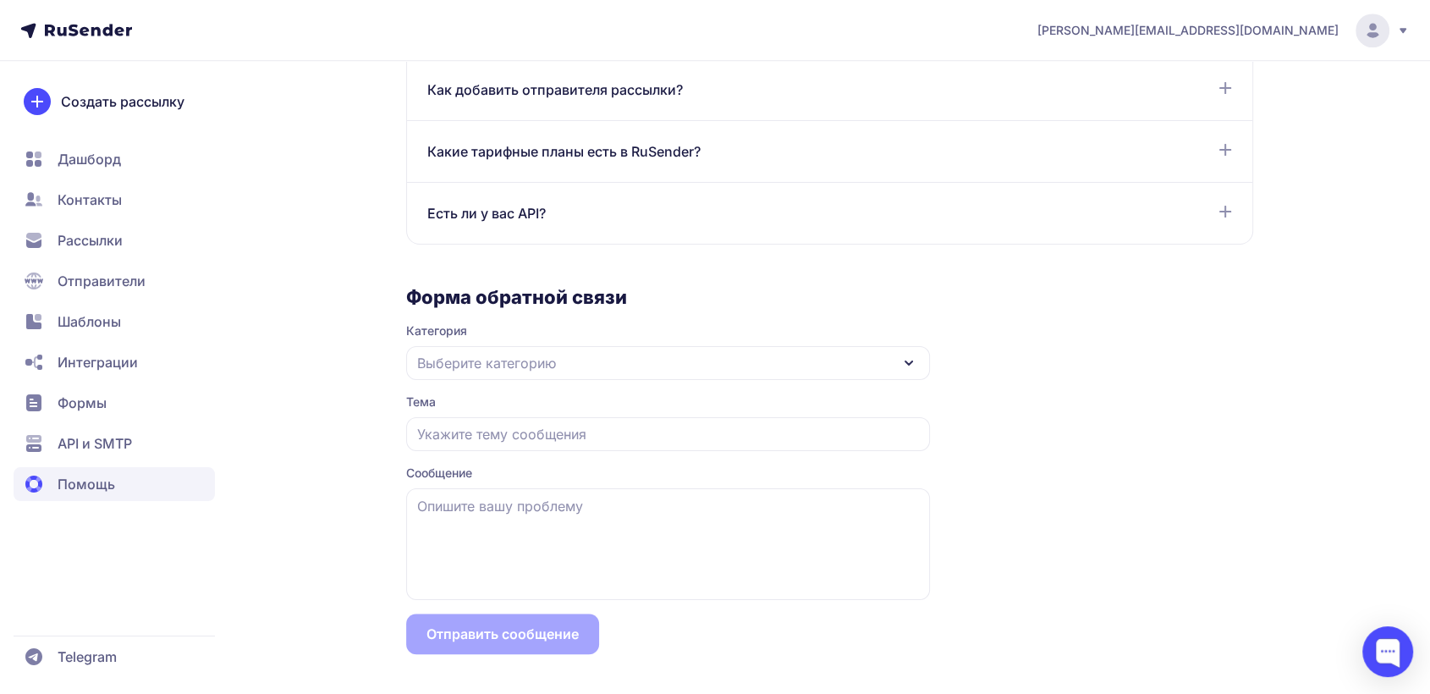
click at [525, 363] on span "Выберите категорию" at bounding box center [486, 363] width 139 height 20
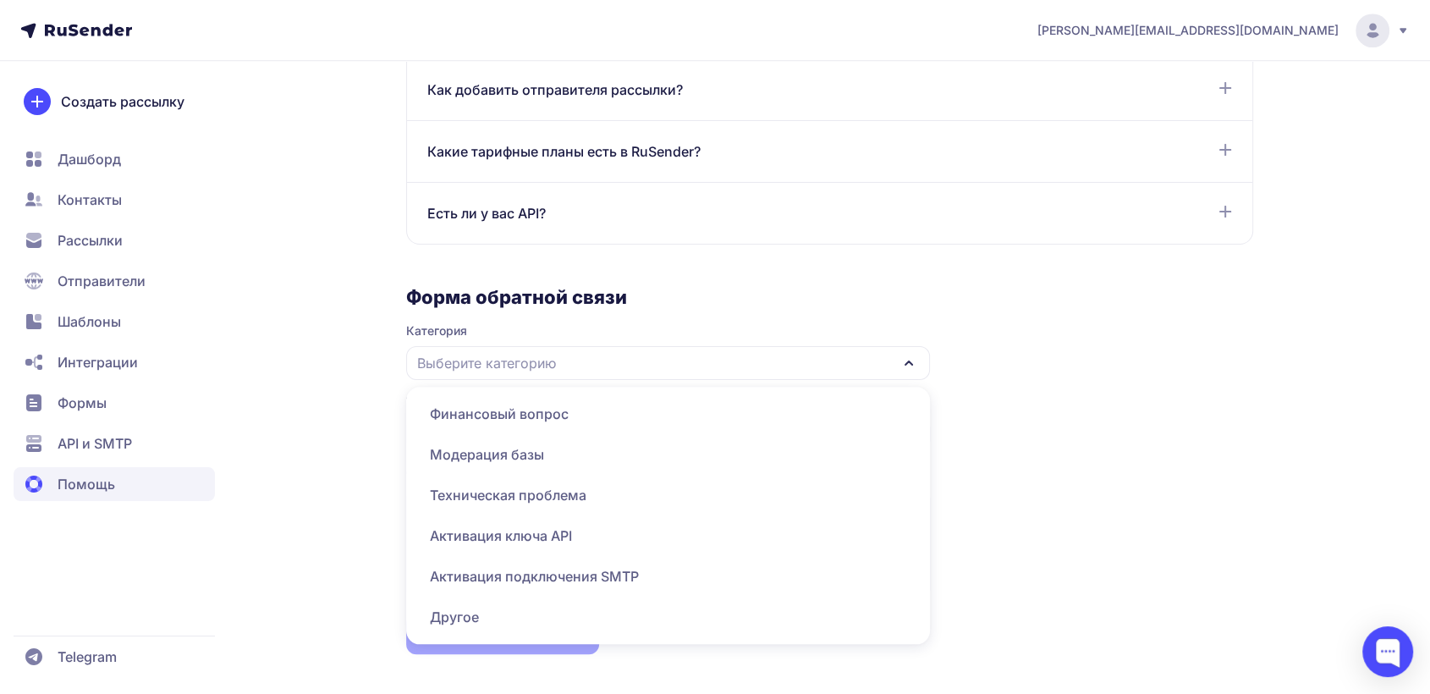
click at [532, 576] on span "Активация подключения SMTP" at bounding box center [668, 576] width 504 height 41
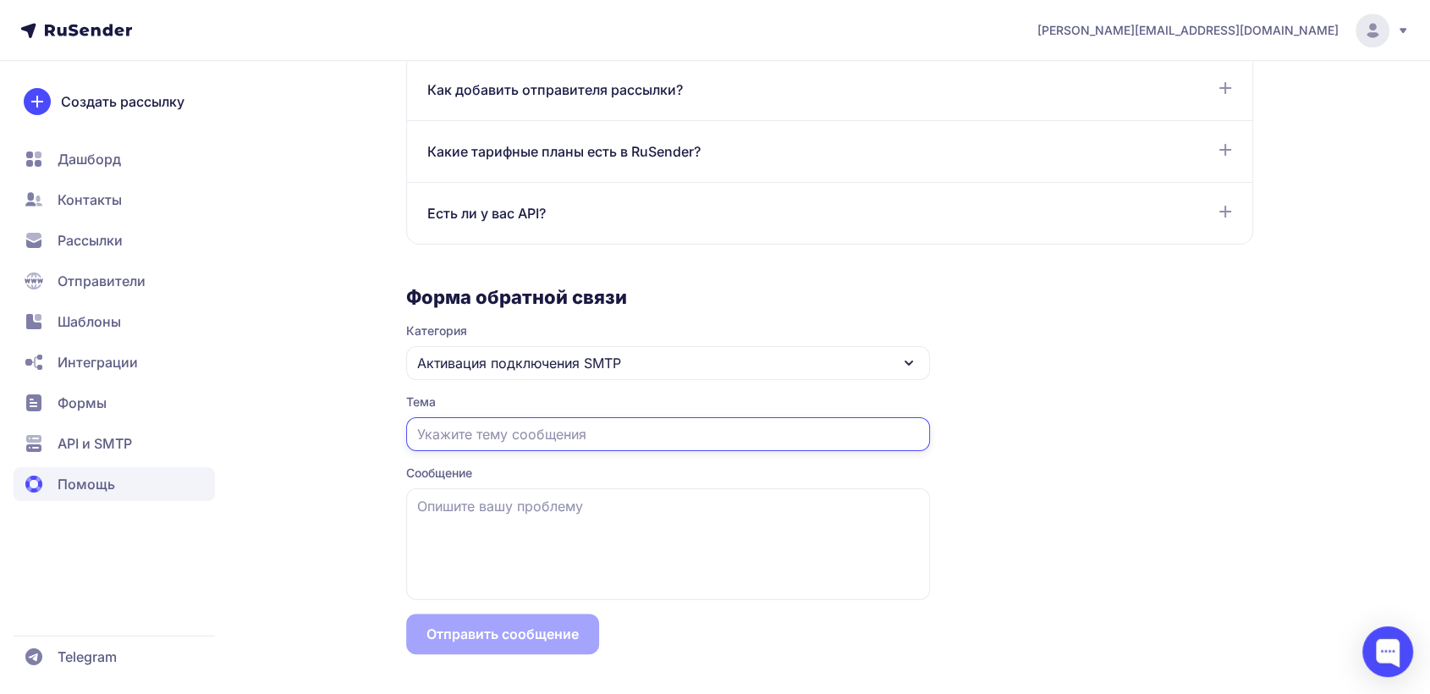
click at [532, 440] on input "text" at bounding box center [668, 434] width 524 height 34
click at [537, 437] on input "text" at bounding box center [668, 434] width 524 height 34
type input "F"
type input "[PERSON_NAME]"
type input "Активация SMTP"
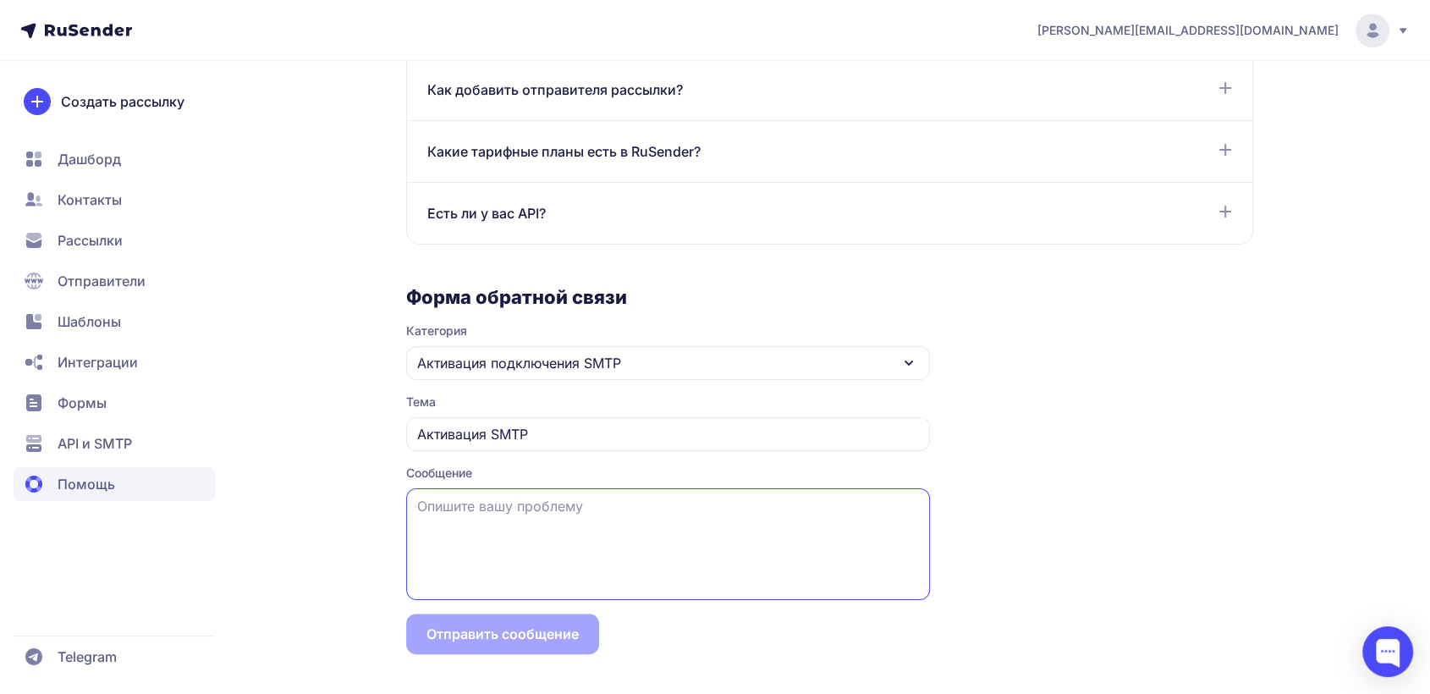
click at [483, 502] on textarea at bounding box center [668, 544] width 524 height 112
type textarea "P"
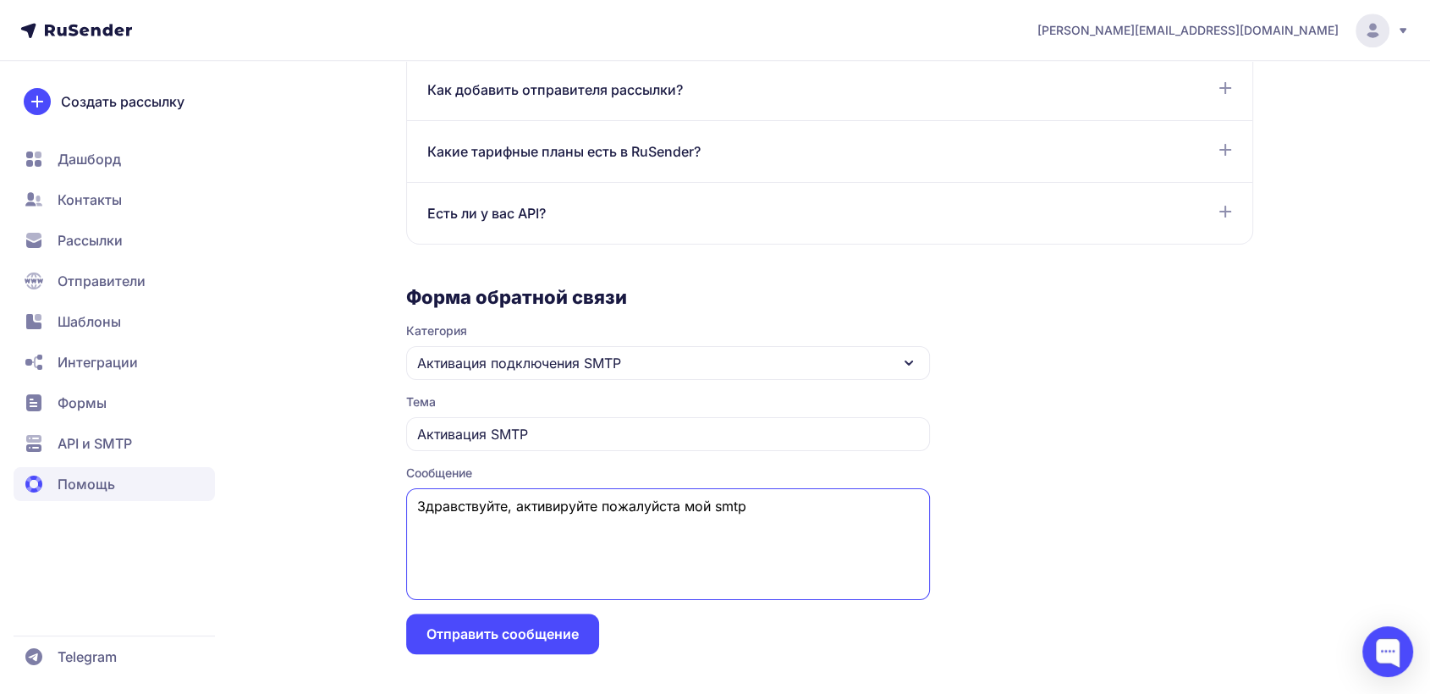
paste textarea "ID 2613"
click at [419, 523] on textarea "Здравствуйте, активируйте пожалуйста мой smtp ID 2613" at bounding box center [668, 544] width 524 height 112
click at [867, 509] on textarea "Здравствуйте, активируйте пожалуйста мой smtp ID 2613" at bounding box center [668, 544] width 524 height 112
paste textarea "Здравствуйте. Я планирую отправлять письма уведомления своим подписчикам, котор…"
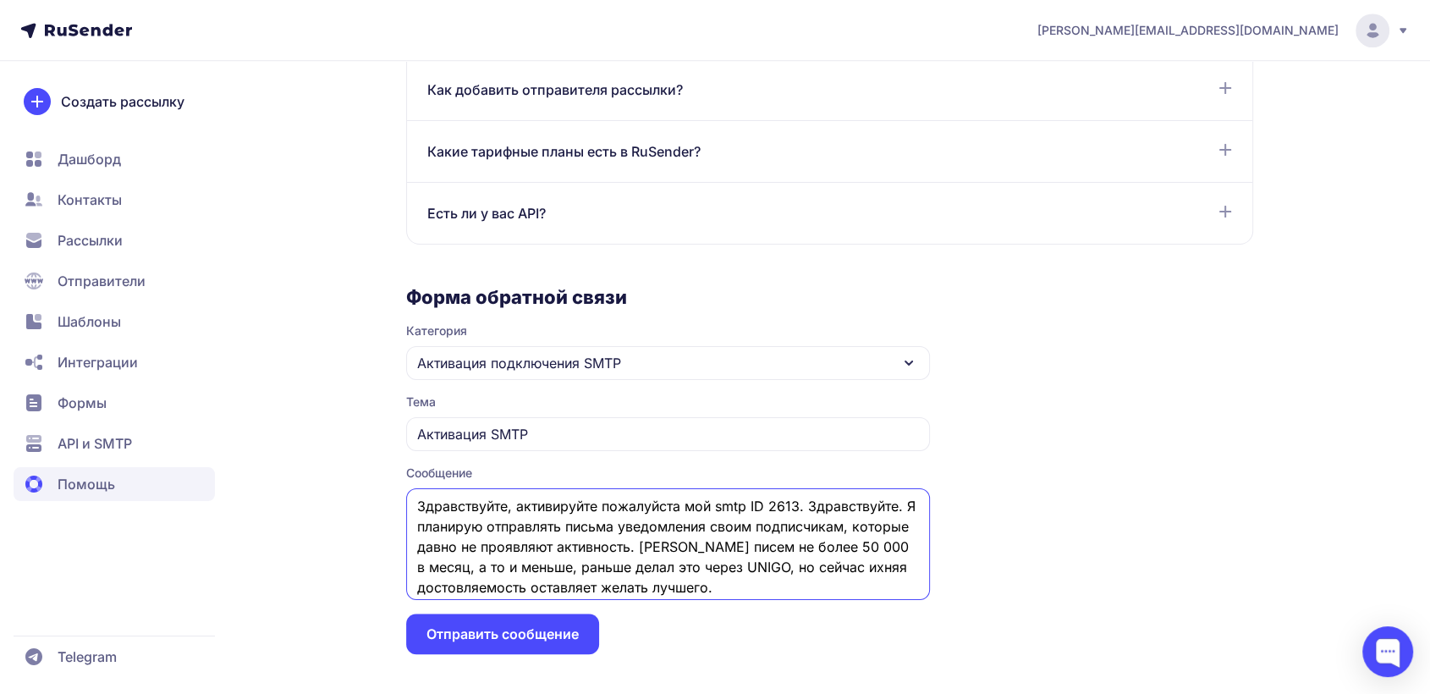
click at [416, 530] on textarea "Здравствуйте, активируйте пожалуйста мой smtp ID 2613. Здравствуйте. Я планирую…" at bounding box center [668, 544] width 524 height 112
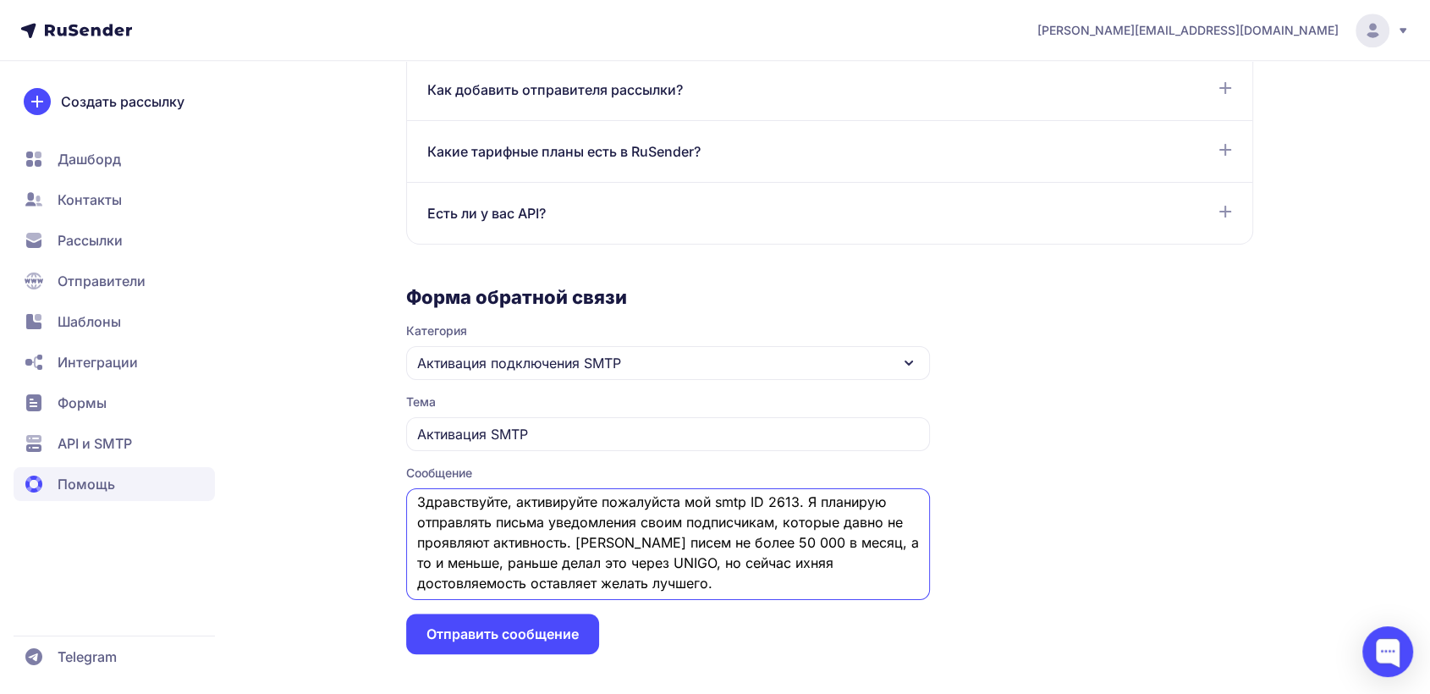
type textarea "Здравствуйте, активируйте пожалуйста мой smtp ID 2613. Я планирую отправлять пи…"
click at [493, 636] on button "Отправить сообщение" at bounding box center [502, 634] width 193 height 41
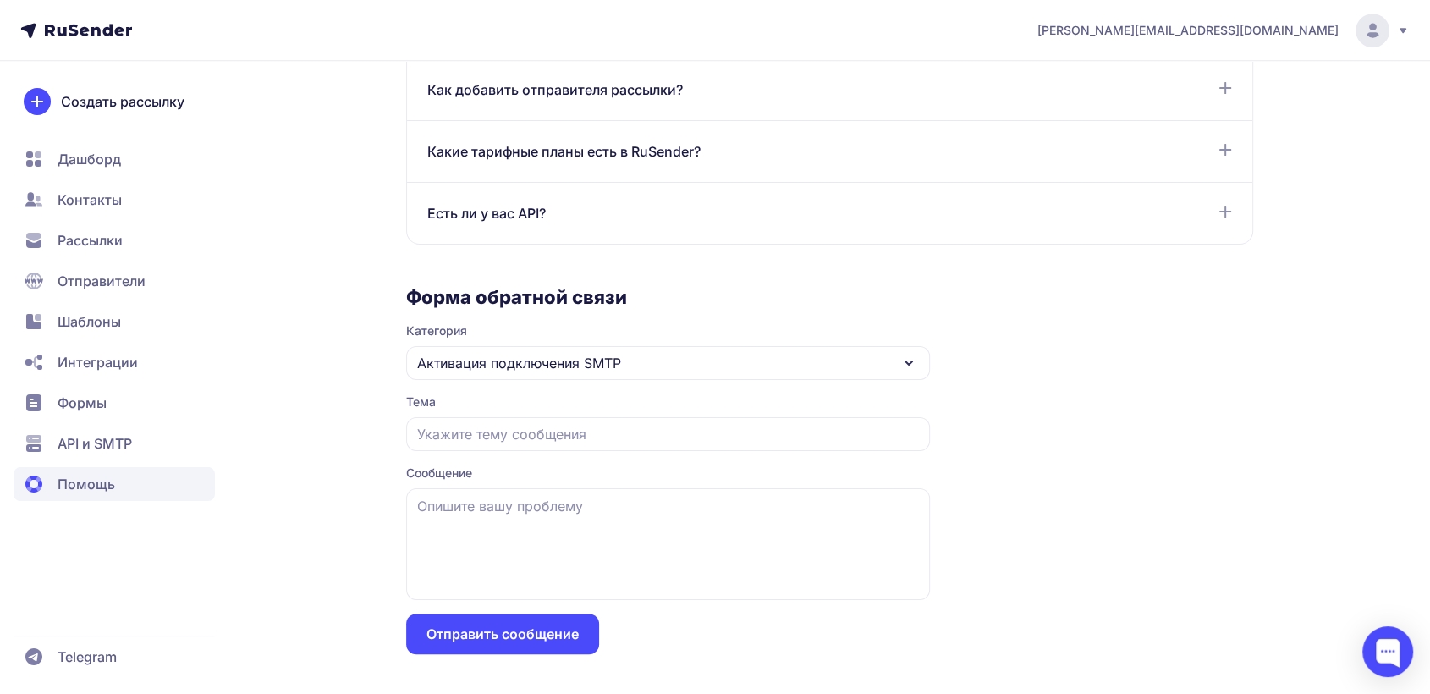
scroll to position [0, 0]
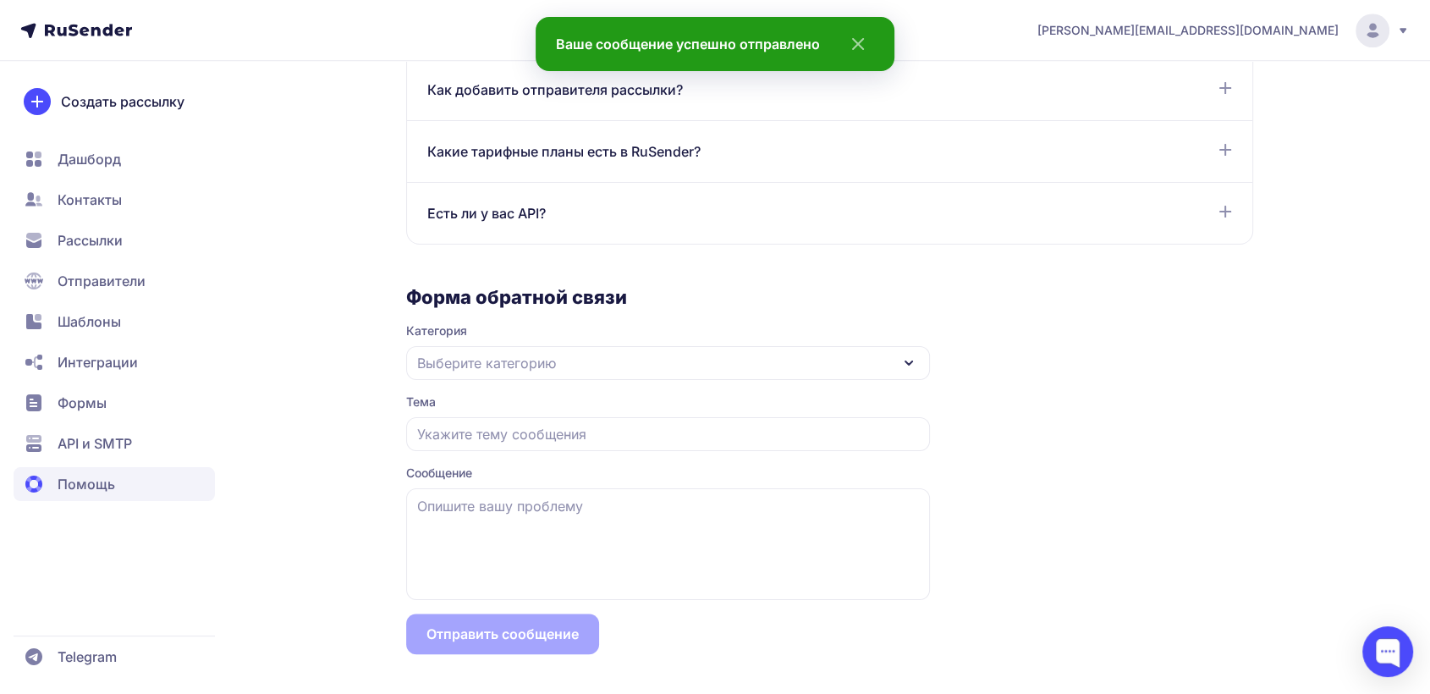
click at [865, 48] on icon "close" at bounding box center [854, 44] width 41 height 20
